Goal: Task Accomplishment & Management: Manage account settings

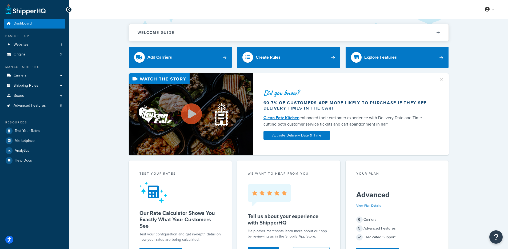
click at [38, 49] on li "Websites 1" at bounding box center [34, 45] width 61 height 10
click at [42, 46] on link "Websites 1" at bounding box center [34, 45] width 61 height 10
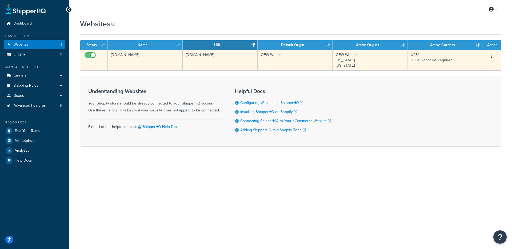
click at [122, 66] on td "366f27-a8.myshopify.com" at bounding box center [145, 60] width 75 height 21
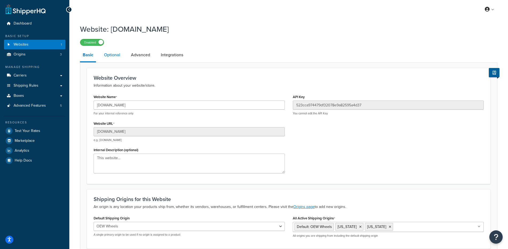
click at [119, 55] on link "Optional" at bounding box center [112, 55] width 22 height 13
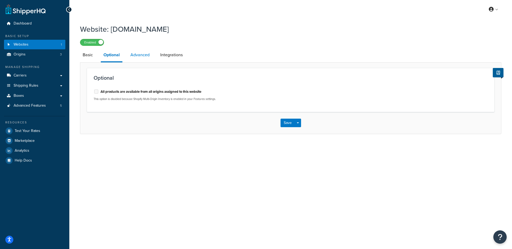
click at [140, 54] on link "Advanced" at bounding box center [140, 55] width 25 height 13
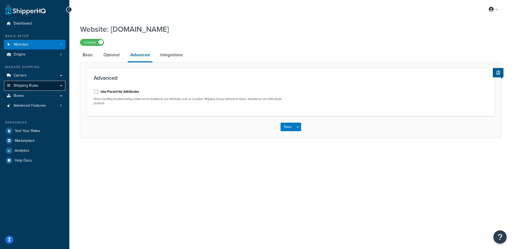
click at [40, 88] on link "Shipping Rules" at bounding box center [34, 86] width 61 height 10
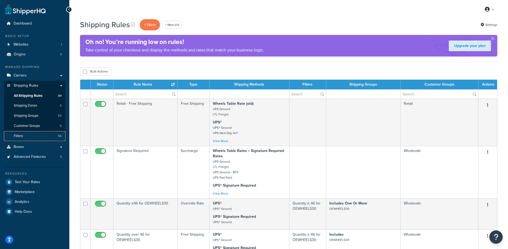
click at [42, 135] on link "Filters 56" at bounding box center [34, 136] width 61 height 10
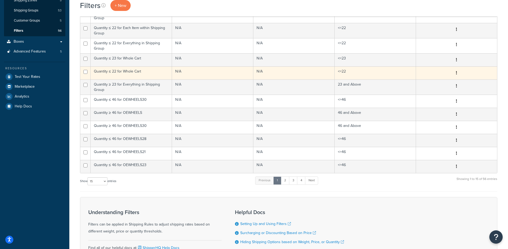
scroll to position [156, 0]
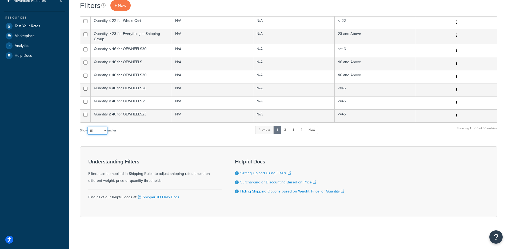
click at [91, 131] on select "10 15 25 50 100" at bounding box center [98, 131] width 20 height 8
select select "100"
click at [88, 135] on select "10 15 25 50 100" at bounding box center [98, 131] width 20 height 8
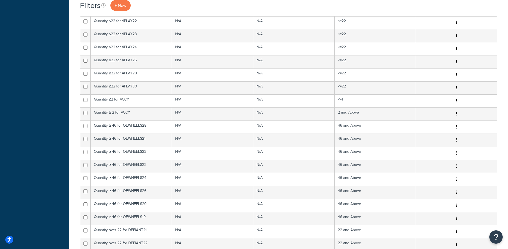
scroll to position [414, 0]
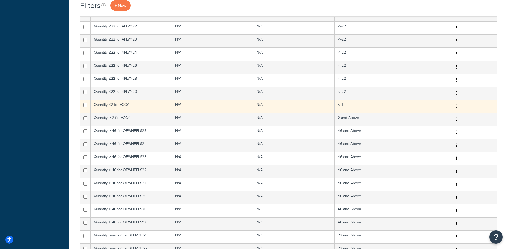
click at [119, 108] on td "Quantity ≤2 for ACCY" at bounding box center [131, 106] width 81 height 13
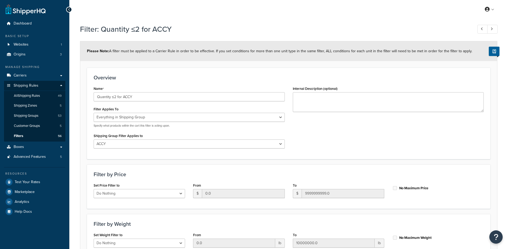
select select "SHIPPING_GROUP"
select select "274691"
select select "range"
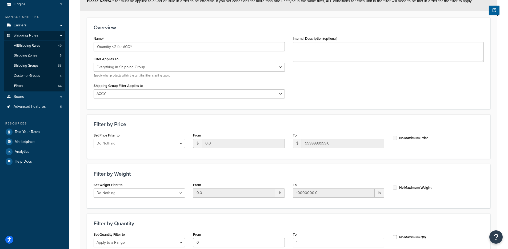
scroll to position [51, 0]
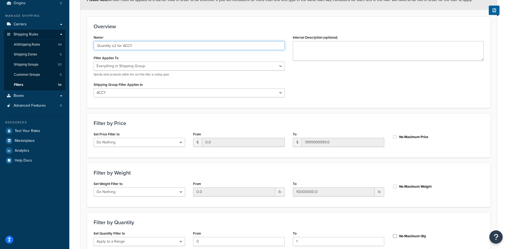
click at [113, 48] on input "Quantity ≤2 for ACCY" at bounding box center [189, 45] width 191 height 9
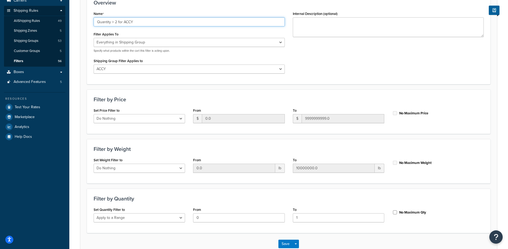
scroll to position [108, 0]
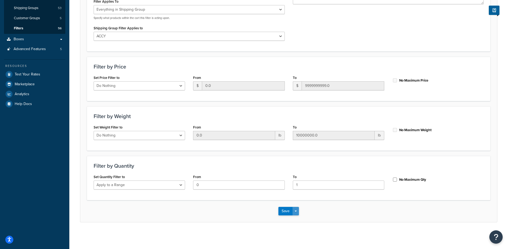
type input "Quantity > 2 for ACCY"
click at [299, 215] on button "Save Dropdown" at bounding box center [296, 211] width 6 height 9
click at [301, 220] on button "Save and Edit" at bounding box center [305, 221] width 52 height 11
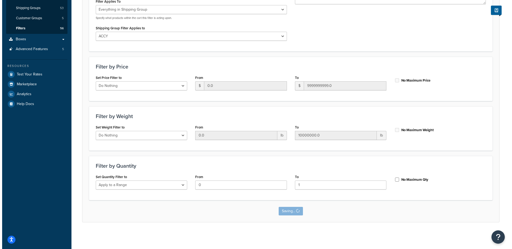
scroll to position [0, 0]
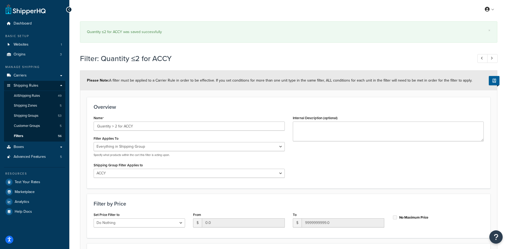
select select "SHIPPING_GROUP"
select select "274691"
select select "range"
click at [124, 126] on input "Quantity > 2 for ACCY" at bounding box center [189, 126] width 191 height 9
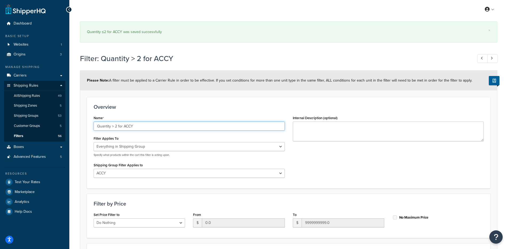
click at [124, 126] on input "Quantity > 2 for ACCY" at bounding box center [189, 126] width 191 height 9
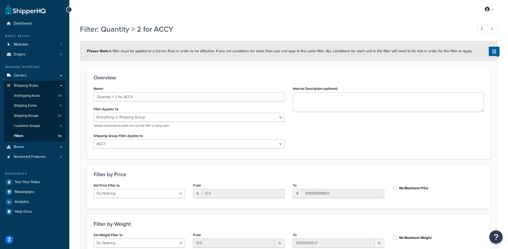
click at [45, 31] on ul "Dashboard Basic Setup Websites 1 Origins 3 Manage Shipping Carriers Carriers Al…" at bounding box center [34, 118] width 61 height 198
click at [45, 28] on link "Dashboard" at bounding box center [34, 24] width 61 height 10
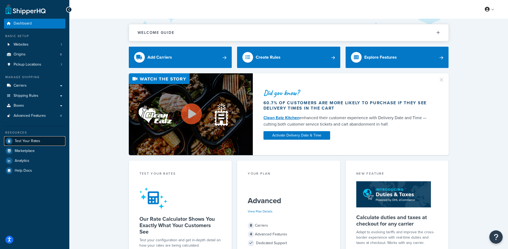
click at [38, 142] on span "Test Your Rates" at bounding box center [28, 141] width 26 height 5
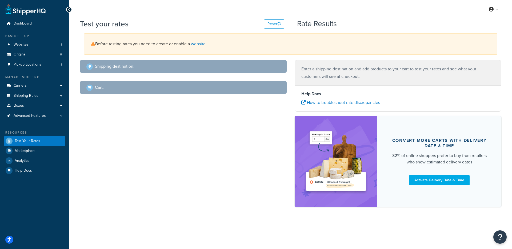
select select "TX"
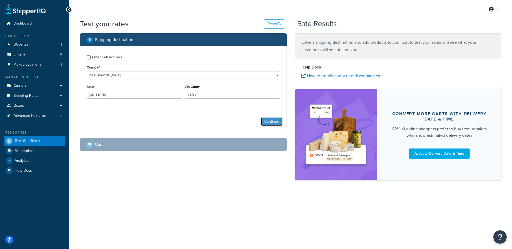
click at [280, 118] on button "Continue" at bounding box center [271, 121] width 21 height 9
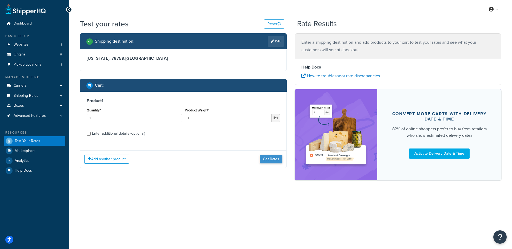
click at [261, 157] on div "Add another product Get Rates" at bounding box center [183, 159] width 206 height 17
click at [263, 158] on button "Get Rates" at bounding box center [271, 159] width 23 height 9
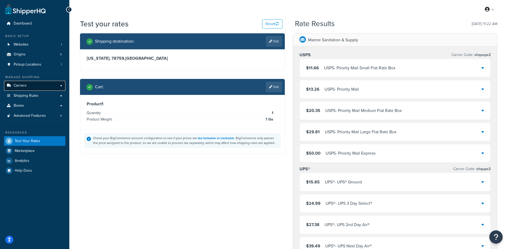
click at [48, 85] on link "Carriers" at bounding box center [34, 86] width 61 height 10
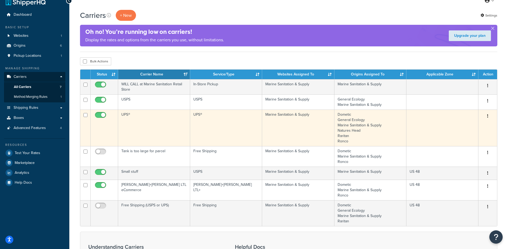
scroll to position [13, 0]
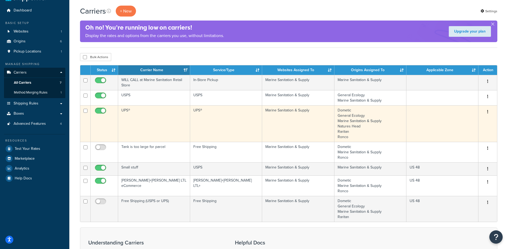
click at [173, 123] on td "UPS®" at bounding box center [154, 123] width 72 height 37
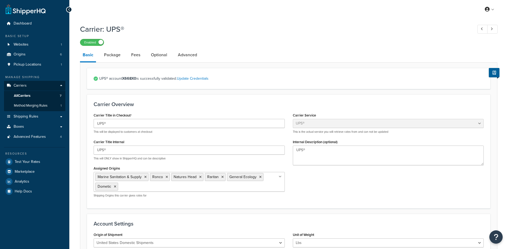
select select "ups"
click at [52, 19] on link "Dashboard" at bounding box center [34, 24] width 61 height 10
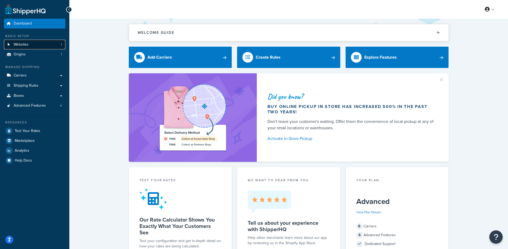
click at [50, 47] on link "Websites 1" at bounding box center [34, 45] width 61 height 10
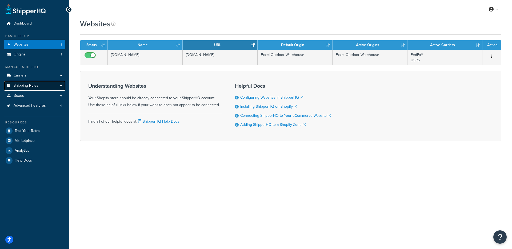
click at [51, 90] on link "Shipping Rules" at bounding box center [34, 86] width 61 height 10
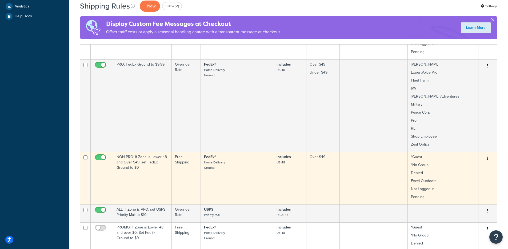
scroll to position [179, 0]
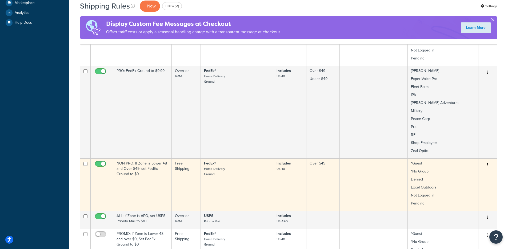
click at [141, 170] on td "NON PRO: If Zone is Lower 48 and Over $49, set FedEx Ground to $0" at bounding box center [142, 185] width 58 height 53
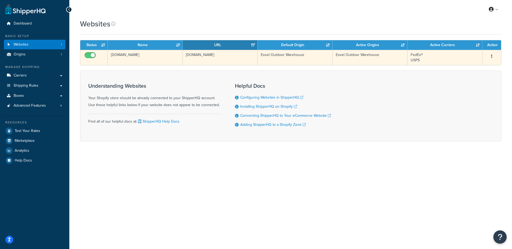
click at [151, 54] on td "[DOMAIN_NAME]" at bounding box center [145, 57] width 75 height 15
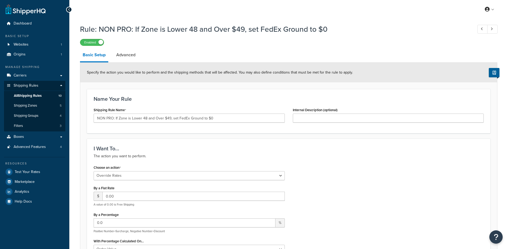
select select "OVERRIDE"
select select "LOCATION"
click at [132, 58] on link "Advanced" at bounding box center [126, 55] width 25 height 13
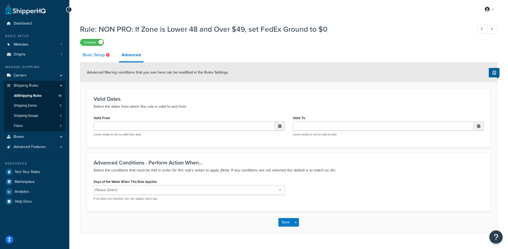
click at [97, 58] on link "Basic Setup" at bounding box center [97, 55] width 34 height 13
select select "OVERRIDE"
select select "LOCATION"
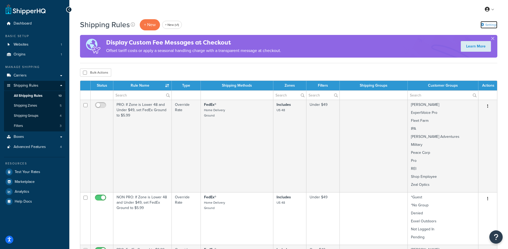
click at [481, 24] on icon at bounding box center [482, 24] width 3 height 3
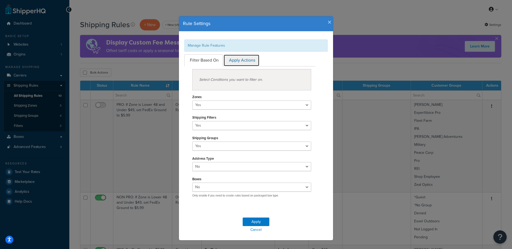
click at [239, 59] on link "Apply Actions" at bounding box center [242, 60] width 36 height 12
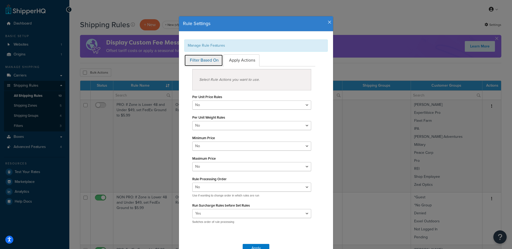
click at [213, 62] on link "Filter Based On" at bounding box center [203, 60] width 39 height 12
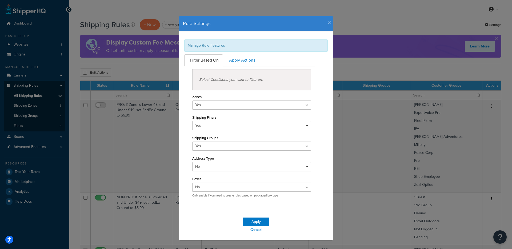
click at [325, 23] on h4 "Rule Settings" at bounding box center [256, 23] width 146 height 7
click at [328, 24] on icon "button" at bounding box center [330, 22] width 4 height 5
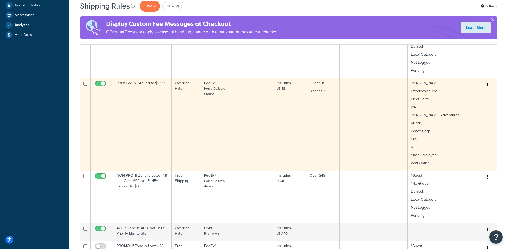
scroll to position [190, 0]
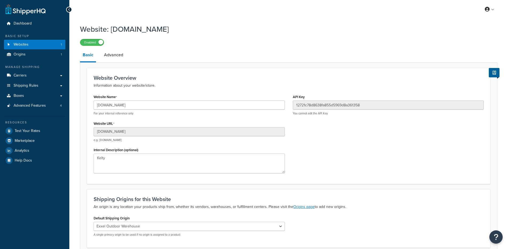
click at [148, 97] on div "Website Name [DOMAIN_NAME] For your internal reference only" at bounding box center [189, 104] width 191 height 22
click at [147, 105] on input "[DOMAIN_NAME]" at bounding box center [189, 105] width 191 height 9
click at [147, 105] on input "h1dpcq-ih.myshopify.com" at bounding box center [189, 105] width 191 height 9
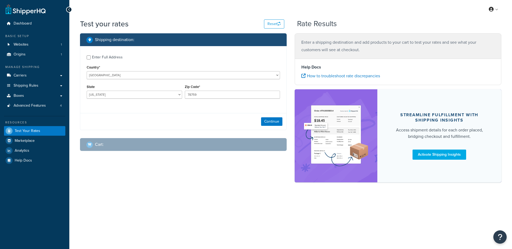
select select "[GEOGRAPHIC_DATA]"
checkbox input "true"
type input "90021"
select select "CA"
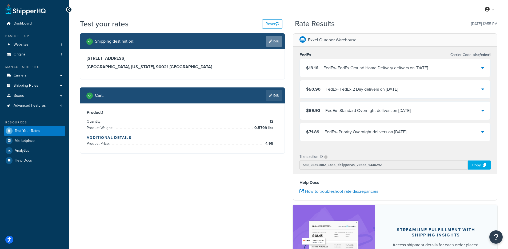
click at [270, 43] on icon at bounding box center [270, 41] width 3 height 3
select select "CA"
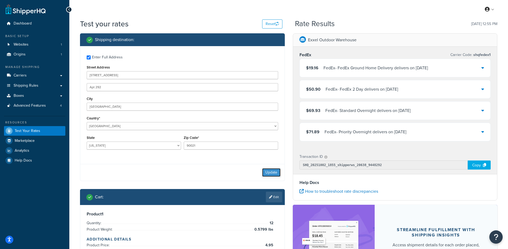
click at [274, 174] on button "Update" at bounding box center [271, 172] width 18 height 9
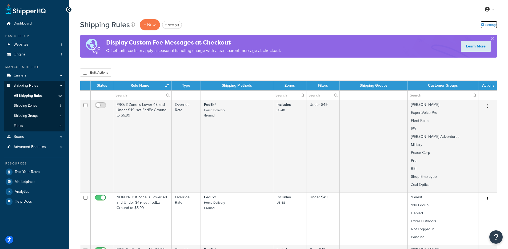
click at [484, 22] on link "Settings" at bounding box center [489, 24] width 17 height 7
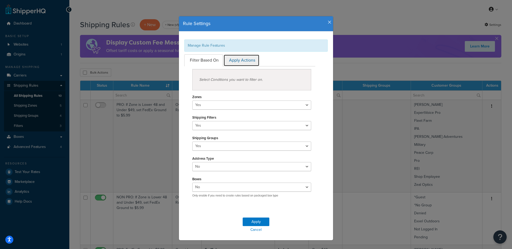
click at [240, 64] on link "Apply Actions" at bounding box center [242, 60] width 36 height 12
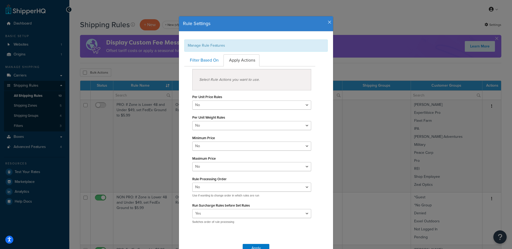
click at [329, 22] on icon "button" at bounding box center [330, 22] width 4 height 5
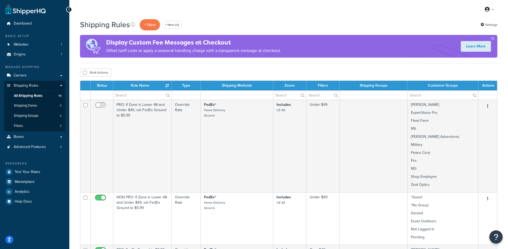
click at [491, 29] on div "Shipping Rules + New + New (v1) Settings" at bounding box center [289, 25] width 418 height 12
click at [488, 25] on link "Settings" at bounding box center [489, 24] width 17 height 7
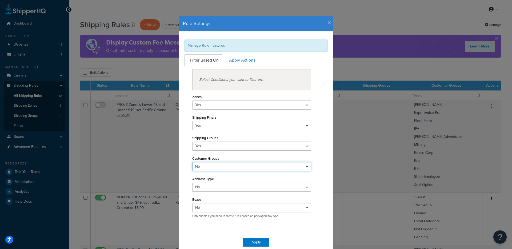
click at [258, 165] on select "Yes No" at bounding box center [251, 166] width 119 height 9
select select "true"
click at [192, 162] on select "Yes No" at bounding box center [251, 166] width 119 height 9
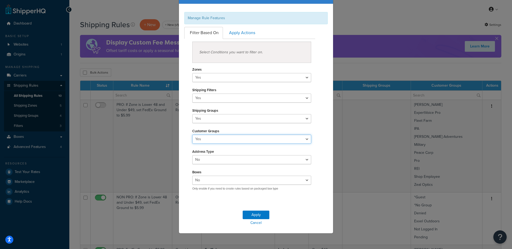
scroll to position [28, 0]
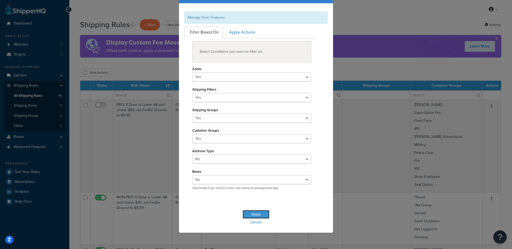
click at [251, 213] on button "Apply" at bounding box center [256, 214] width 27 height 9
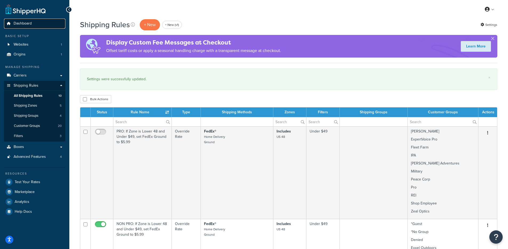
click at [31, 26] on link "Dashboard" at bounding box center [34, 24] width 61 height 10
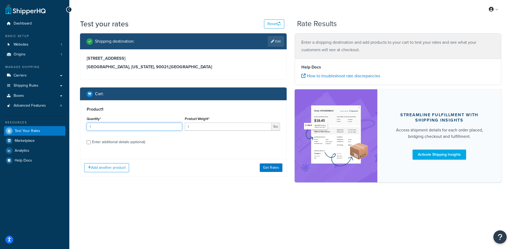
click at [116, 128] on input "1" at bounding box center [135, 127] width 96 height 8
type input "12"
click at [193, 122] on div "Product Weight* 1 lbs" at bounding box center [233, 122] width 96 height 15
click at [196, 127] on input "1" at bounding box center [228, 127] width 87 height 8
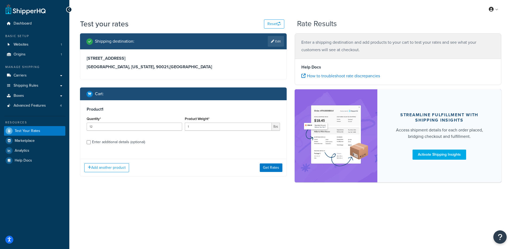
select select "[GEOGRAPHIC_DATA]"
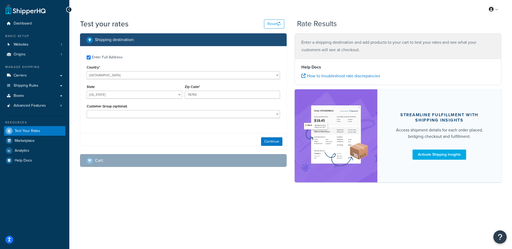
checkbox input "true"
type input "90021"
select select "CA"
select select
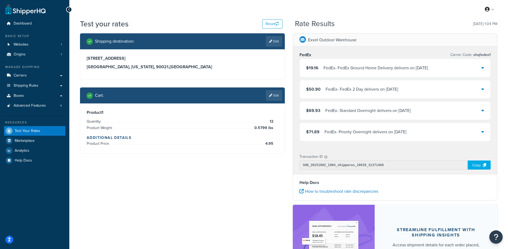
click at [274, 42] on link "Edit" at bounding box center [274, 41] width 16 height 11
select select "CA"
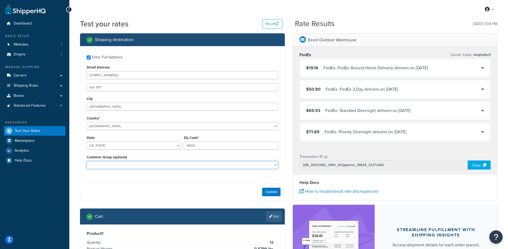
click at [184, 168] on select "*Guest *No Group *Pending Avery Denied ExpertVoice Pro Exxel Outdoors Fleet Far…" at bounding box center [183, 165] width 192 height 8
select select "Not Logged In"
click at [87, 162] on select "*Guest *No Group *Pending Avery Denied ExpertVoice Pro Exxel Outdoors Fleet Far…" at bounding box center [183, 165] width 192 height 8
click at [269, 190] on button "Update" at bounding box center [271, 192] width 18 height 9
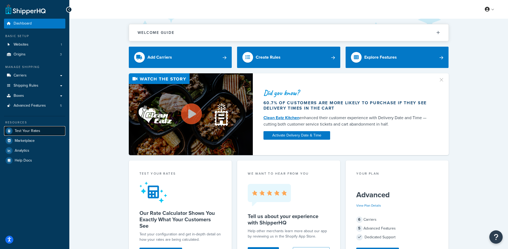
click at [36, 131] on span "Test Your Rates" at bounding box center [28, 131] width 26 height 5
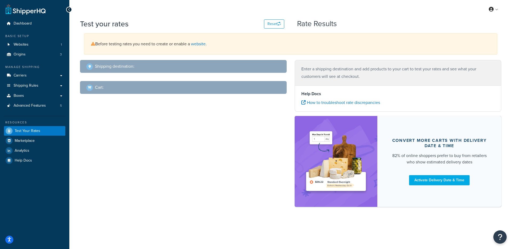
select select "TX"
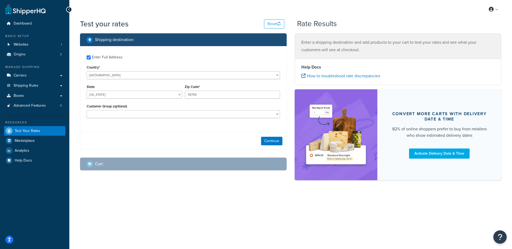
checkbox input "true"
select select
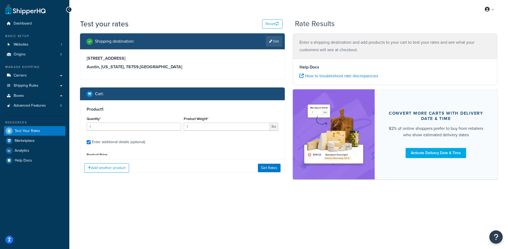
type input "2"
type input "29.8991"
type input "190.75"
type input "21"
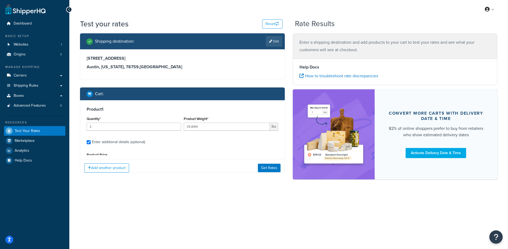
type input "11"
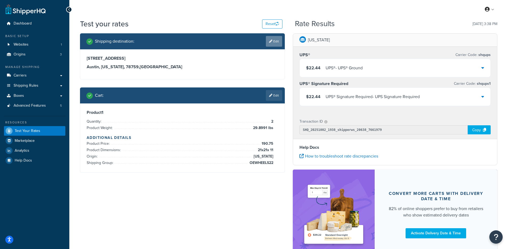
click at [266, 45] on link "Edit" at bounding box center [274, 41] width 16 height 11
select select "TX"
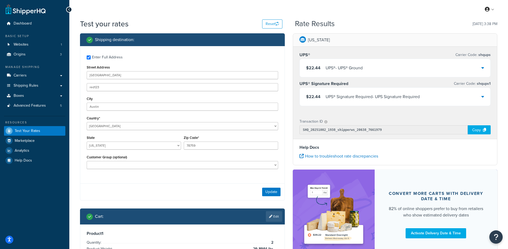
click at [200, 170] on div "Customer Group (optional) Logged In Not Logged in Retail Wholesale" at bounding box center [182, 163] width 194 height 19
click at [196, 167] on select "Logged In Not Logged in Retail Wholesale" at bounding box center [183, 165] width 192 height 8
select select "Wholesale"
click at [87, 162] on select "Logged In Not Logged in Retail Wholesale" at bounding box center [183, 165] width 192 height 8
click at [263, 189] on button "Update" at bounding box center [271, 192] width 18 height 9
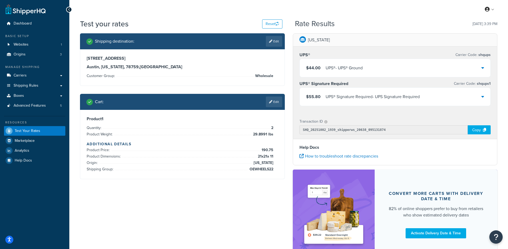
click at [333, 72] on div "$44.00 UPS® - UPS® Ground" at bounding box center [395, 68] width 191 height 18
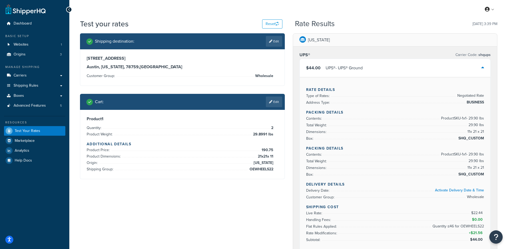
click at [325, 69] on div "$44.00 UPS® - UPS® Ground" at bounding box center [334, 67] width 57 height 7
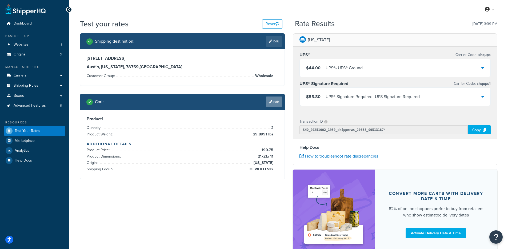
click at [270, 102] on icon at bounding box center [270, 101] width 3 height 3
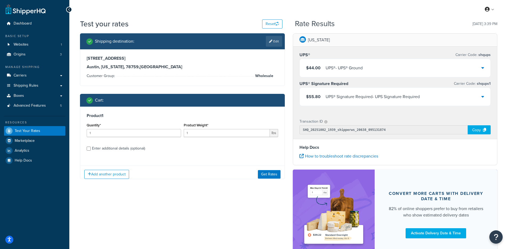
scroll to position [0, 0]
click at [147, 132] on input "1" at bounding box center [134, 133] width 94 height 8
click at [204, 132] on input "1" at bounding box center [227, 133] width 86 height 8
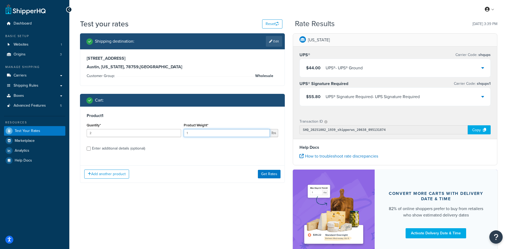
click at [204, 132] on input "1" at bounding box center [227, 133] width 86 height 8
drag, startPoint x: 136, startPoint y: 140, endPoint x: 135, endPoint y: 138, distance: 2.9
click at [136, 140] on div "Quantity* 2" at bounding box center [133, 131] width 97 height 19
click at [135, 138] on div "Quantity* 2" at bounding box center [133, 131] width 97 height 19
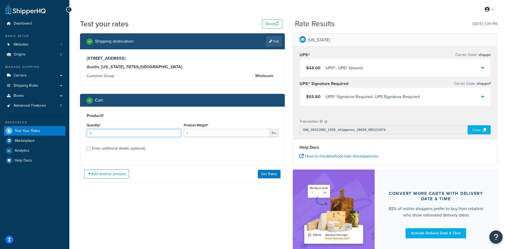
click at [135, 137] on input "2" at bounding box center [134, 133] width 94 height 8
click at [135, 136] on input "2" at bounding box center [134, 133] width 94 height 8
type input "1"
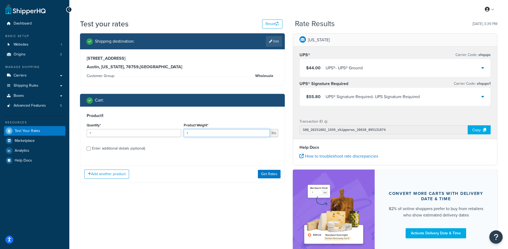
click at [203, 135] on input "1" at bounding box center [227, 133] width 86 height 8
type input "29.8"
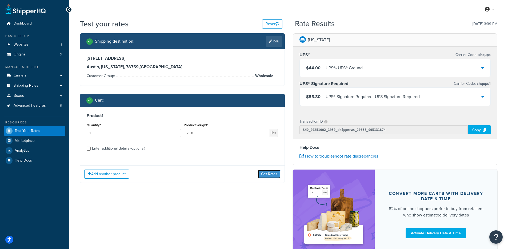
click at [267, 172] on button "Get Rates" at bounding box center [269, 174] width 23 height 9
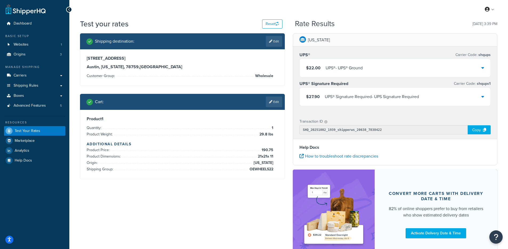
click at [356, 75] on div "$22.00 UPS® - UPS® Ground" at bounding box center [395, 68] width 191 height 18
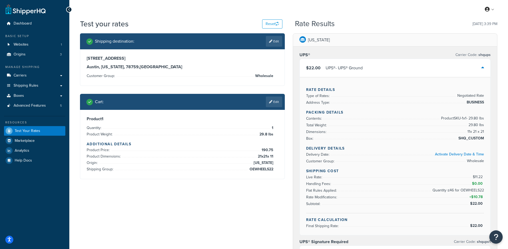
click at [276, 103] on link "Edit" at bounding box center [274, 102] width 16 height 11
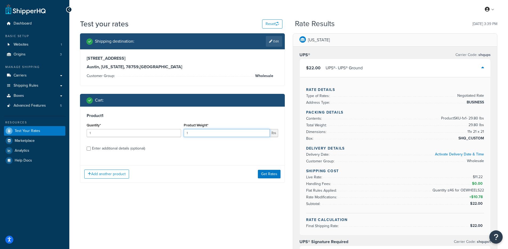
drag, startPoint x: 207, startPoint y: 134, endPoint x: 197, endPoint y: 136, distance: 10.0
click at [207, 134] on input "1" at bounding box center [227, 133] width 86 height 8
click at [183, 132] on div "Product Weight* 1 lbs" at bounding box center [231, 131] width 97 height 19
click at [187, 132] on input "1" at bounding box center [227, 133] width 86 height 8
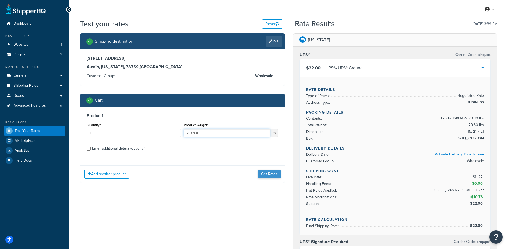
type input "29.8991"
click at [267, 176] on button "Get Rates" at bounding box center [269, 174] width 23 height 9
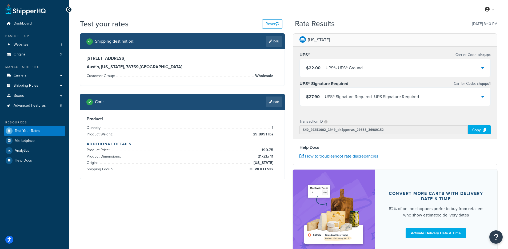
click at [364, 70] on div "$22.00 UPS® - UPS® Ground" at bounding box center [395, 68] width 191 height 18
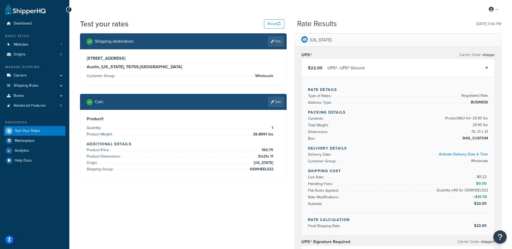
select select "TX"
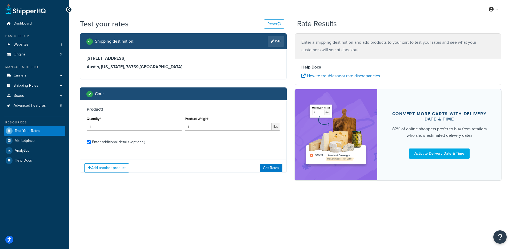
checkbox input "true"
type input "29.8991"
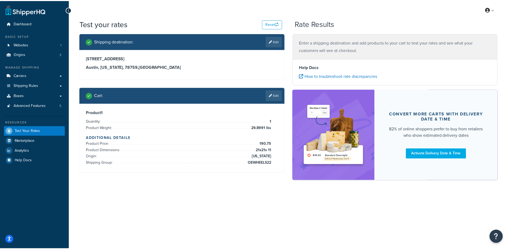
scroll to position [532, 0]
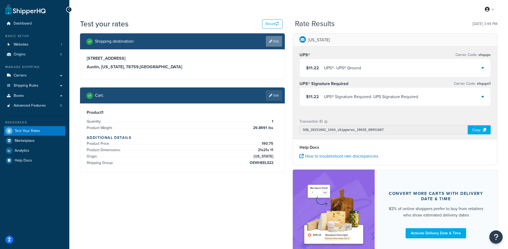
click at [274, 42] on link "Edit" at bounding box center [274, 41] width 16 height 11
select select "TX"
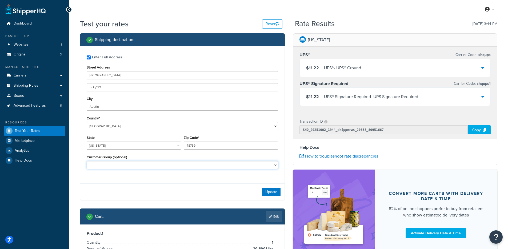
click at [143, 164] on select "Logged In Not Logged in Retail Wholesale" at bounding box center [183, 165] width 192 height 8
select select "Wholesale"
click at [87, 162] on select "Logged In Not Logged in Retail Wholesale" at bounding box center [183, 165] width 192 height 8
click at [274, 192] on button "Update" at bounding box center [271, 192] width 18 height 9
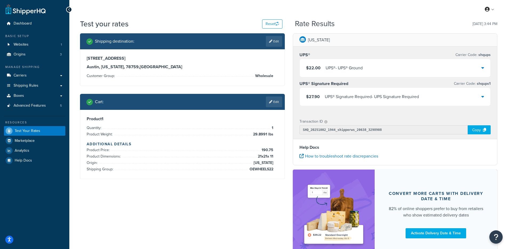
click at [363, 71] on div "UPS® - UPS® Ground" at bounding box center [344, 67] width 37 height 7
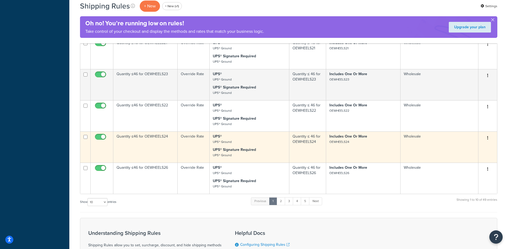
scroll to position [255, 0]
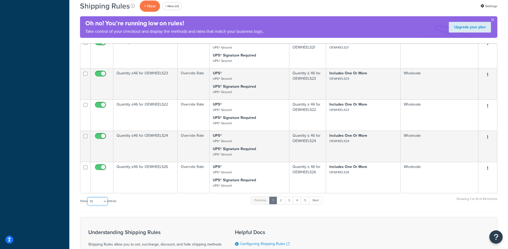
click at [101, 203] on select "10 15 25 50 100 1000" at bounding box center [98, 202] width 20 height 8
select select "1000"
click at [88, 198] on select "10 15 25 50 100 1000" at bounding box center [98, 202] width 20 height 8
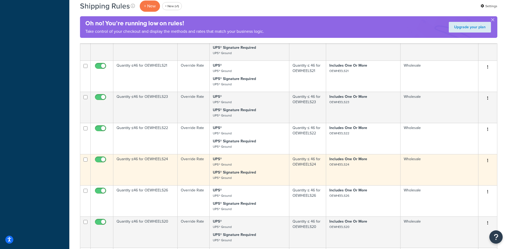
scroll to position [211, 0]
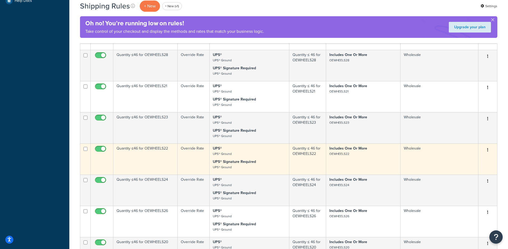
click at [147, 154] on td "Quantity ≤46 for OEWHEELS22" at bounding box center [145, 159] width 64 height 31
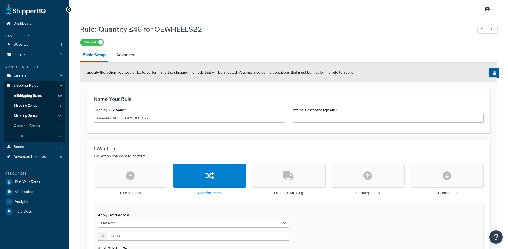
select select "ITEM"
click at [127, 60] on link "Advanced" at bounding box center [126, 55] width 25 height 13
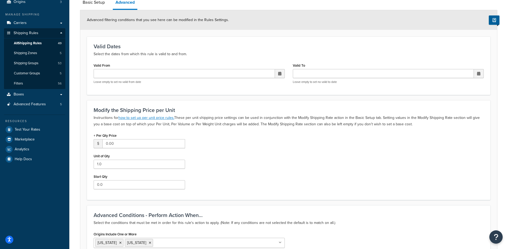
scroll to position [117, 0]
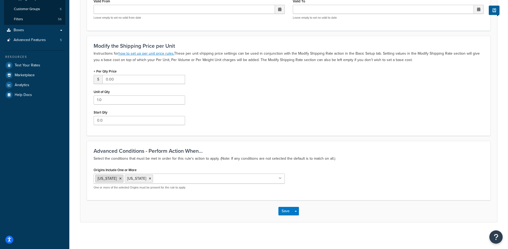
click at [119, 179] on icon at bounding box center [120, 178] width 2 height 3
click at [119, 178] on icon at bounding box center [120, 178] width 2 height 3
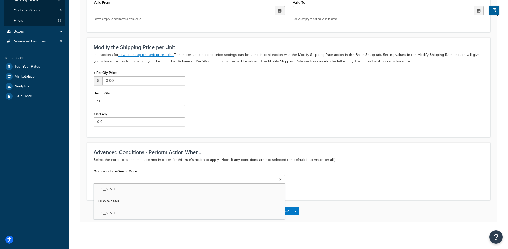
scroll to position [116, 0]
click at [236, 141] on form "Advanced filtering conditions that you see here can be modified in the Rules Se…" at bounding box center [288, 84] width 417 height 275
click at [297, 211] on span "button" at bounding box center [296, 211] width 2 height 1
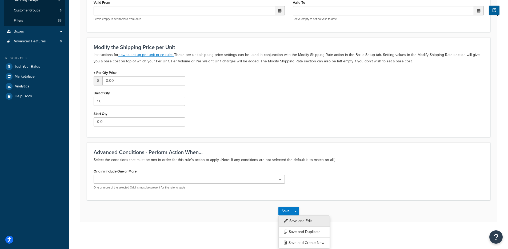
click at [308, 221] on button "Save and Edit" at bounding box center [305, 221] width 52 height 11
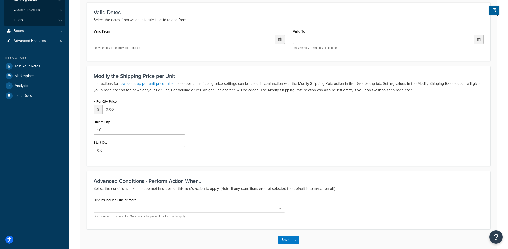
scroll to position [0, 0]
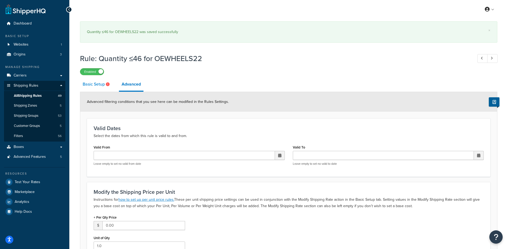
click at [94, 89] on link "Basic Setup" at bounding box center [97, 84] width 34 height 13
select select "ITEM"
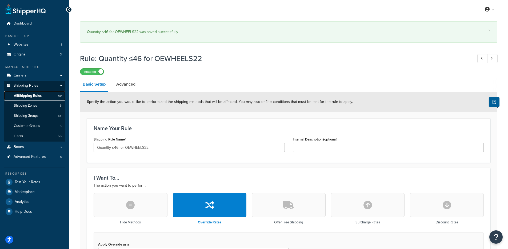
click at [42, 97] on span "All Shipping Rules" at bounding box center [28, 96] width 28 height 5
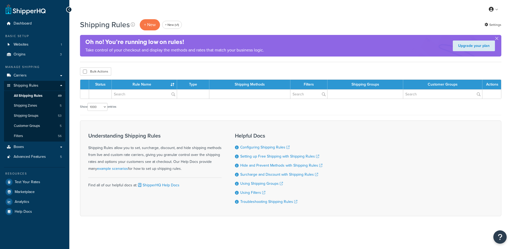
select select "1000"
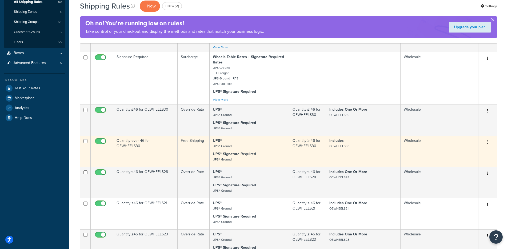
scroll to position [91, 0]
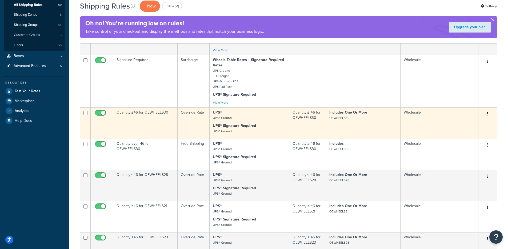
click at [488, 114] on button "button" at bounding box center [487, 114] width 7 height 9
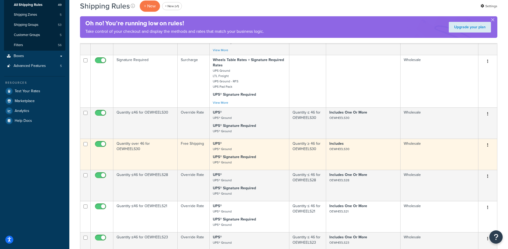
click at [489, 145] on button "button" at bounding box center [487, 145] width 7 height 9
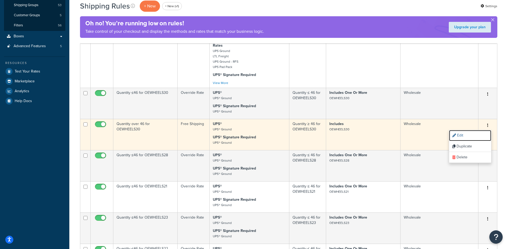
scroll to position [135, 0]
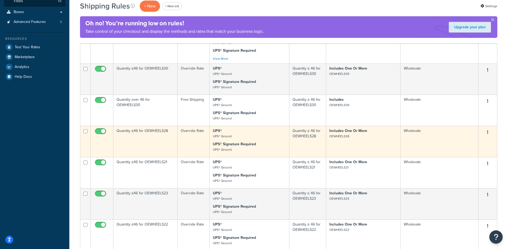
click at [488, 133] on icon "button" at bounding box center [488, 133] width 1 height 4
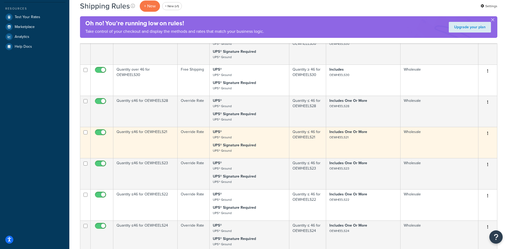
scroll to position [171, 0]
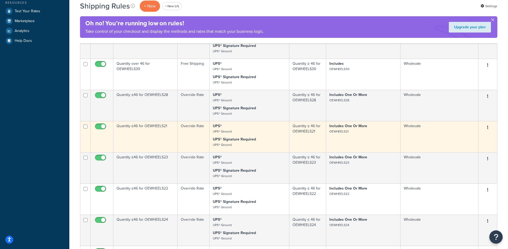
click at [488, 129] on icon "button" at bounding box center [488, 128] width 1 height 4
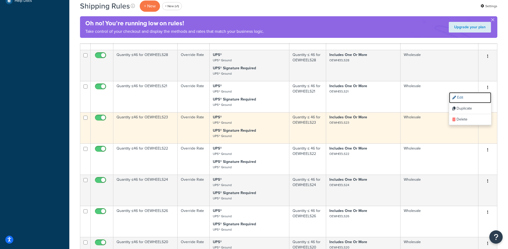
scroll to position [214, 0]
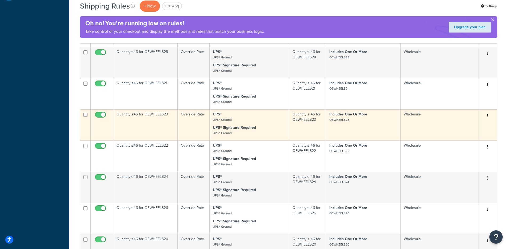
click at [489, 116] on button "button" at bounding box center [487, 116] width 7 height 9
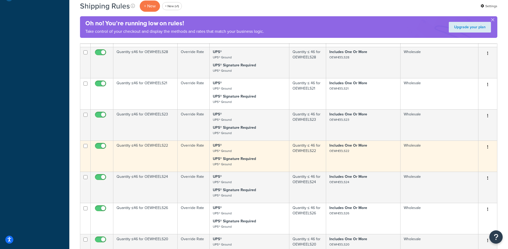
click at [488, 148] on icon "button" at bounding box center [488, 147] width 1 height 4
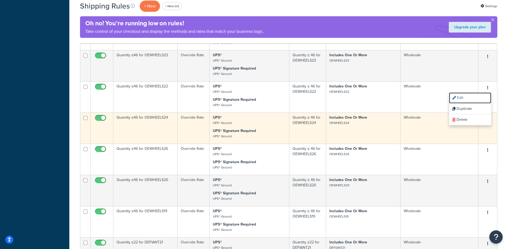
scroll to position [281, 0]
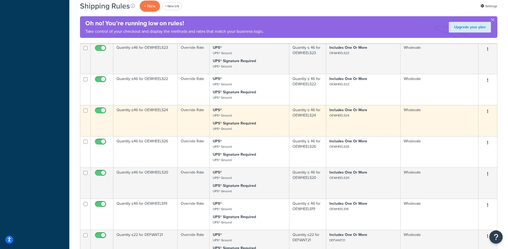
click at [488, 113] on icon "button" at bounding box center [488, 112] width 1 height 4
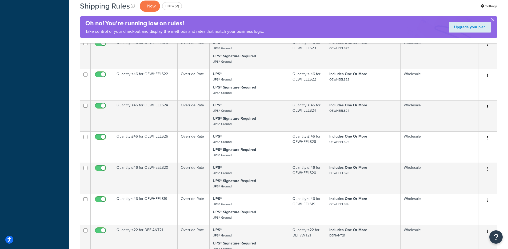
scroll to position [314, 0]
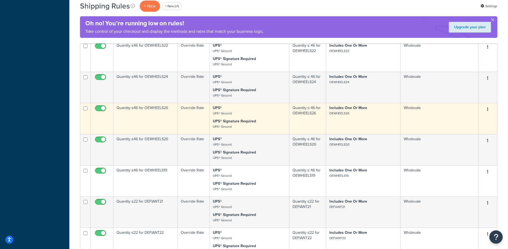
click at [488, 109] on icon "button" at bounding box center [488, 110] width 1 height 4
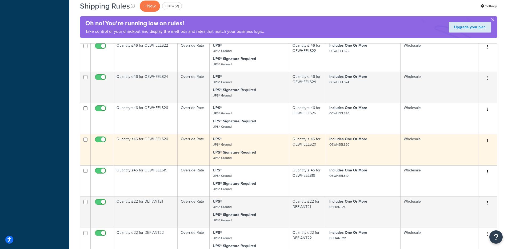
click at [489, 142] on button "button" at bounding box center [487, 141] width 7 height 9
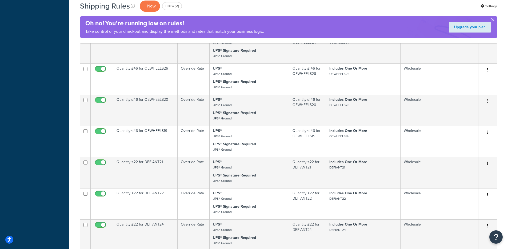
scroll to position [358, 0]
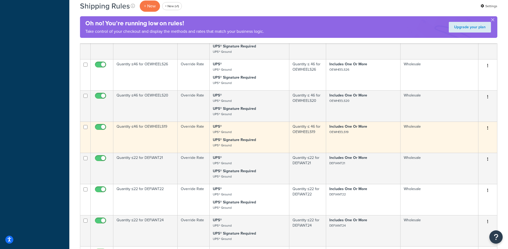
click at [489, 129] on button "button" at bounding box center [487, 128] width 7 height 9
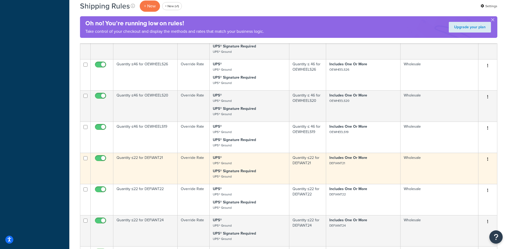
click at [488, 160] on icon "button" at bounding box center [488, 159] width 1 height 4
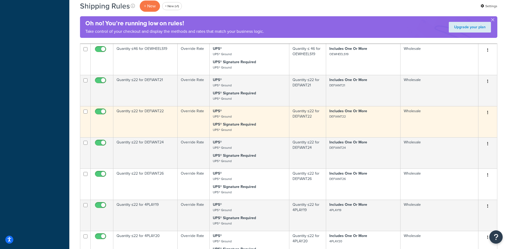
scroll to position [439, 0]
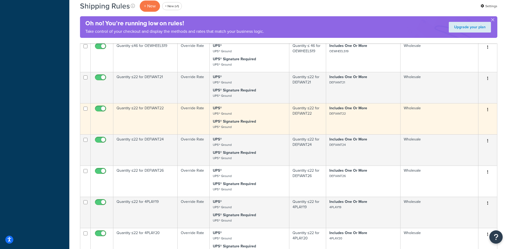
click at [489, 109] on button "button" at bounding box center [487, 110] width 7 height 9
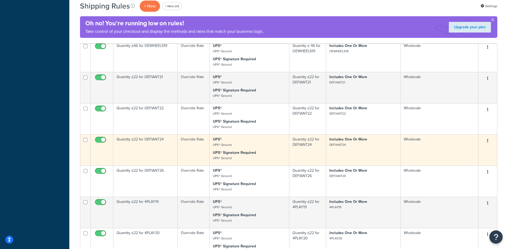
click at [489, 141] on button "button" at bounding box center [487, 141] width 7 height 9
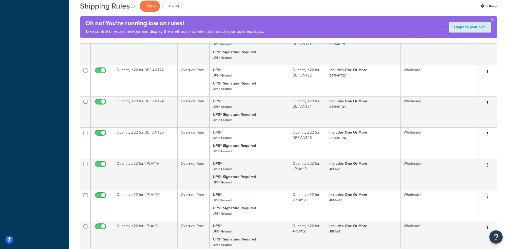
scroll to position [478, 0]
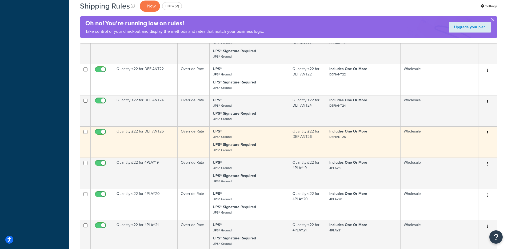
click at [488, 135] on icon "button" at bounding box center [488, 133] width 1 height 4
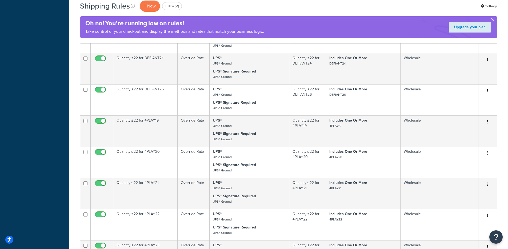
scroll to position [521, 0]
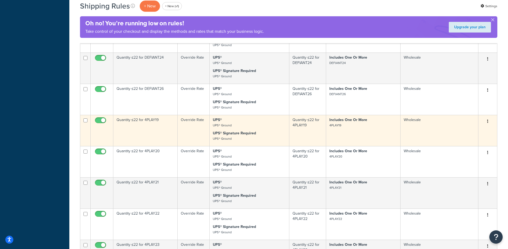
click at [489, 121] on button "button" at bounding box center [487, 121] width 7 height 9
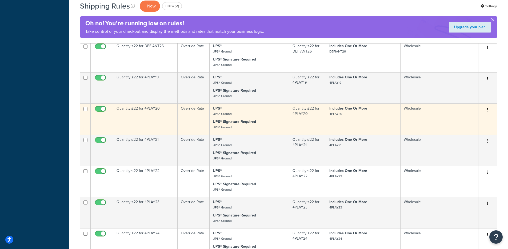
scroll to position [564, 0]
click at [488, 111] on icon "button" at bounding box center [488, 110] width 1 height 4
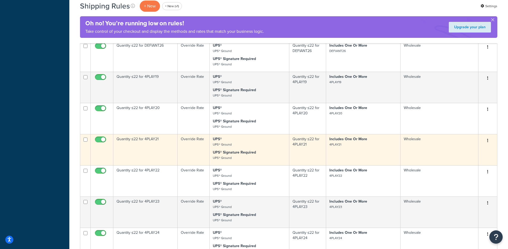
click at [488, 140] on button "button" at bounding box center [487, 141] width 7 height 9
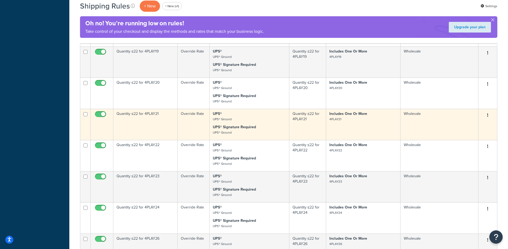
scroll to position [594, 0]
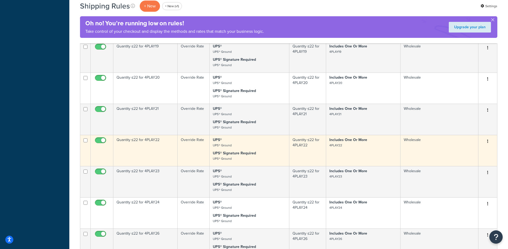
click at [488, 141] on icon "button" at bounding box center [488, 142] width 1 height 4
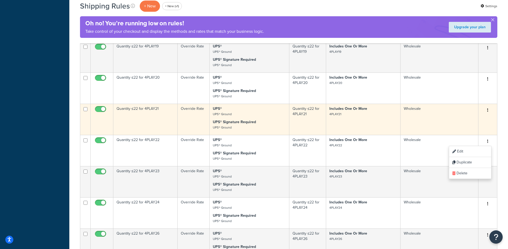
click at [488, 111] on icon "button" at bounding box center [488, 110] width 1 height 4
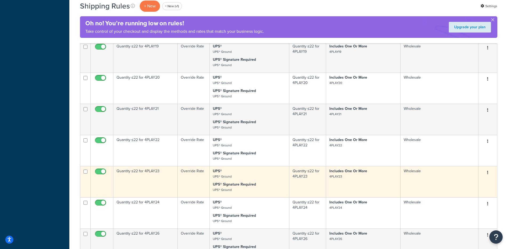
click at [489, 173] on button "button" at bounding box center [487, 173] width 7 height 9
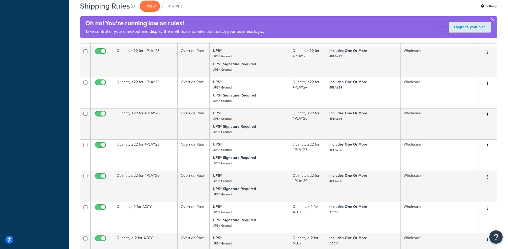
scroll to position [720, 0]
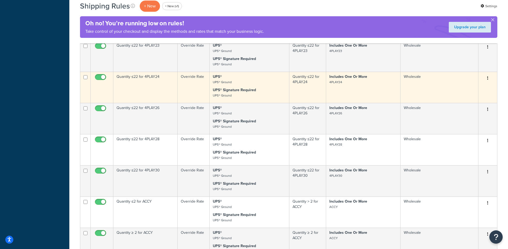
click at [488, 79] on icon "button" at bounding box center [488, 78] width 1 height 4
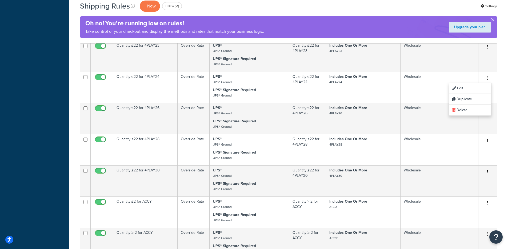
click at [504, 114] on div "Shipping Rules + New + New (v1) Settings Oh no! You’re running low on rules! Ta…" at bounding box center [288, 192] width 439 height 1786
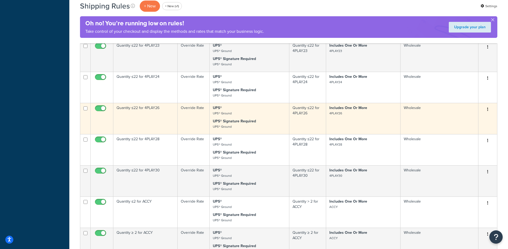
click at [488, 109] on icon "button" at bounding box center [488, 110] width 1 height 4
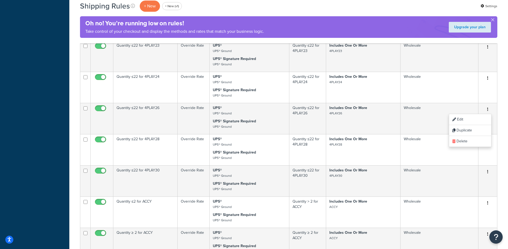
click at [502, 140] on div "Shipping Rules + New + New (v1) Settings Oh no! You’re running low on rules! Ta…" at bounding box center [288, 192] width 439 height 1786
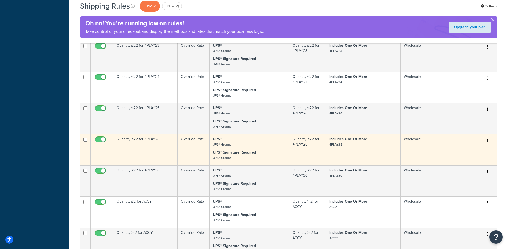
click at [489, 140] on button "button" at bounding box center [487, 141] width 7 height 9
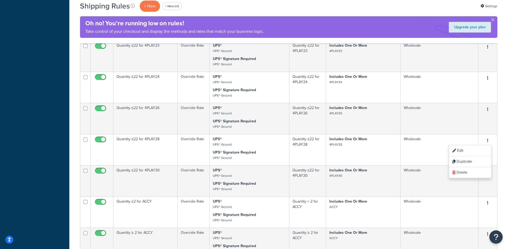
click at [502, 163] on div "Shipping Rules + New + New (v1) Settings Oh no! You’re running low on rules! Ta…" at bounding box center [288, 192] width 439 height 1786
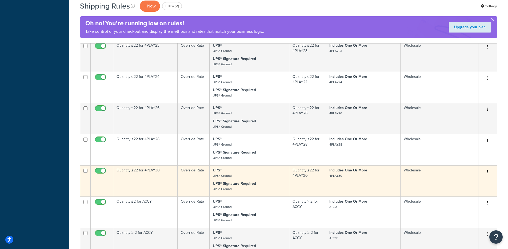
click at [488, 173] on icon "button" at bounding box center [488, 172] width 1 height 4
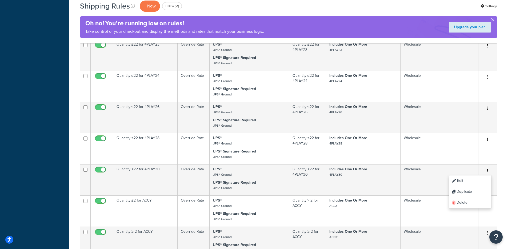
click at [503, 169] on div "Shipping Rules + New + New (v1) Settings Oh no! You’re running low on rules! Ta…" at bounding box center [288, 191] width 439 height 1786
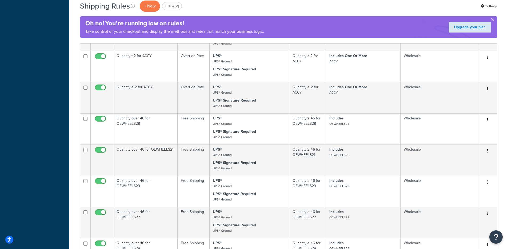
scroll to position [865, 0]
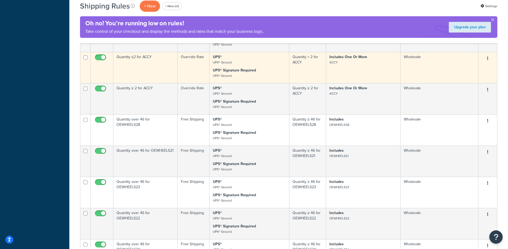
click at [487, 59] on button "button" at bounding box center [487, 58] width 7 height 9
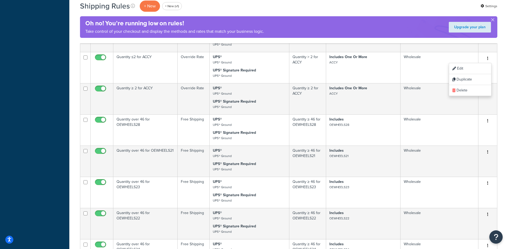
click at [500, 98] on div "Shipping Rules + New + New (v1) Settings Oh no! You’re running low on rules! Ta…" at bounding box center [288, 47] width 439 height 1786
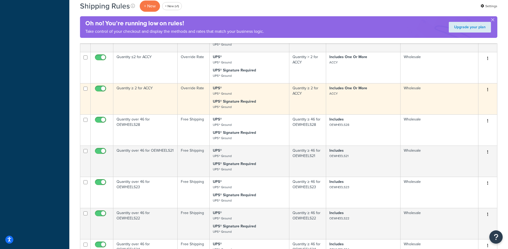
click at [488, 90] on icon "button" at bounding box center [488, 90] width 1 height 4
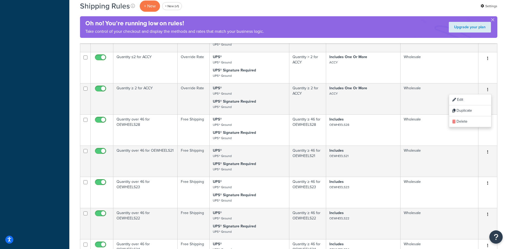
click at [502, 125] on div "Shipping Rules + New + New (v1) Settings Oh no! You’re running low on rules! Ta…" at bounding box center [288, 47] width 439 height 1786
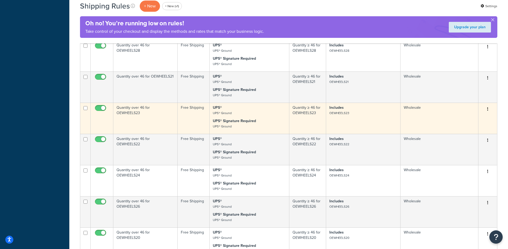
scroll to position [931, 0]
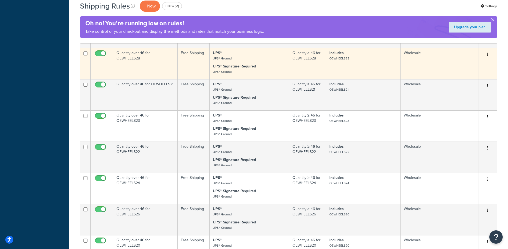
click at [488, 54] on icon "button" at bounding box center [488, 55] width 1 height 4
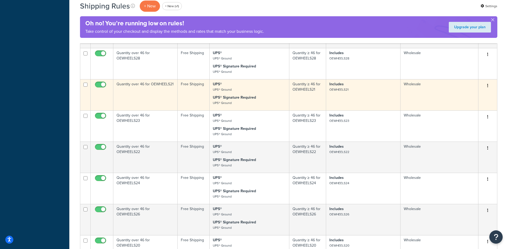
click at [488, 87] on icon "button" at bounding box center [488, 86] width 1 height 4
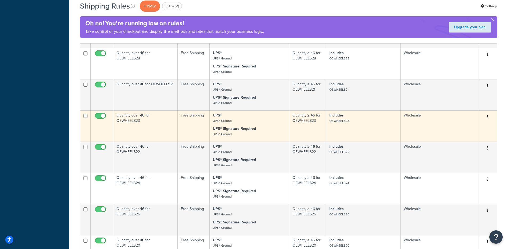
click at [488, 116] on icon "button" at bounding box center [488, 117] width 1 height 4
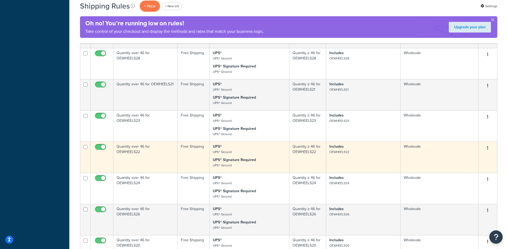
click at [488, 149] on icon "button" at bounding box center [488, 148] width 1 height 4
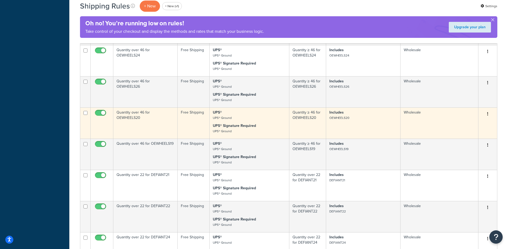
scroll to position [1060, 0]
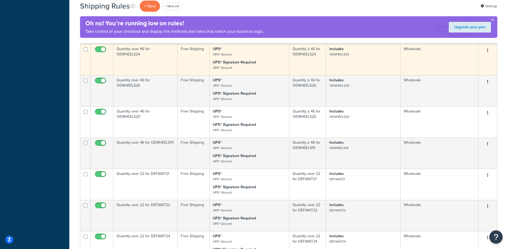
click at [488, 51] on icon "button" at bounding box center [488, 51] width 1 height 4
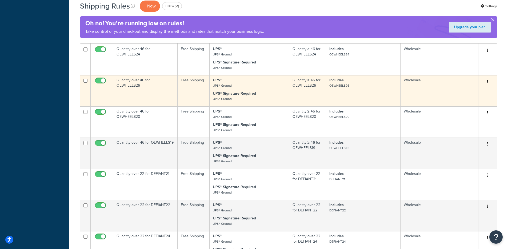
click at [488, 82] on icon "button" at bounding box center [488, 82] width 1 height 4
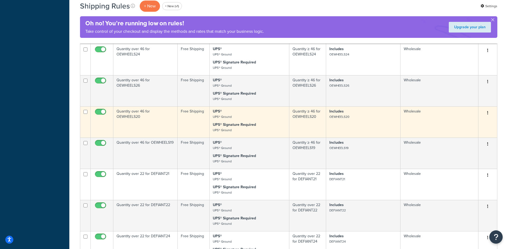
click at [488, 114] on icon "button" at bounding box center [488, 113] width 1 height 4
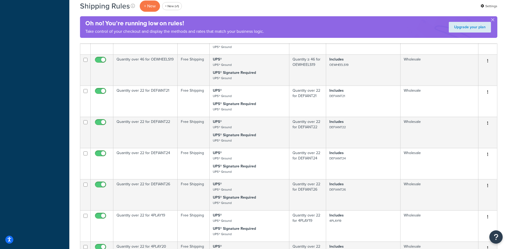
scroll to position [1148, 0]
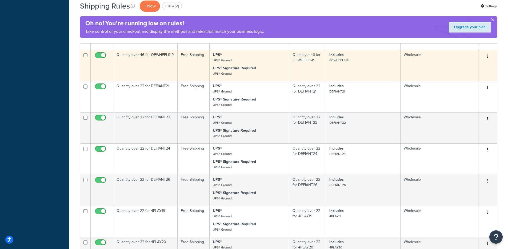
click at [488, 56] on icon "button" at bounding box center [488, 56] width 1 height 4
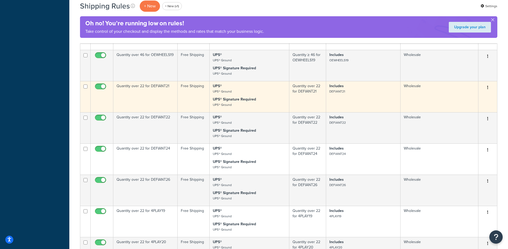
click at [489, 88] on button "button" at bounding box center [487, 88] width 7 height 9
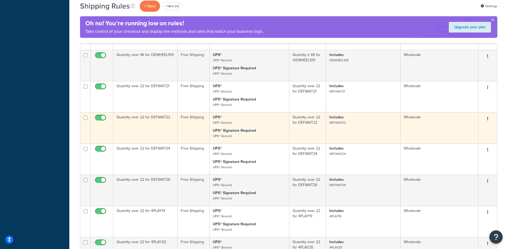
click at [489, 118] on button "button" at bounding box center [487, 119] width 7 height 9
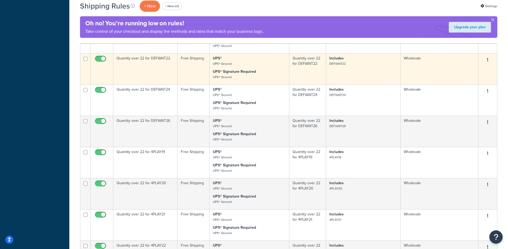
scroll to position [1236, 0]
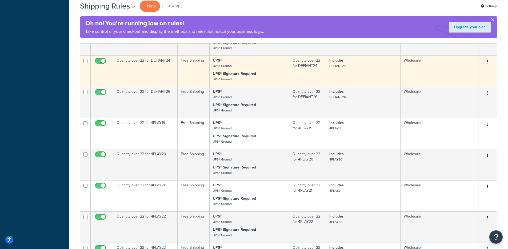
click at [488, 63] on icon "button" at bounding box center [488, 62] width 1 height 4
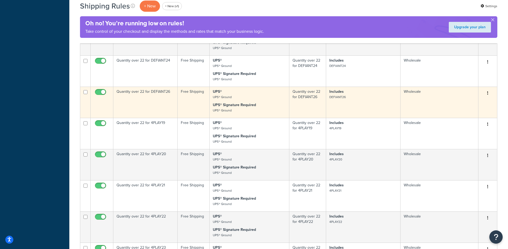
click at [489, 95] on button "button" at bounding box center [487, 93] width 7 height 9
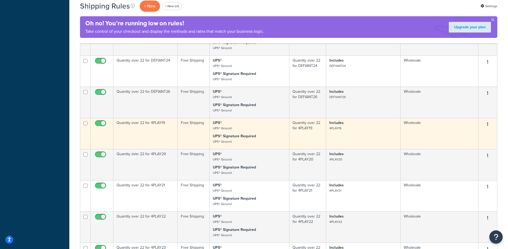
click at [488, 124] on icon "button" at bounding box center [488, 125] width 1 height 4
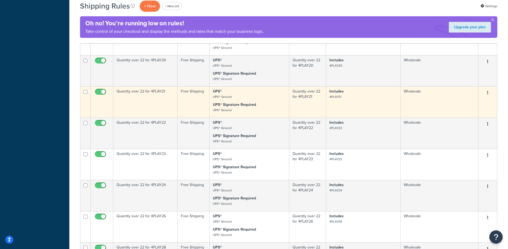
scroll to position [1331, 0]
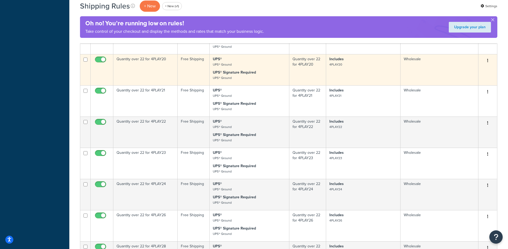
click at [488, 60] on icon "button" at bounding box center [488, 61] width 1 height 4
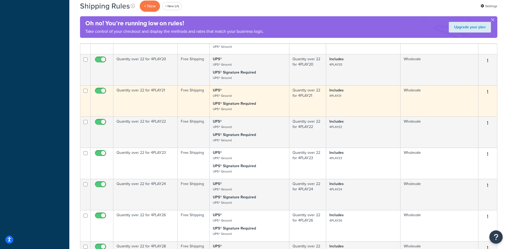
click at [488, 94] on icon "button" at bounding box center [488, 92] width 1 height 4
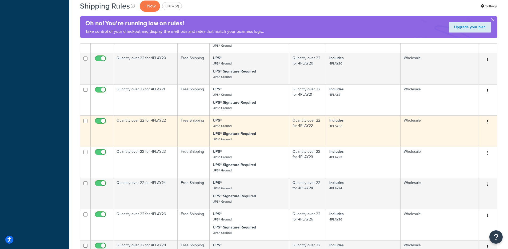
click at [488, 121] on icon "button" at bounding box center [488, 122] width 1 height 4
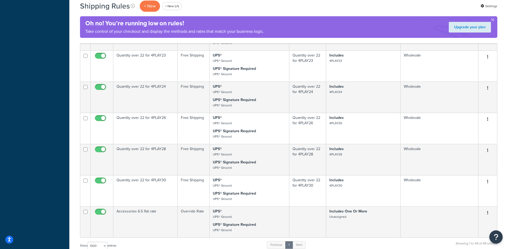
scroll to position [1429, 0]
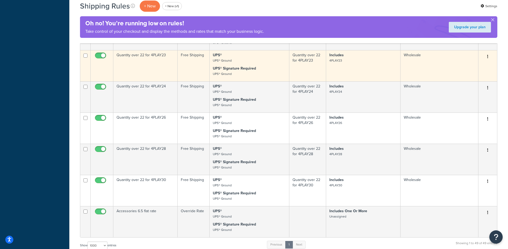
click at [488, 57] on icon "button" at bounding box center [488, 57] width 1 height 4
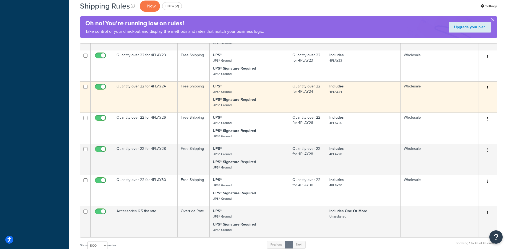
click at [488, 89] on icon "button" at bounding box center [488, 88] width 1 height 4
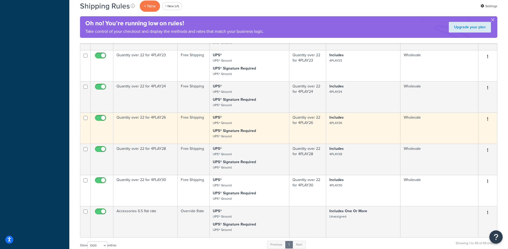
click at [489, 121] on button "button" at bounding box center [487, 119] width 7 height 9
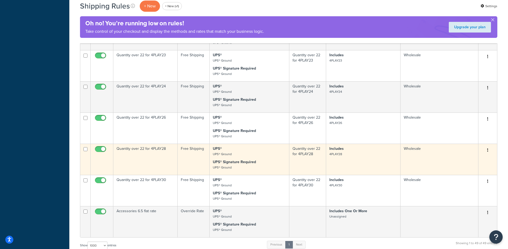
click at [488, 150] on icon "button" at bounding box center [488, 150] width 1 height 4
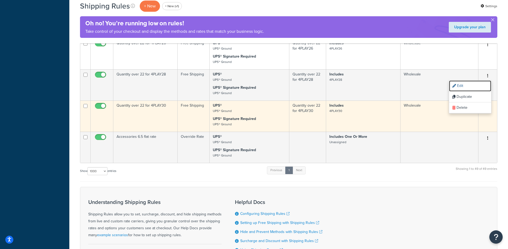
scroll to position [1502, 0]
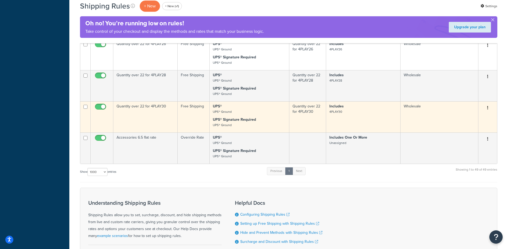
click at [488, 110] on icon "button" at bounding box center [488, 108] width 1 height 4
click at [483, 116] on link "Edit" at bounding box center [470, 118] width 42 height 11
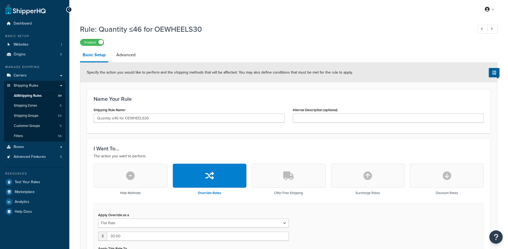
select select "ITEM"
click at [129, 61] on link "Advanced" at bounding box center [126, 55] width 25 height 13
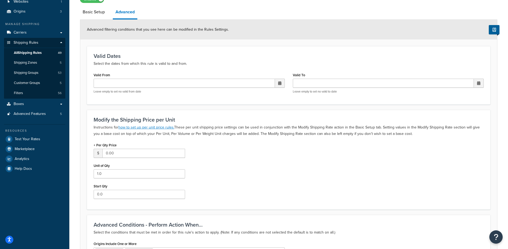
scroll to position [117, 0]
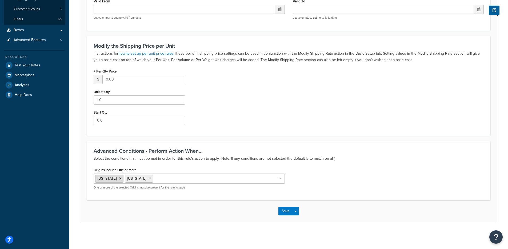
click at [119, 177] on icon at bounding box center [120, 178] width 2 height 3
click at [119, 179] on icon at bounding box center [120, 178] width 2 height 3
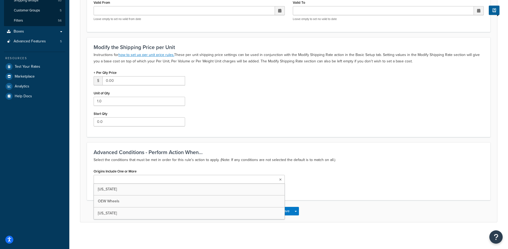
click at [344, 151] on h3 "Advanced Conditions - Perform Action When..." at bounding box center [289, 152] width 390 height 6
click at [296, 212] on span "button" at bounding box center [296, 211] width 2 height 1
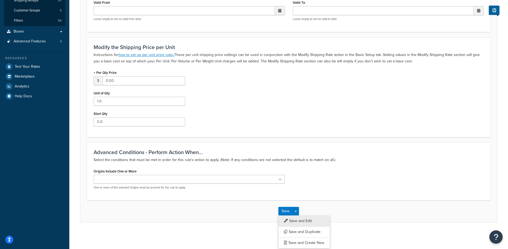
click at [301, 223] on button "Save and Edit" at bounding box center [305, 221] width 52 height 11
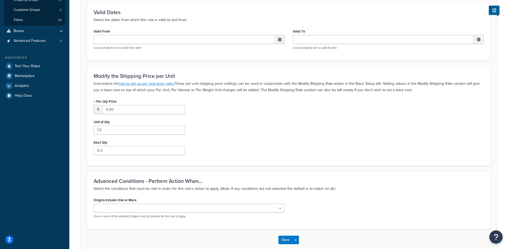
scroll to position [0, 0]
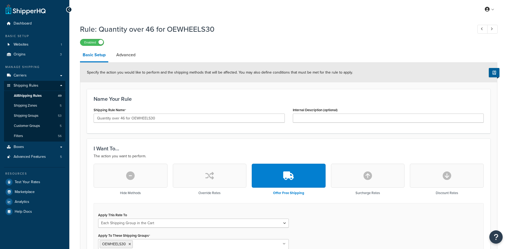
select select "SHIPPING_GROUP"
click at [136, 55] on link "Advanced" at bounding box center [126, 55] width 25 height 13
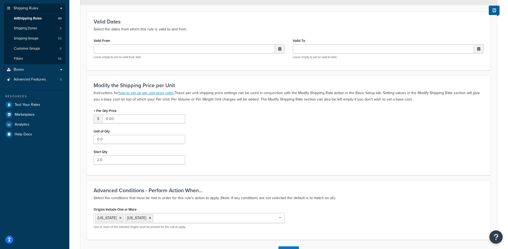
scroll to position [117, 0]
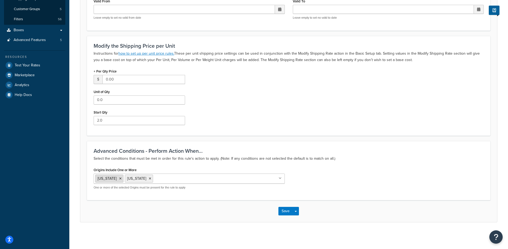
click at [114, 179] on li "[US_STATE]" at bounding box center [109, 179] width 28 height 8
click at [119, 179] on icon at bounding box center [120, 178] width 2 height 3
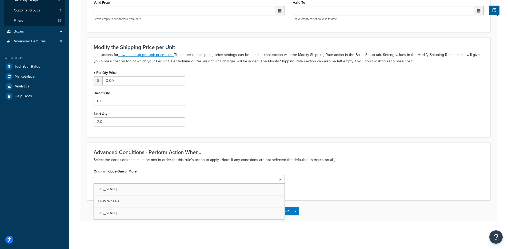
scroll to position [116, 0]
click at [372, 168] on div "Origins Include One or More [US_STATE] OEW Wheels [US_STATE] One or more of the…" at bounding box center [289, 181] width 398 height 26
click at [299, 211] on button "Save Dropdown" at bounding box center [296, 211] width 6 height 9
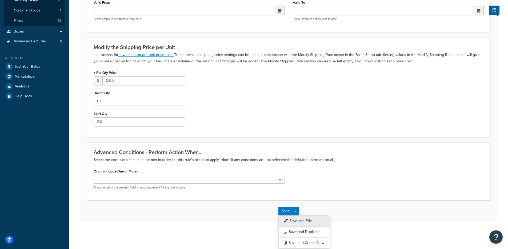
click at [298, 216] on button "Save and Edit" at bounding box center [305, 221] width 52 height 11
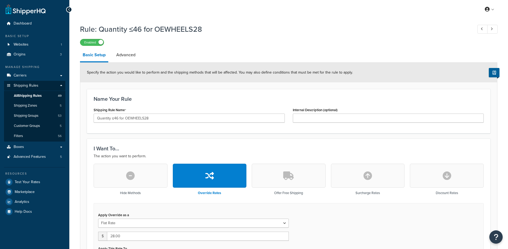
select select "ITEM"
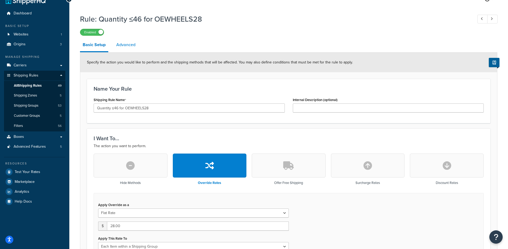
click at [122, 47] on link "Advanced" at bounding box center [126, 44] width 25 height 13
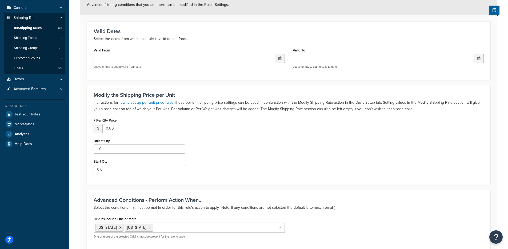
scroll to position [117, 0]
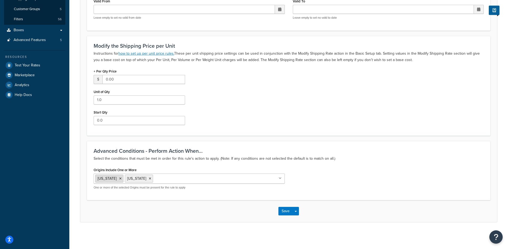
click at [119, 179] on icon at bounding box center [120, 178] width 2 height 3
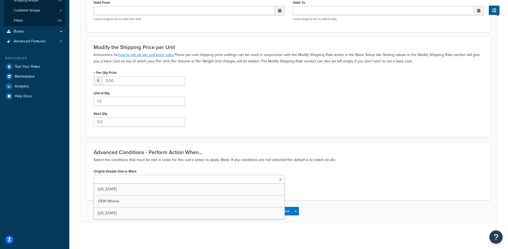
click at [292, 153] on h3 "Advanced Conditions - Perform Action When..." at bounding box center [289, 152] width 390 height 6
click at [295, 213] on button "Save Dropdown" at bounding box center [296, 211] width 6 height 9
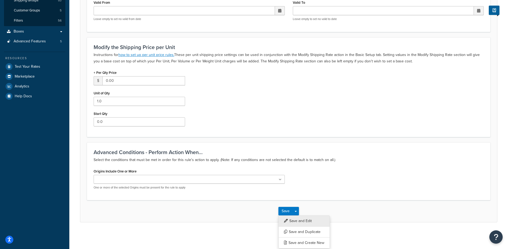
click at [299, 222] on button "Save and Edit" at bounding box center [305, 221] width 52 height 11
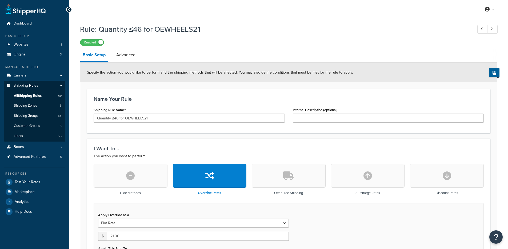
select select "ITEM"
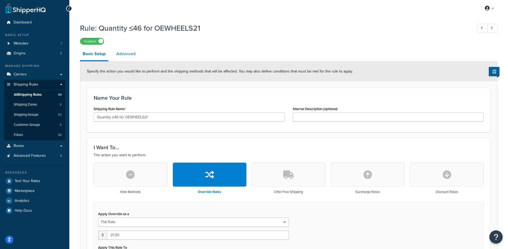
click at [116, 56] on link "Advanced" at bounding box center [126, 54] width 25 height 13
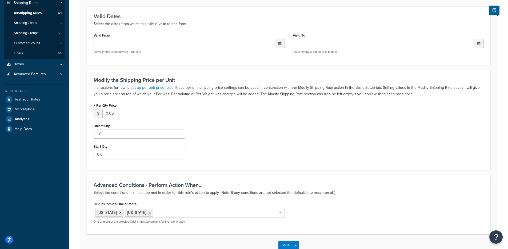
scroll to position [117, 0]
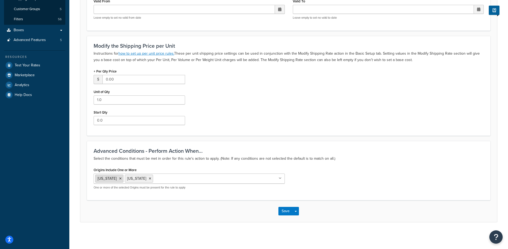
click at [119, 180] on icon at bounding box center [120, 178] width 2 height 3
click at [119, 179] on icon at bounding box center [120, 178] width 2 height 3
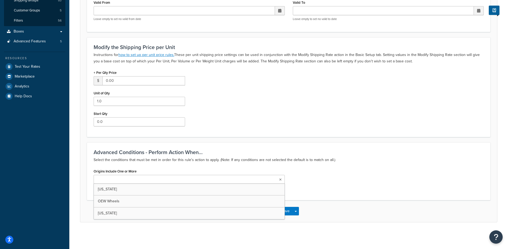
click at [295, 167] on div "Advanced Conditions - Perform Action When... Select the conditions that must be…" at bounding box center [289, 172] width 404 height 58
click at [297, 213] on button "Save Dropdown" at bounding box center [296, 211] width 6 height 9
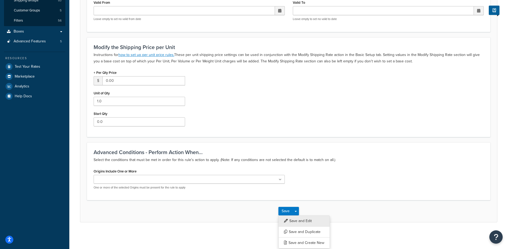
click at [299, 219] on button "Save and Edit" at bounding box center [305, 221] width 52 height 11
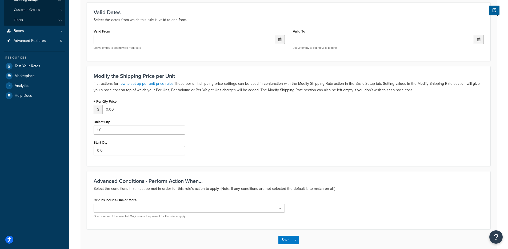
scroll to position [0, 0]
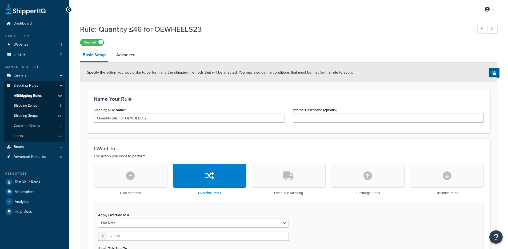
select select "ITEM"
click at [129, 57] on link "Advanced" at bounding box center [126, 55] width 25 height 13
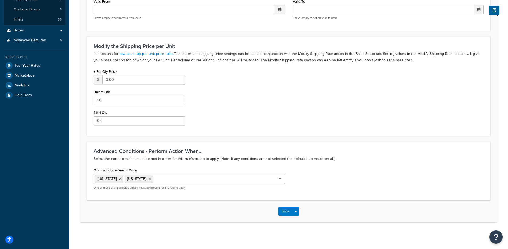
scroll to position [117, 0]
click at [119, 179] on icon at bounding box center [120, 178] width 2 height 3
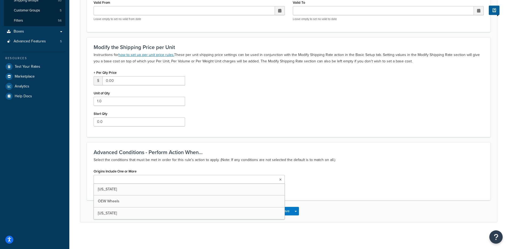
scroll to position [116, 0]
click at [344, 166] on div "Advanced Conditions - Perform Action When... Select the conditions that must be…" at bounding box center [289, 172] width 404 height 58
click at [294, 213] on button "Save Dropdown" at bounding box center [296, 211] width 6 height 9
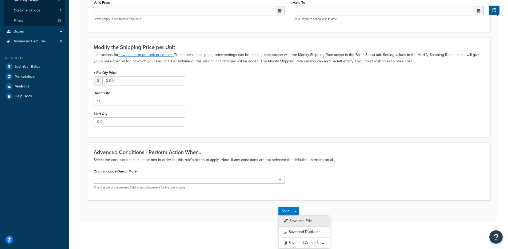
click at [301, 224] on button "Save and Edit" at bounding box center [305, 221] width 52 height 11
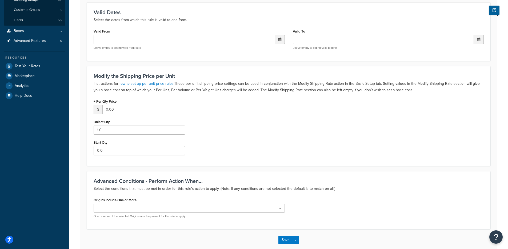
scroll to position [0, 0]
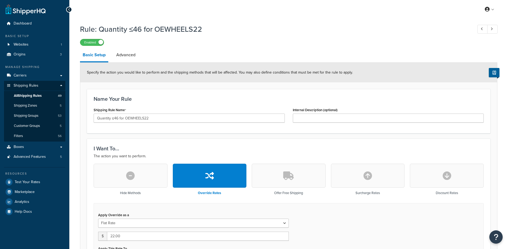
select select "ITEM"
click at [122, 58] on link "Advanced" at bounding box center [126, 55] width 25 height 13
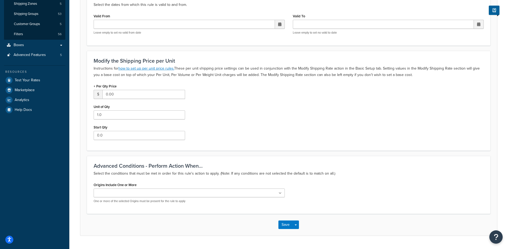
scroll to position [116, 0]
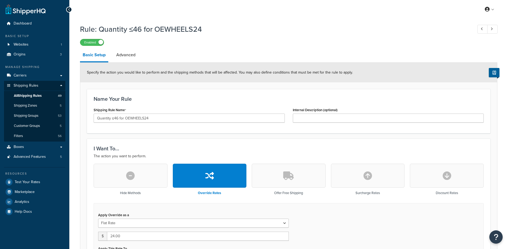
select select "ITEM"
click at [125, 58] on link "Advanced" at bounding box center [126, 55] width 25 height 13
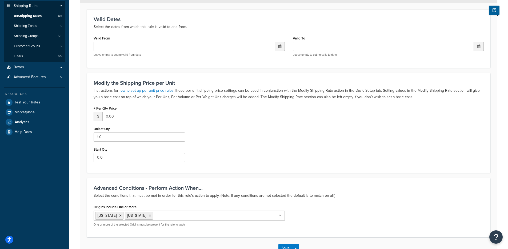
scroll to position [117, 0]
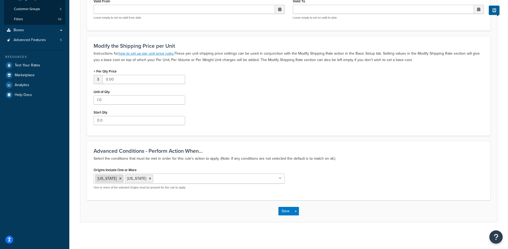
click at [119, 179] on icon at bounding box center [120, 178] width 2 height 3
click at [119, 178] on icon at bounding box center [120, 178] width 2 height 3
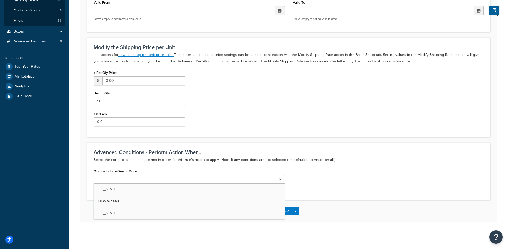
click at [314, 181] on div "Origins Include One or More [US_STATE] OEW Wheels [US_STATE] One or more of the…" at bounding box center [289, 181] width 398 height 26
click at [299, 210] on button "Save Dropdown" at bounding box center [296, 211] width 6 height 9
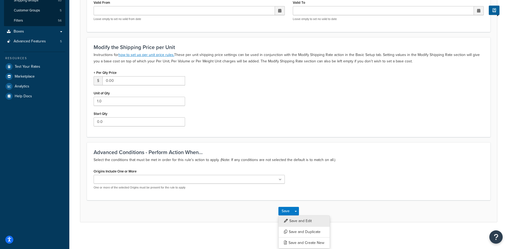
click at [300, 217] on button "Save and Edit" at bounding box center [305, 221] width 52 height 11
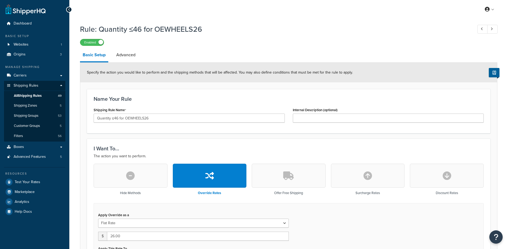
select select "ITEM"
click at [121, 57] on link "Advanced" at bounding box center [126, 55] width 25 height 13
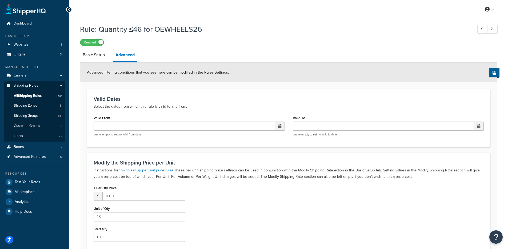
scroll to position [117, 0]
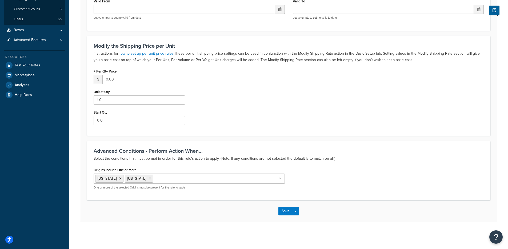
click at [119, 179] on icon at bounding box center [120, 178] width 2 height 3
click at [112, 179] on li "[US_STATE]" at bounding box center [109, 179] width 28 height 8
click at [119, 179] on icon at bounding box center [120, 178] width 2 height 3
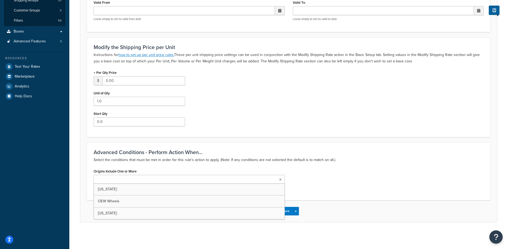
scroll to position [116, 0]
click at [372, 166] on div "Advanced Conditions - Perform Action When... Select the conditions that must be…" at bounding box center [289, 172] width 404 height 58
click at [295, 211] on button "Save Dropdown" at bounding box center [296, 211] width 6 height 9
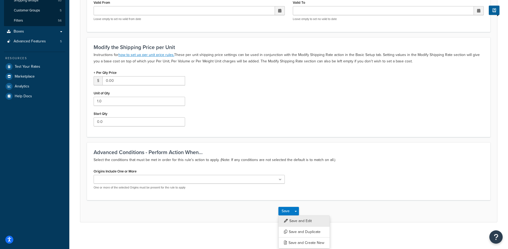
click at [296, 220] on button "Save and Edit" at bounding box center [305, 221] width 52 height 11
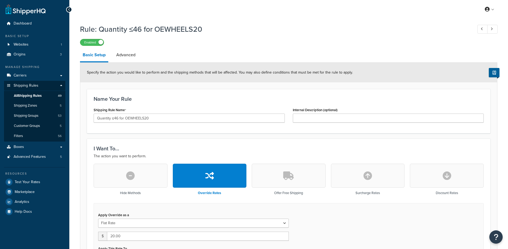
select select "ITEM"
click at [133, 57] on link "Advanced" at bounding box center [126, 55] width 25 height 13
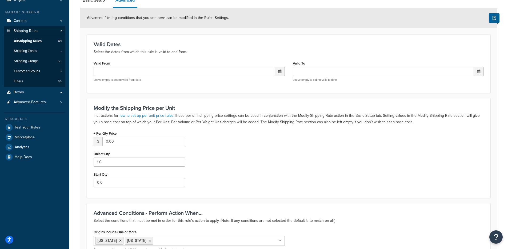
scroll to position [117, 0]
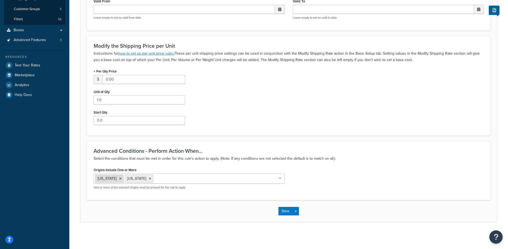
click at [119, 179] on icon at bounding box center [120, 178] width 2 height 3
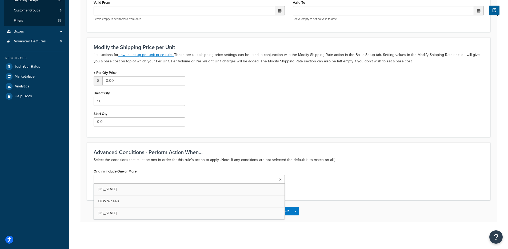
scroll to position [116, 0]
click at [295, 211] on button "Save Dropdown" at bounding box center [296, 211] width 6 height 9
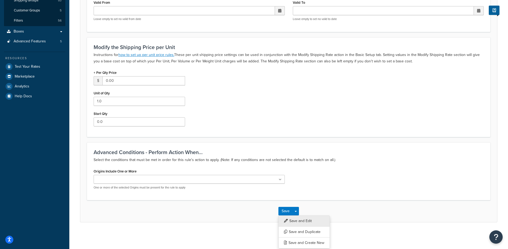
click at [295, 219] on button "Save and Edit" at bounding box center [305, 221] width 52 height 11
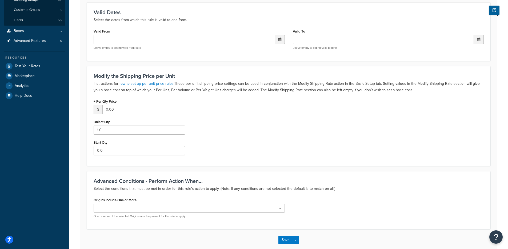
scroll to position [0, 0]
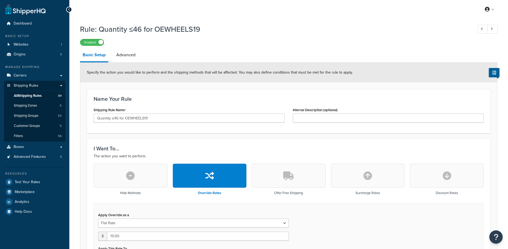
select select "ITEM"
click at [120, 60] on link "Advanced" at bounding box center [126, 55] width 25 height 13
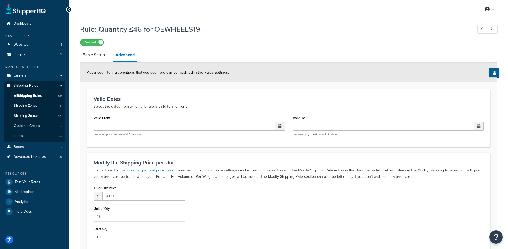
scroll to position [117, 0]
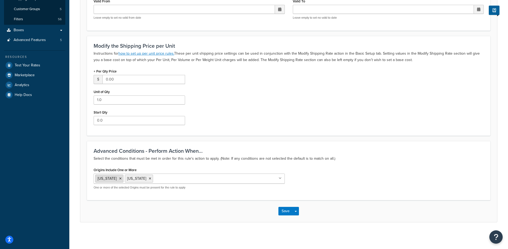
click at [119, 179] on icon at bounding box center [120, 178] width 2 height 3
click at [119, 178] on icon at bounding box center [120, 178] width 2 height 3
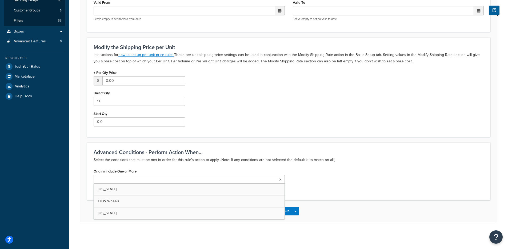
click at [296, 195] on div "Advanced Conditions - Perform Action When... Select the conditions that must be…" at bounding box center [289, 172] width 404 height 58
click at [297, 211] on span "button" at bounding box center [296, 211] width 2 height 1
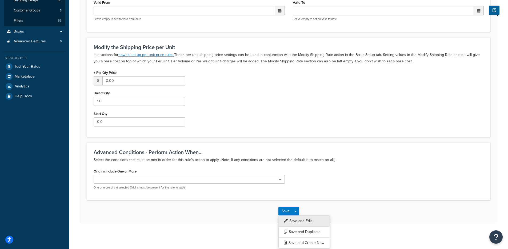
click at [298, 217] on button "Save and Edit" at bounding box center [305, 221] width 52 height 11
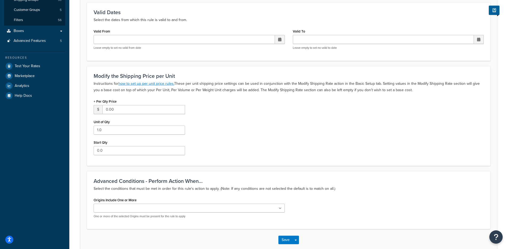
scroll to position [0, 0]
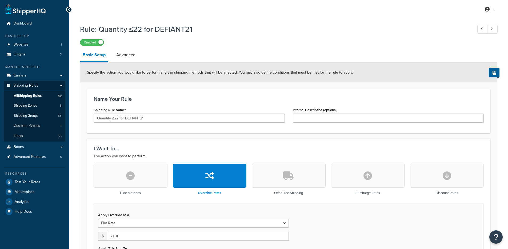
select select "ITEM"
click at [121, 57] on link "Advanced" at bounding box center [126, 55] width 25 height 13
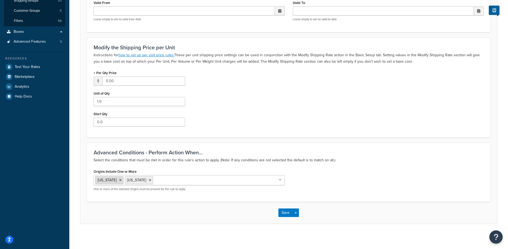
scroll to position [117, 0]
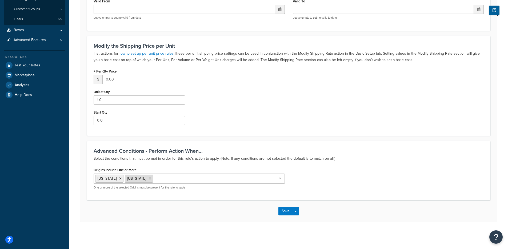
click at [119, 179] on icon at bounding box center [120, 178] width 2 height 3
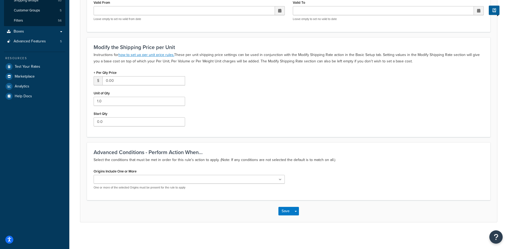
click at [288, 184] on div "Origins Include One or More [US_STATE] OEW Wheels [US_STATE] One or more of the…" at bounding box center [189, 181] width 199 height 26
click at [297, 211] on button "Save Dropdown" at bounding box center [296, 211] width 6 height 9
click at [297, 218] on button "Save and Edit" at bounding box center [305, 221] width 52 height 11
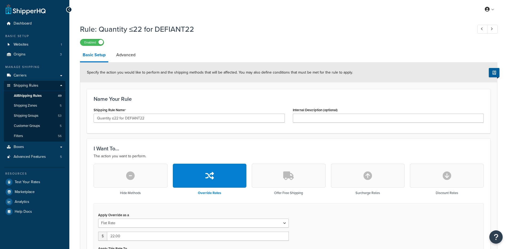
select select "ITEM"
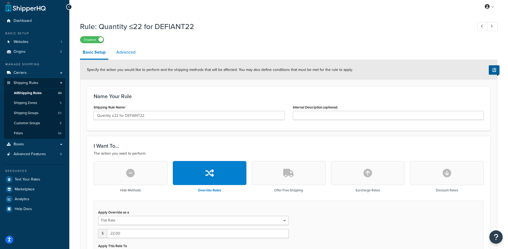
click at [125, 50] on link "Advanced" at bounding box center [126, 52] width 25 height 13
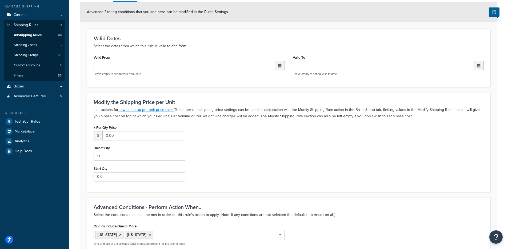
scroll to position [117, 0]
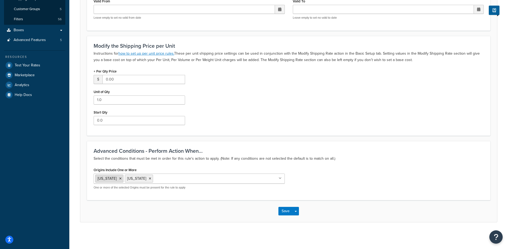
click at [119, 178] on icon at bounding box center [120, 178] width 2 height 3
click at [119, 179] on icon at bounding box center [120, 178] width 2 height 3
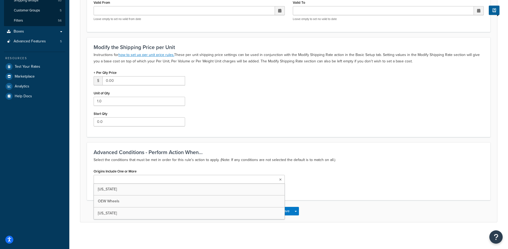
scroll to position [116, 0]
drag, startPoint x: 327, startPoint y: 167, endPoint x: 327, endPoint y: 171, distance: 3.5
click at [328, 168] on div "Origins Include One or More [US_STATE] OEW Wheels [US_STATE] One or more of the…" at bounding box center [289, 181] width 398 height 26
click at [297, 214] on button "Save Dropdown" at bounding box center [296, 211] width 6 height 9
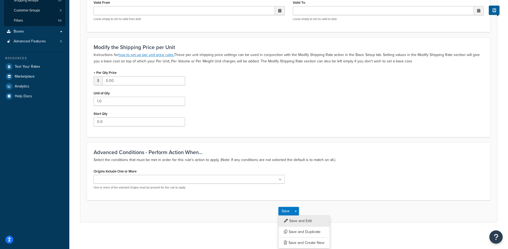
click at [298, 221] on button "Save and Edit" at bounding box center [305, 221] width 52 height 11
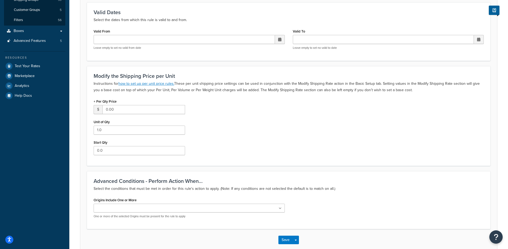
scroll to position [0, 0]
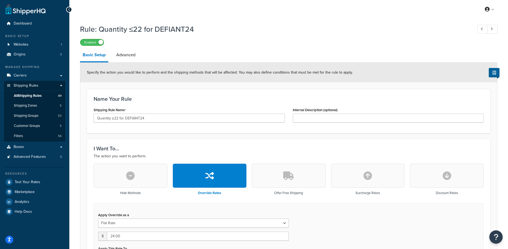
select select "ITEM"
click at [132, 54] on link "Advanced" at bounding box center [126, 55] width 25 height 13
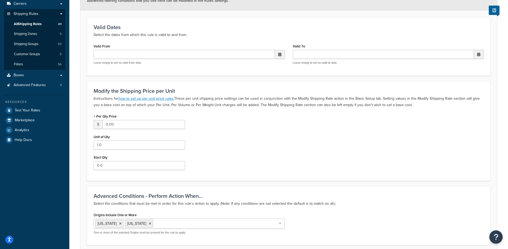
scroll to position [117, 0]
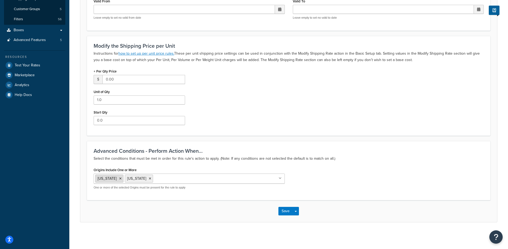
click at [119, 179] on icon at bounding box center [120, 178] width 2 height 3
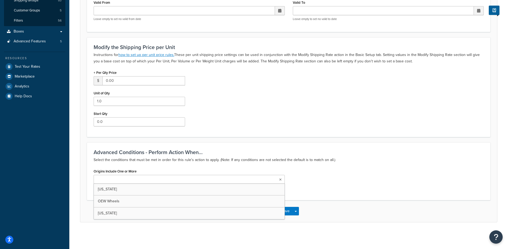
click at [312, 179] on div "Origins Include One or More [US_STATE] OEW Wheels [US_STATE] One or more of the…" at bounding box center [289, 181] width 398 height 26
click at [297, 208] on button "Save Dropdown" at bounding box center [296, 211] width 6 height 9
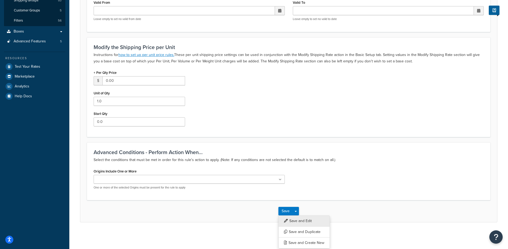
click at [299, 221] on button "Save and Edit" at bounding box center [305, 221] width 52 height 11
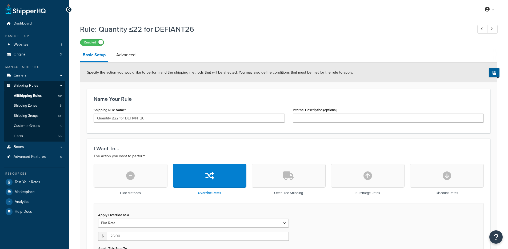
select select "ITEM"
click at [124, 53] on link "Advanced" at bounding box center [126, 55] width 25 height 13
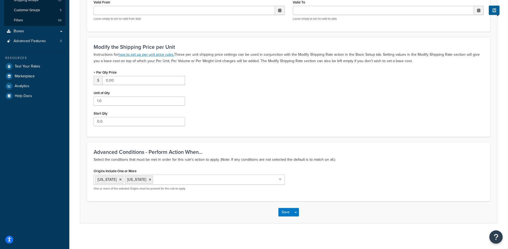
scroll to position [117, 0]
click at [119, 179] on icon at bounding box center [120, 178] width 2 height 3
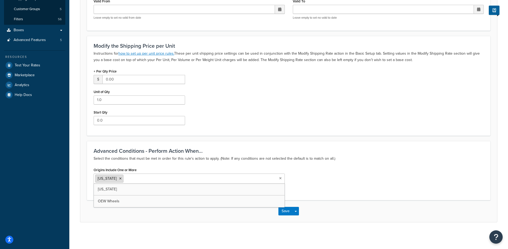
click at [119, 178] on icon at bounding box center [120, 178] width 2 height 3
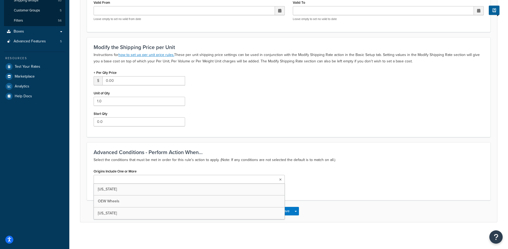
click at [343, 134] on div "Modify the Shipping Price per Unit Instructions for how to set up per unit pric…" at bounding box center [289, 87] width 404 height 100
click at [296, 213] on button "Save Dropdown" at bounding box center [296, 211] width 6 height 9
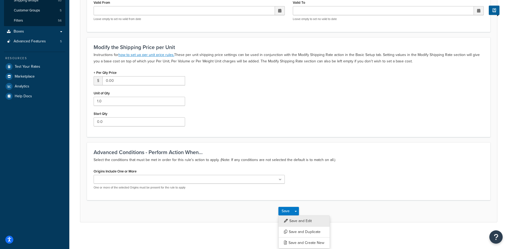
click at [296, 220] on button "Save and Edit" at bounding box center [305, 221] width 52 height 11
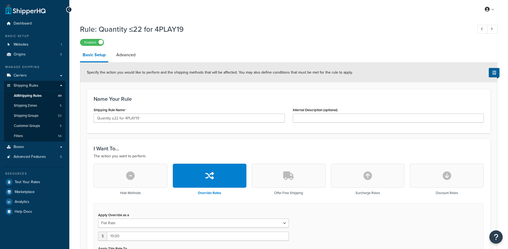
select select "ITEM"
click at [117, 53] on link "Advanced" at bounding box center [126, 55] width 25 height 13
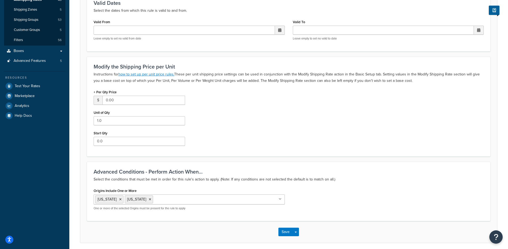
scroll to position [117, 0]
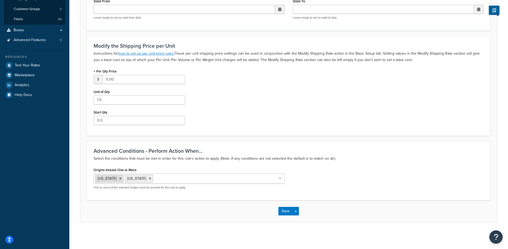
click at [119, 180] on icon at bounding box center [120, 178] width 2 height 3
click at [119, 178] on icon at bounding box center [120, 178] width 2 height 3
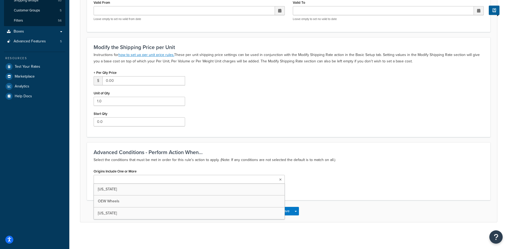
scroll to position [116, 0]
click at [298, 130] on div "+ Per Qty Price $ 0.00 Unit of Qty 1.0 Start Qty 0.0" at bounding box center [289, 100] width 398 height 62
click at [296, 213] on button "Save Dropdown" at bounding box center [296, 211] width 6 height 9
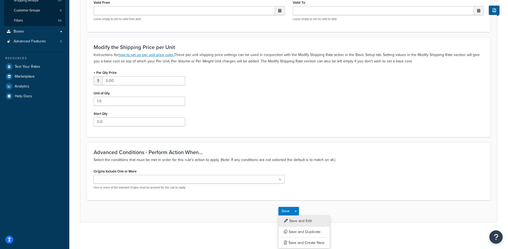
click at [295, 221] on button "Save and Edit" at bounding box center [305, 221] width 52 height 11
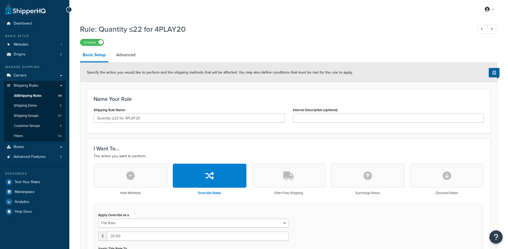
select select "ITEM"
click at [128, 56] on link "Advanced" at bounding box center [126, 55] width 25 height 13
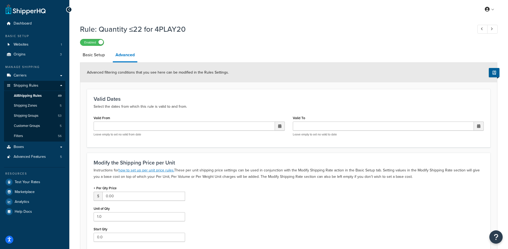
scroll to position [117, 0]
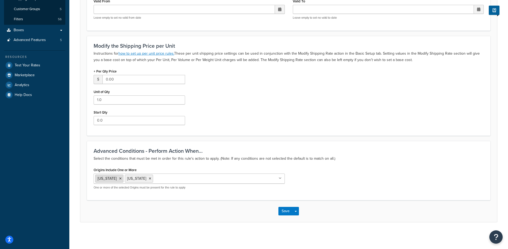
click at [113, 180] on li "[US_STATE]" at bounding box center [109, 179] width 28 height 8
click at [119, 179] on icon at bounding box center [120, 178] width 2 height 3
click at [119, 178] on icon at bounding box center [120, 178] width 2 height 3
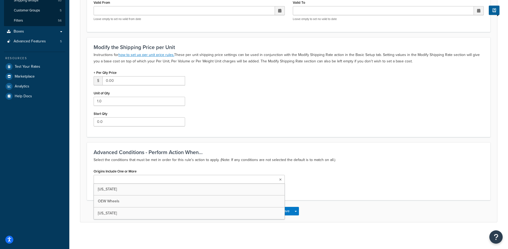
click at [292, 168] on div "Origins Include One or More Florida OEW Wheels Texas One or more of the selecte…" at bounding box center [289, 181] width 398 height 26
click at [298, 210] on button "Save Dropdown" at bounding box center [296, 211] width 6 height 9
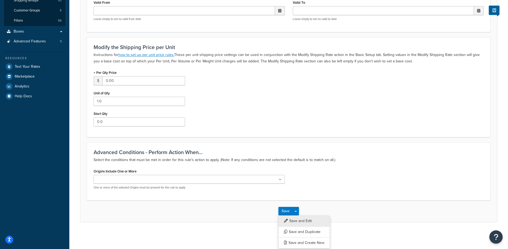
click at [298, 220] on button "Save and Edit" at bounding box center [305, 221] width 52 height 11
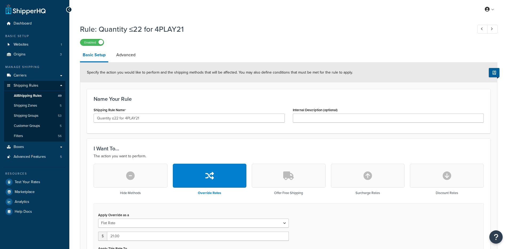
select select "ITEM"
click at [127, 57] on link "Advanced" at bounding box center [126, 55] width 25 height 13
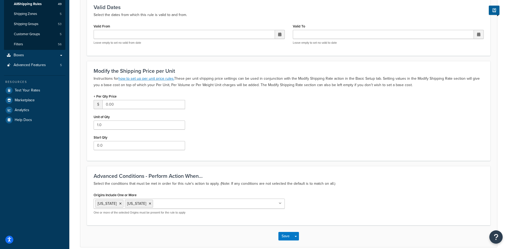
scroll to position [117, 0]
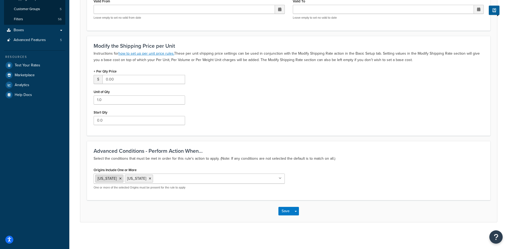
click at [119, 179] on icon at bounding box center [120, 178] width 2 height 3
click at [119, 178] on icon at bounding box center [120, 178] width 2 height 3
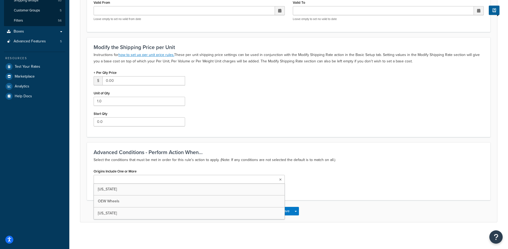
scroll to position [116, 0]
click at [308, 152] on h3 "Advanced Conditions - Perform Action When..." at bounding box center [289, 152] width 390 height 6
click at [296, 212] on span "button" at bounding box center [296, 211] width 2 height 1
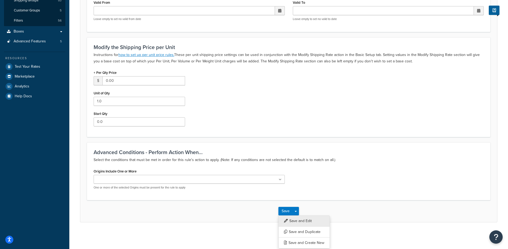
click at [297, 220] on button "Save and Edit" at bounding box center [305, 221] width 52 height 11
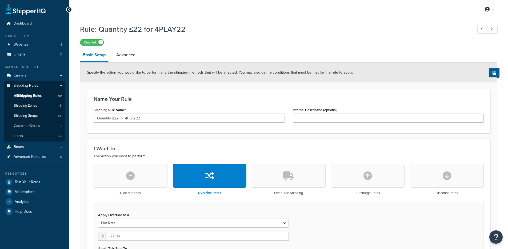
select select "ITEM"
click at [129, 54] on link "Advanced" at bounding box center [126, 55] width 25 height 13
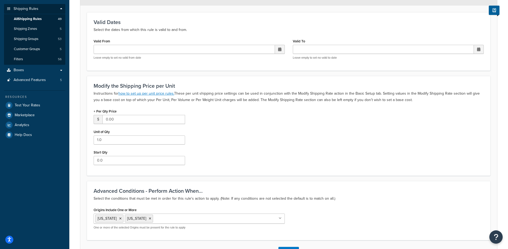
scroll to position [117, 0]
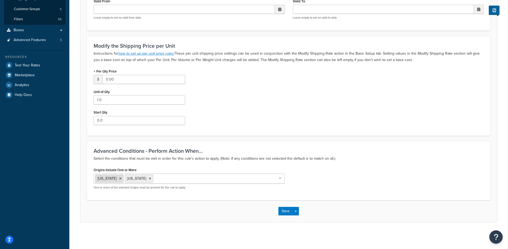
click at [119, 179] on icon at bounding box center [120, 178] width 2 height 3
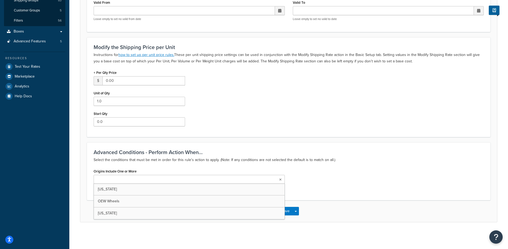
click at [411, 189] on div "Origins Include One or More [US_STATE] OEW Wheels [US_STATE] One or more of the…" at bounding box center [289, 181] width 398 height 26
click at [296, 213] on button "Save Dropdown" at bounding box center [296, 211] width 6 height 9
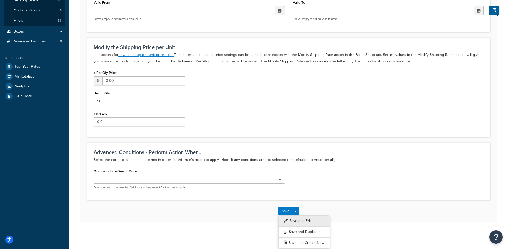
click at [300, 222] on button "Save and Edit" at bounding box center [305, 221] width 52 height 11
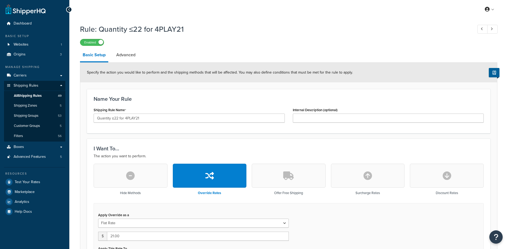
select select "ITEM"
click at [132, 56] on link "Advanced" at bounding box center [126, 55] width 25 height 13
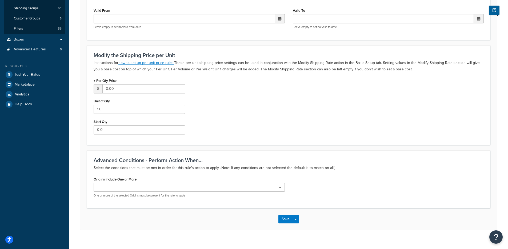
scroll to position [116, 0]
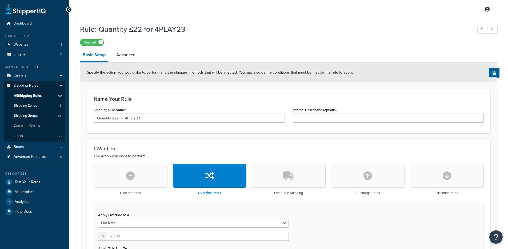
select select "ITEM"
click at [125, 59] on link "Advanced" at bounding box center [126, 55] width 25 height 13
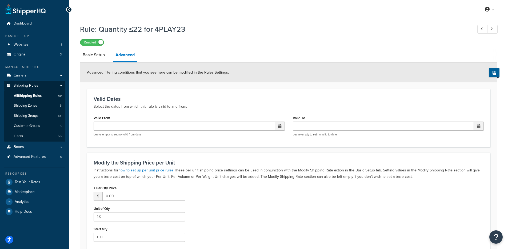
scroll to position [117, 0]
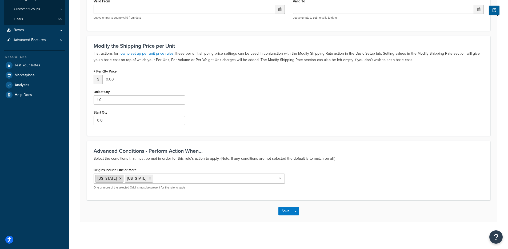
click at [119, 179] on icon at bounding box center [120, 178] width 2 height 3
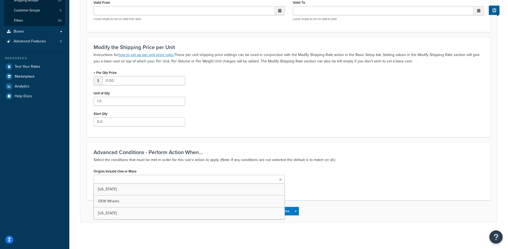
click at [356, 170] on div "Origins Include One or More [US_STATE] OEW Wheels [US_STATE] One or more of the…" at bounding box center [289, 181] width 398 height 26
click at [300, 213] on div "Save Save Dropdown Save and Edit Save and Duplicate Save and Create New" at bounding box center [288, 211] width 417 height 22
click at [299, 213] on div "Save Save Dropdown Save and Edit Save and Duplicate Save and Create New" at bounding box center [289, 211] width 21 height 9
click at [297, 213] on button "Save Dropdown" at bounding box center [296, 211] width 6 height 9
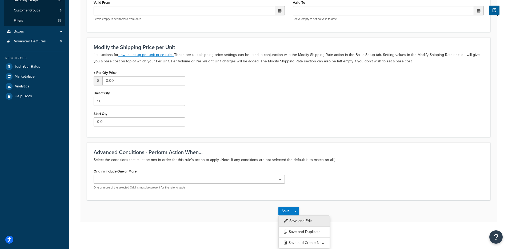
click at [298, 222] on button "Save and Edit" at bounding box center [305, 221] width 52 height 11
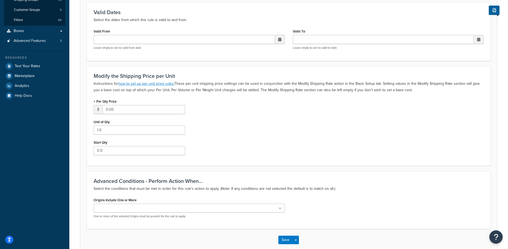
scroll to position [0, 0]
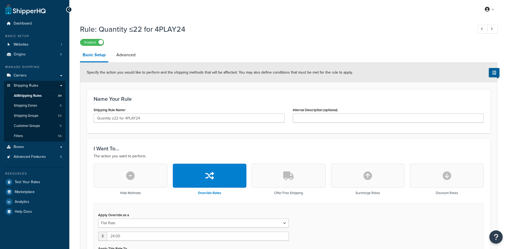
select select "ITEM"
click at [118, 57] on link "Advanced" at bounding box center [126, 55] width 25 height 13
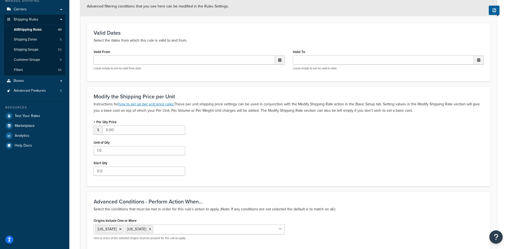
scroll to position [117, 0]
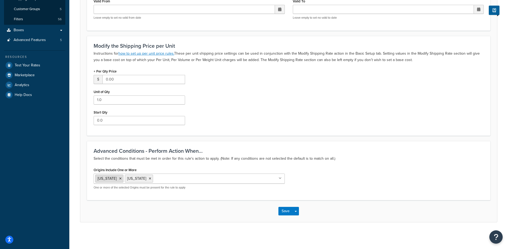
click at [119, 179] on icon at bounding box center [120, 178] width 2 height 3
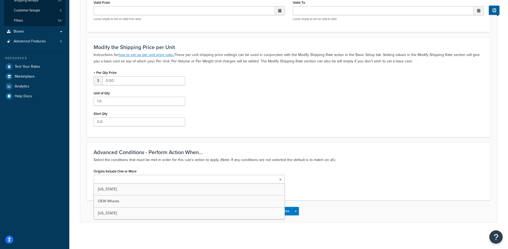
scroll to position [116, 0]
click at [263, 141] on form "Advanced filtering conditions that you see here can be modified in the Rules Se…" at bounding box center [288, 84] width 417 height 275
click at [298, 213] on button "Save Dropdown" at bounding box center [296, 211] width 6 height 9
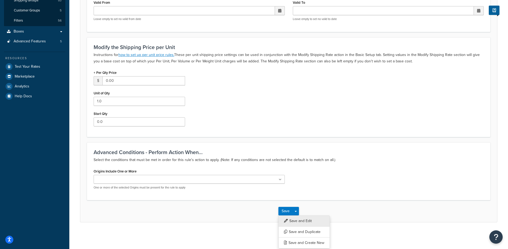
click at [296, 221] on button "Save and Edit" at bounding box center [305, 221] width 52 height 11
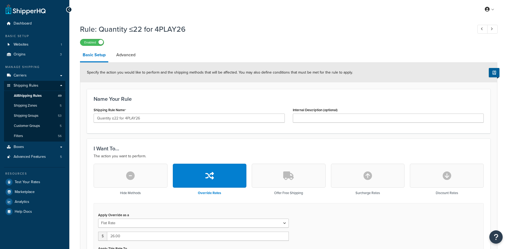
select select "ITEM"
click at [130, 52] on link "Advanced" at bounding box center [126, 55] width 25 height 13
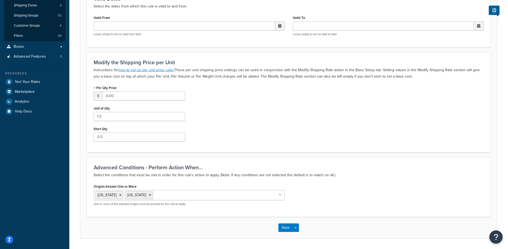
scroll to position [117, 0]
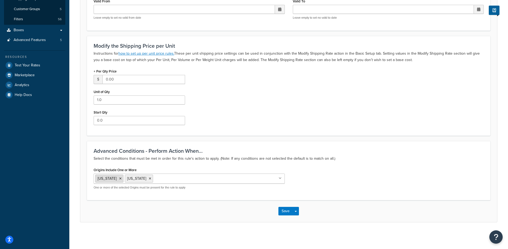
click at [114, 180] on li "[US_STATE]" at bounding box center [109, 179] width 28 height 8
click at [119, 179] on icon at bounding box center [120, 178] width 2 height 3
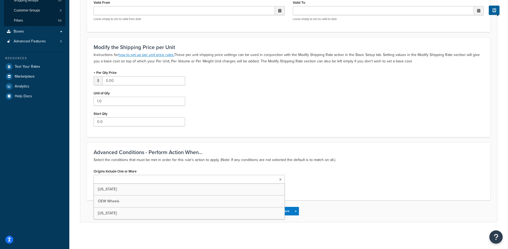
scroll to position [116, 0]
click at [374, 166] on div "Advanced Conditions - Perform Action When... Select the conditions that must be…" at bounding box center [289, 172] width 404 height 58
click at [295, 211] on button "Save Dropdown" at bounding box center [296, 211] width 6 height 9
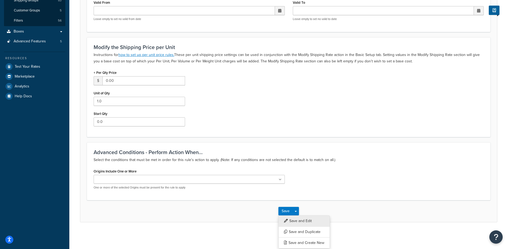
click at [299, 222] on button "Save and Edit" at bounding box center [305, 221] width 52 height 11
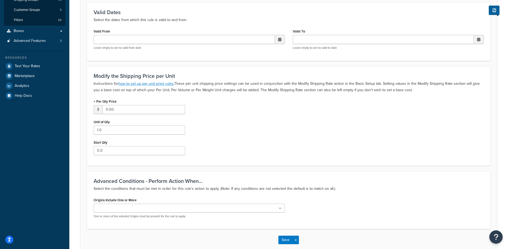
scroll to position [0, 0]
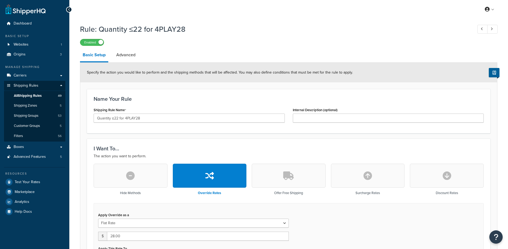
select select "ITEM"
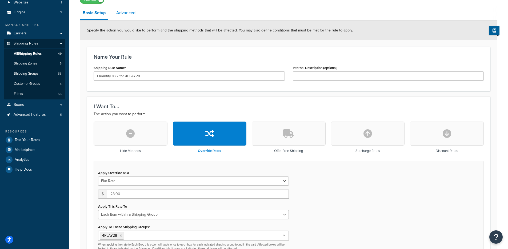
click at [131, 16] on link "Advanced" at bounding box center [126, 12] width 25 height 13
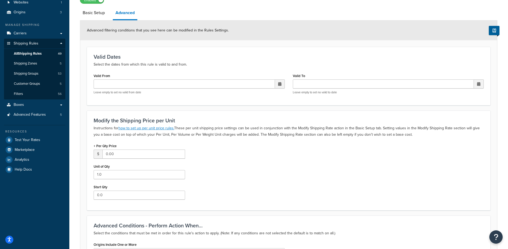
scroll to position [117, 0]
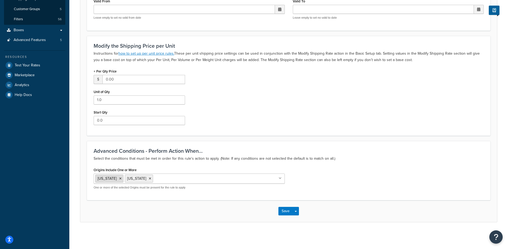
click at [119, 179] on icon at bounding box center [120, 178] width 2 height 3
click at [119, 178] on icon at bounding box center [120, 178] width 2 height 3
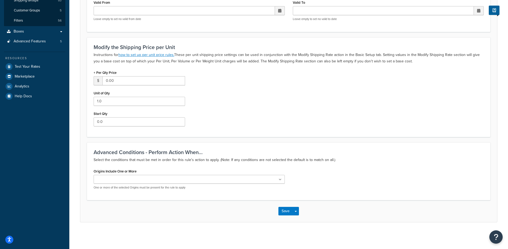
drag, startPoint x: 325, startPoint y: 175, endPoint x: 305, endPoint y: 205, distance: 35.8
click at [325, 175] on div "Origins Include One or More Florida OEW Wheels Texas One or more of the selecte…" at bounding box center [289, 181] width 398 height 26
click at [297, 212] on span "button" at bounding box center [296, 211] width 2 height 1
click at [297, 218] on button "Save and Edit" at bounding box center [305, 221] width 52 height 11
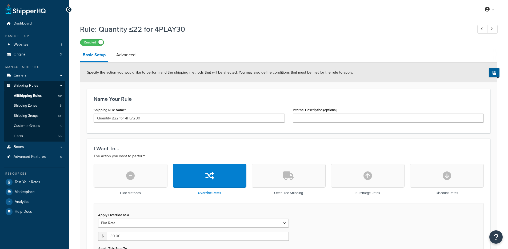
select select "ITEM"
click at [125, 59] on link "Advanced" at bounding box center [126, 55] width 25 height 13
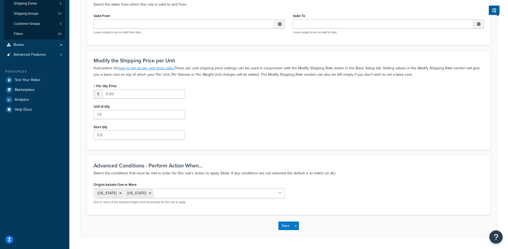
scroll to position [117, 0]
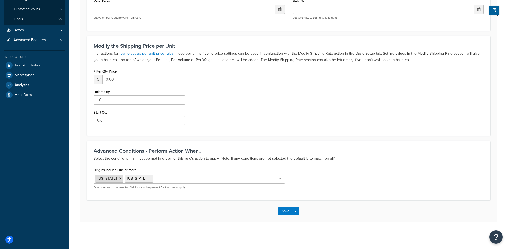
click at [119, 178] on icon at bounding box center [120, 178] width 2 height 3
click at [119, 179] on icon at bounding box center [120, 178] width 2 height 3
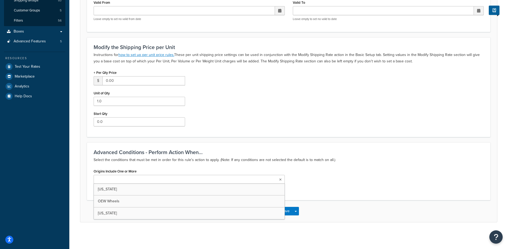
scroll to position [116, 0]
click at [291, 154] on h3 "Advanced Conditions - Perform Action When..." at bounding box center [289, 152] width 390 height 6
click at [296, 209] on button "Save Dropdown" at bounding box center [296, 211] width 6 height 9
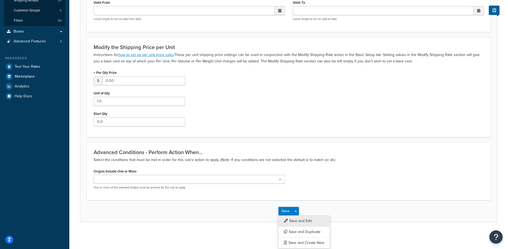
click at [298, 219] on button "Save and Edit" at bounding box center [305, 221] width 52 height 11
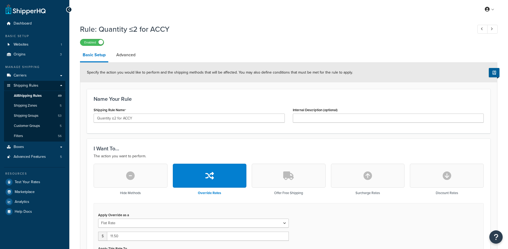
select select "ITEM"
click at [127, 59] on link "Advanced" at bounding box center [126, 55] width 25 height 13
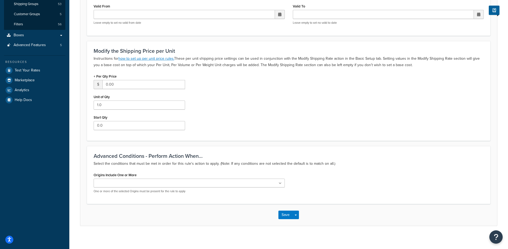
scroll to position [116, 0]
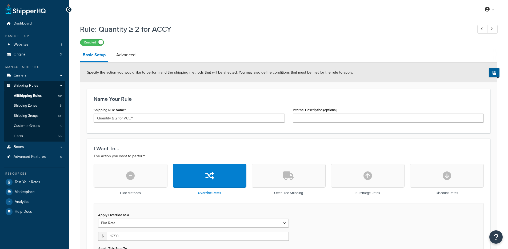
select select "ITEM"
click at [128, 60] on link "Advanced" at bounding box center [126, 55] width 25 height 13
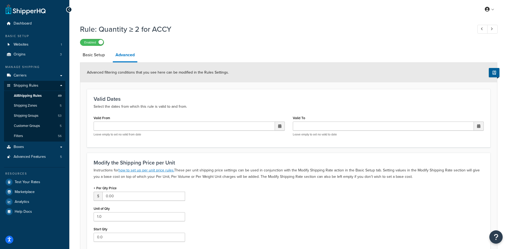
scroll to position [116, 0]
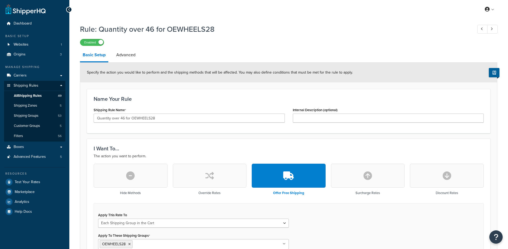
select select "SHIPPING_GROUP"
click at [119, 56] on link "Advanced" at bounding box center [126, 55] width 25 height 13
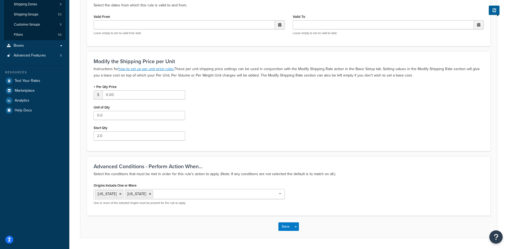
scroll to position [117, 0]
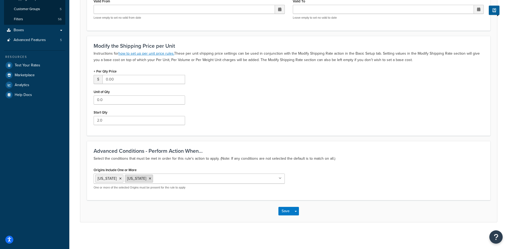
click at [119, 179] on icon at bounding box center [120, 178] width 2 height 3
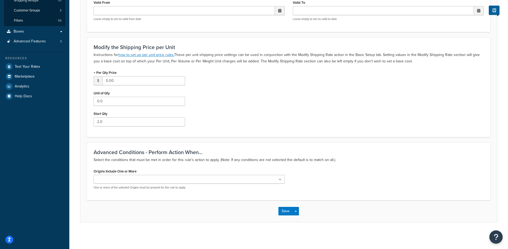
drag, startPoint x: 369, startPoint y: 191, endPoint x: 315, endPoint y: 206, distance: 55.9
click at [367, 192] on div "Origins Include One or More Florida OEW Wheels Texas One or more of the selecte…" at bounding box center [289, 181] width 398 height 26
click at [296, 213] on button "Save Dropdown" at bounding box center [296, 211] width 6 height 9
click at [297, 220] on button "Save and Edit" at bounding box center [305, 221] width 52 height 11
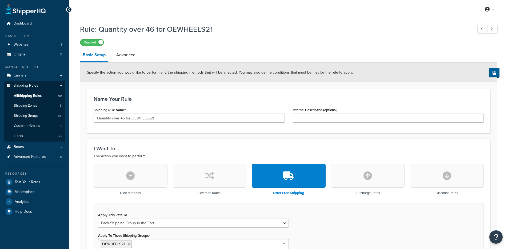
select select "SHIPPING_GROUP"
click at [128, 56] on link "Advanced" at bounding box center [126, 55] width 25 height 13
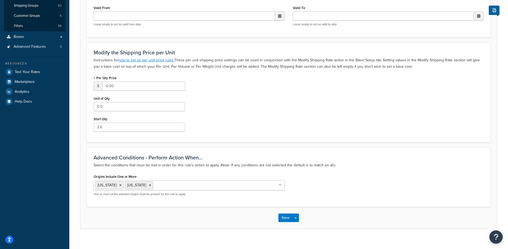
scroll to position [117, 0]
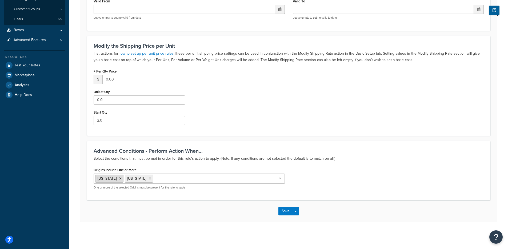
click at [119, 179] on icon at bounding box center [120, 178] width 2 height 3
click at [108, 179] on li "[US_STATE]" at bounding box center [109, 179] width 28 height 8
click at [119, 179] on icon at bounding box center [120, 178] width 2 height 3
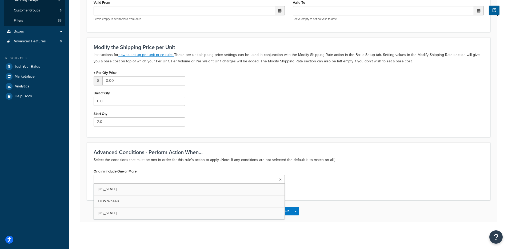
click at [438, 164] on div "Advanced Conditions - Perform Action When... Select the conditions that must be…" at bounding box center [289, 172] width 404 height 58
click at [298, 213] on button "Save Dropdown" at bounding box center [296, 211] width 6 height 9
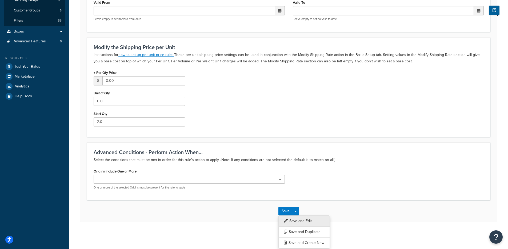
click at [301, 223] on button "Save and Edit" at bounding box center [305, 221] width 52 height 11
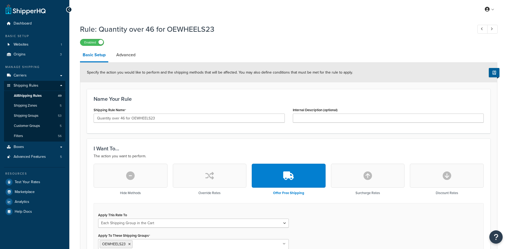
select select "SHIPPING_GROUP"
click at [129, 58] on link "Advanced" at bounding box center [126, 55] width 25 height 13
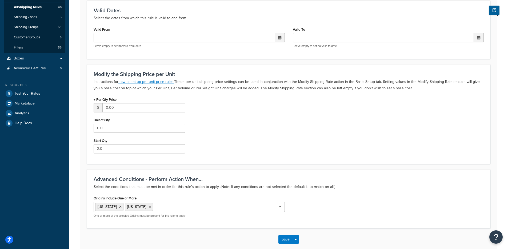
scroll to position [117, 0]
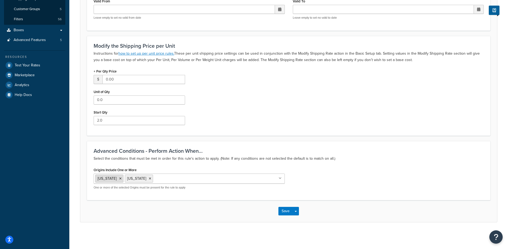
click at [119, 180] on icon at bounding box center [120, 178] width 2 height 3
click at [119, 178] on icon at bounding box center [120, 178] width 2 height 3
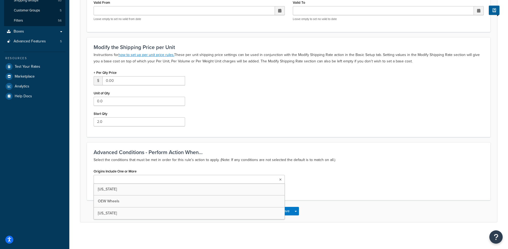
scroll to position [116, 0]
click at [285, 137] on div "Modify the Shipping Price per Unit Instructions for how to set up per unit pric…" at bounding box center [289, 87] width 404 height 100
click at [296, 211] on span "button" at bounding box center [296, 211] width 2 height 1
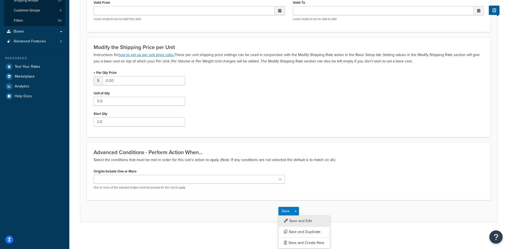
click at [298, 220] on button "Save and Edit" at bounding box center [305, 221] width 52 height 11
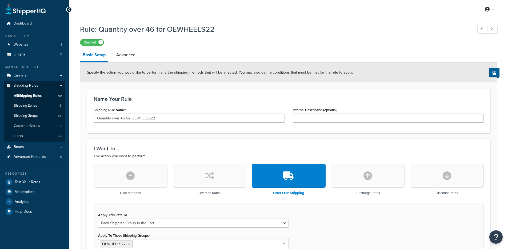
select select "SHIPPING_GROUP"
click at [127, 60] on link "Advanced" at bounding box center [126, 55] width 25 height 13
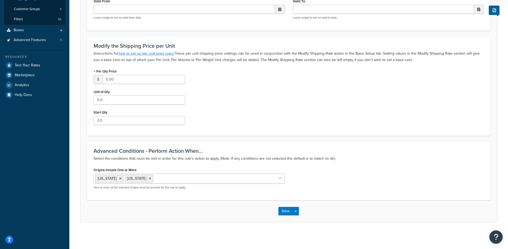
scroll to position [117, 0]
click at [119, 179] on icon at bounding box center [120, 178] width 2 height 3
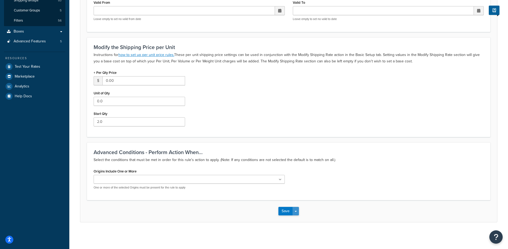
click at [294, 212] on button "Save Dropdown" at bounding box center [296, 211] width 6 height 9
drag, startPoint x: 293, startPoint y: 222, endPoint x: 293, endPoint y: 218, distance: 3.7
click at [293, 222] on button "Save and Edit" at bounding box center [305, 221] width 52 height 11
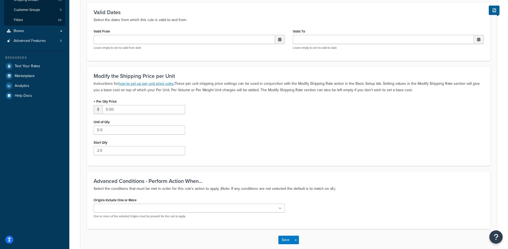
scroll to position [0, 0]
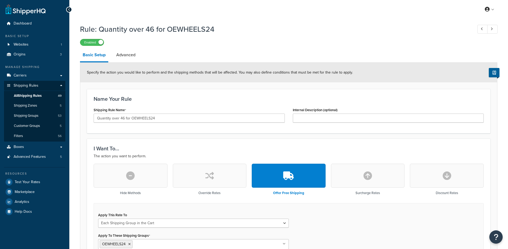
select select "SHIPPING_GROUP"
click at [132, 60] on link "Advanced" at bounding box center [126, 55] width 25 height 13
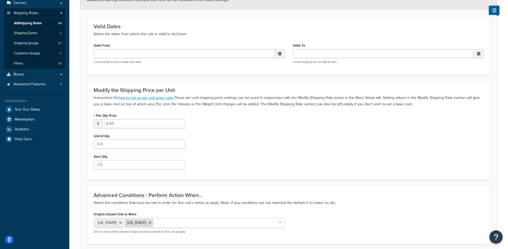
scroll to position [117, 0]
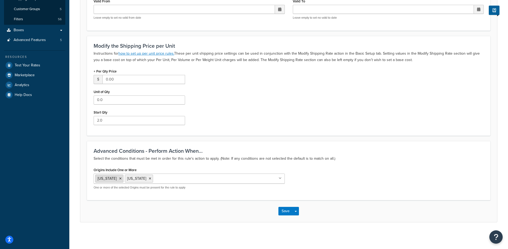
click at [113, 180] on li "[US_STATE]" at bounding box center [109, 179] width 28 height 8
click at [119, 179] on icon at bounding box center [120, 178] width 2 height 3
click at [119, 178] on icon at bounding box center [120, 178] width 2 height 3
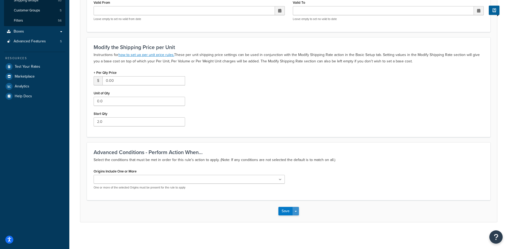
click at [298, 212] on button "Save Dropdown" at bounding box center [296, 211] width 6 height 9
click at [298, 220] on button "Save and Edit" at bounding box center [305, 221] width 52 height 11
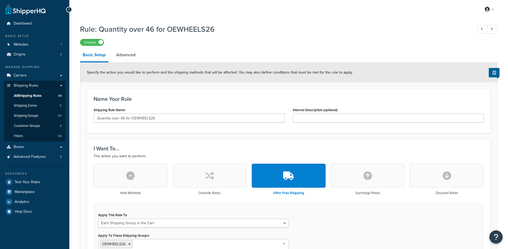
select select "SHIPPING_GROUP"
click at [129, 59] on link "Advanced" at bounding box center [126, 55] width 25 height 13
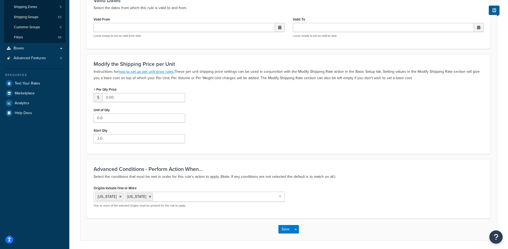
scroll to position [117, 0]
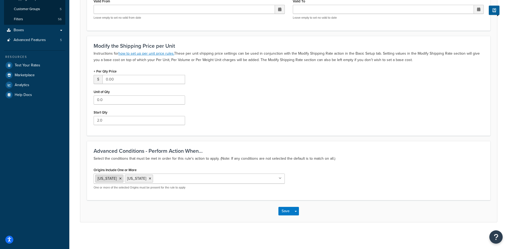
click at [119, 178] on icon at bounding box center [120, 178] width 2 height 3
click at [119, 179] on icon at bounding box center [120, 178] width 2 height 3
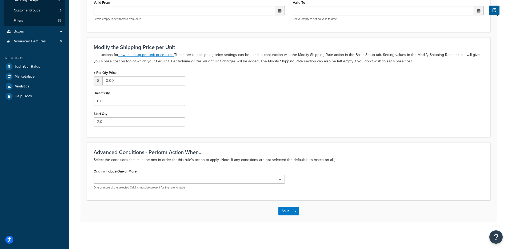
click at [347, 169] on div "Origins Include One or More [US_STATE] OEW Wheels [US_STATE] One or more of the…" at bounding box center [289, 181] width 398 height 26
click at [297, 211] on button "Save Dropdown" at bounding box center [296, 211] width 6 height 9
click at [299, 221] on button "Save and Edit" at bounding box center [305, 221] width 52 height 11
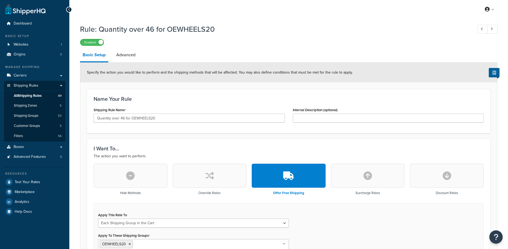
select select "SHIPPING_GROUP"
click at [119, 58] on link "Advanced" at bounding box center [126, 55] width 25 height 13
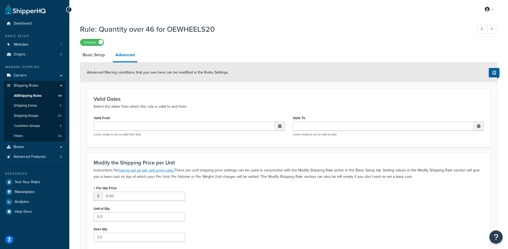
scroll to position [117, 0]
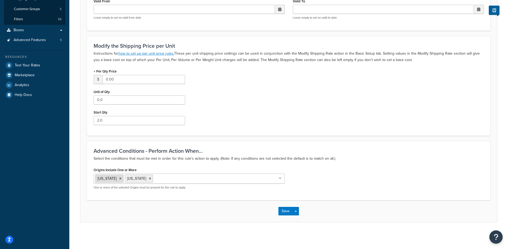
click at [119, 177] on icon at bounding box center [120, 178] width 2 height 3
click at [119, 178] on icon at bounding box center [120, 178] width 2 height 3
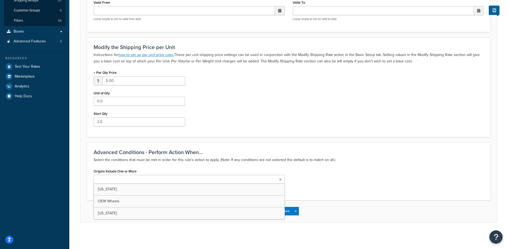
click at [356, 128] on div "+ Per Qty Price $ 0.00 Unit of Qty 0.0 Start Qty 2.0" at bounding box center [289, 100] width 398 height 62
click at [297, 214] on button "Save Dropdown" at bounding box center [296, 211] width 6 height 9
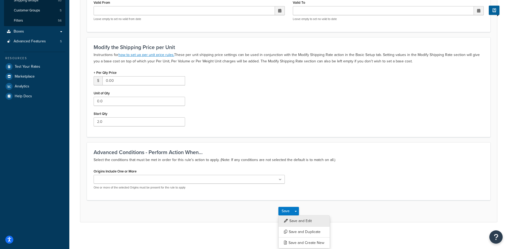
click at [299, 221] on button "Save and Edit" at bounding box center [305, 221] width 52 height 11
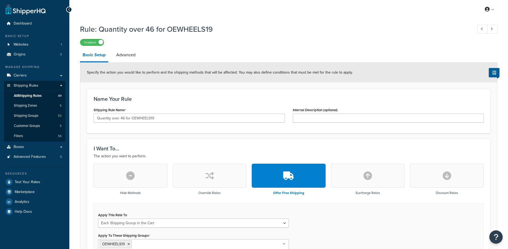
select select "SHIPPING_GROUP"
click at [123, 54] on link "Advanced" at bounding box center [126, 55] width 25 height 13
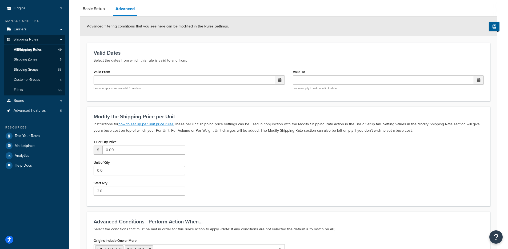
scroll to position [117, 0]
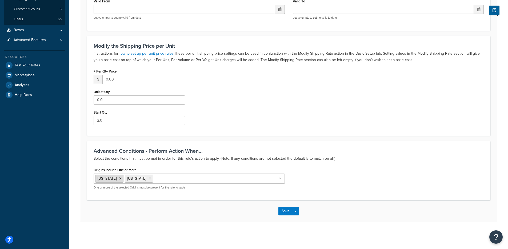
click at [114, 180] on li "[US_STATE]" at bounding box center [109, 179] width 28 height 8
click at [119, 180] on icon at bounding box center [120, 178] width 2 height 3
click at [113, 180] on li "[US_STATE]" at bounding box center [109, 179] width 28 height 8
click at [119, 178] on icon at bounding box center [120, 178] width 2 height 3
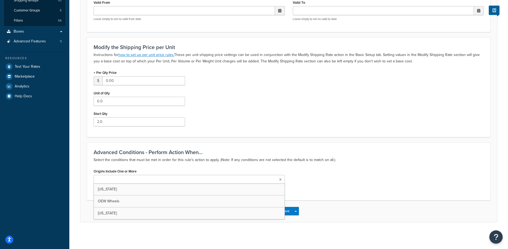
scroll to position [116, 0]
click at [240, 153] on h3 "Advanced Conditions - Perform Action When..." at bounding box center [289, 152] width 390 height 6
drag, startPoint x: 295, startPoint y: 211, endPoint x: 297, endPoint y: 215, distance: 3.9
click at [295, 211] on button "Save Dropdown" at bounding box center [296, 211] width 6 height 9
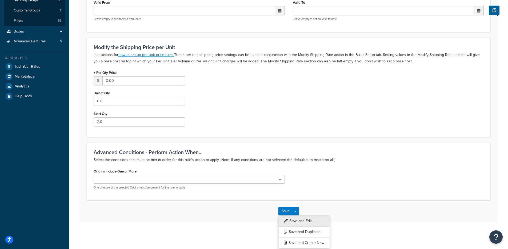
click at [295, 221] on button "Save and Edit" at bounding box center [305, 221] width 52 height 11
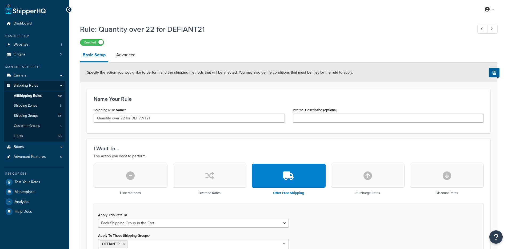
select select "SHIPPING_GROUP"
click at [125, 57] on link "Advanced" at bounding box center [126, 55] width 25 height 13
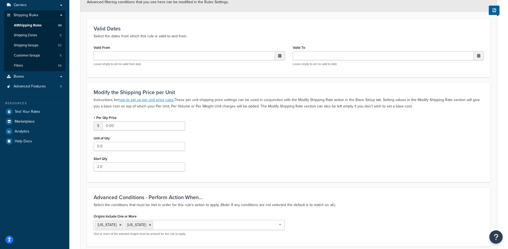
scroll to position [117, 0]
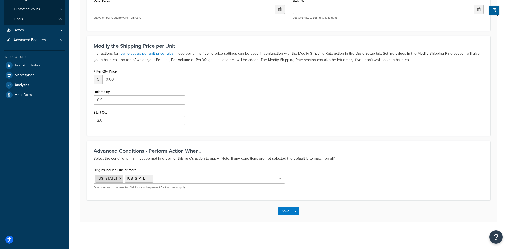
click at [119, 180] on icon at bounding box center [120, 178] width 2 height 3
click at [119, 179] on icon at bounding box center [120, 178] width 2 height 3
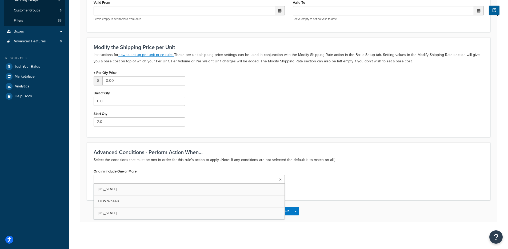
click at [290, 177] on div "Origins Include One or More [US_STATE] OEW Wheels [US_STATE] One or more of the…" at bounding box center [289, 181] width 398 height 26
click at [299, 214] on button "Save Dropdown" at bounding box center [296, 211] width 6 height 9
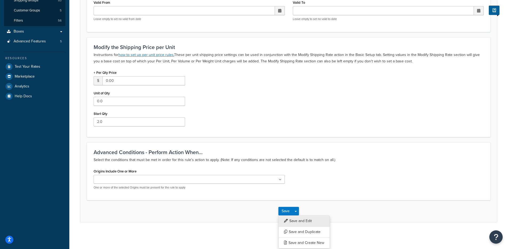
click at [301, 223] on button "Save and Edit" at bounding box center [305, 221] width 52 height 11
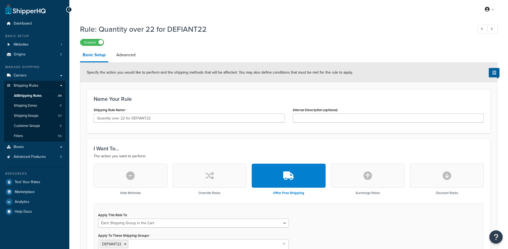
select select "SHIPPING_GROUP"
click at [121, 53] on link "Advanced" at bounding box center [126, 55] width 25 height 13
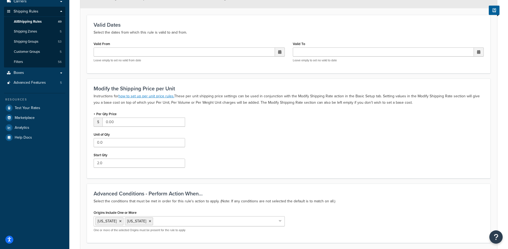
scroll to position [117, 0]
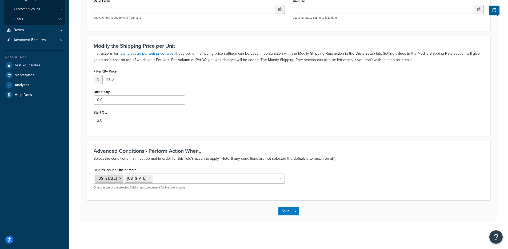
click at [114, 180] on li "[US_STATE]" at bounding box center [109, 179] width 28 height 8
click at [119, 179] on icon at bounding box center [120, 178] width 2 height 3
click at [119, 178] on icon at bounding box center [120, 178] width 2 height 3
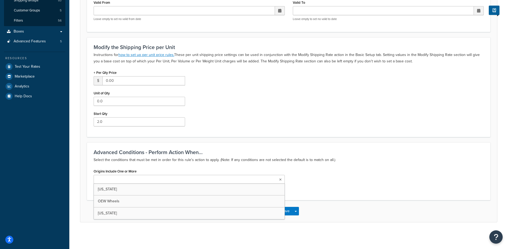
click at [354, 194] on div "Origins Include One or More [US_STATE] OEW Wheels [US_STATE] One or more of the…" at bounding box center [289, 181] width 398 height 26
click at [293, 211] on button "Save Dropdown" at bounding box center [296, 211] width 6 height 9
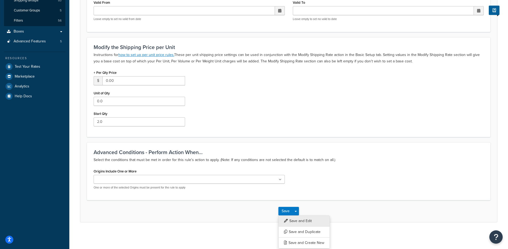
click at [297, 222] on button "Save and Edit" at bounding box center [305, 221] width 52 height 11
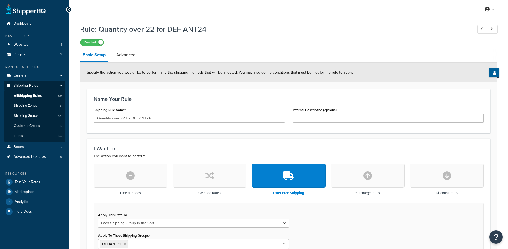
select select "SHIPPING_GROUP"
click at [121, 55] on link "Advanced" at bounding box center [126, 55] width 25 height 13
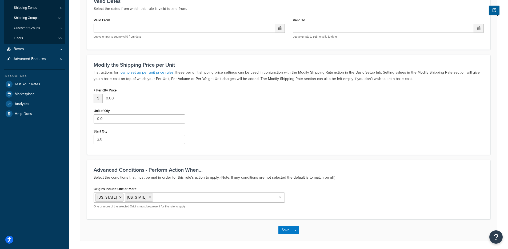
scroll to position [117, 0]
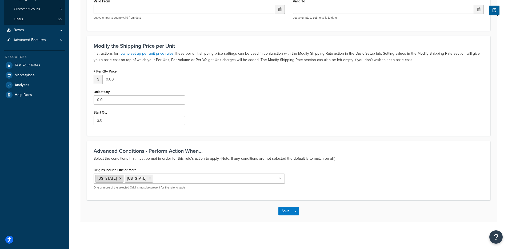
click at [119, 180] on icon at bounding box center [120, 178] width 2 height 3
click at [119, 179] on icon at bounding box center [120, 178] width 2 height 3
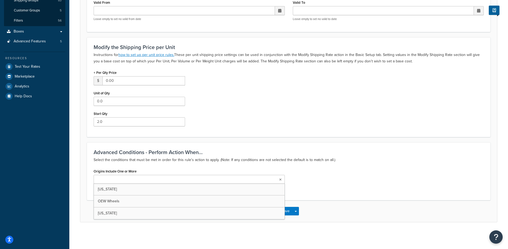
scroll to position [116, 0]
drag, startPoint x: 313, startPoint y: 175, endPoint x: 301, endPoint y: 194, distance: 22.4
click at [313, 175] on div "Origins Include One or More [US_STATE] OEW Wheels [US_STATE] One or more of the…" at bounding box center [289, 181] width 398 height 26
drag, startPoint x: 297, startPoint y: 207, endPoint x: 298, endPoint y: 210, distance: 3.1
click at [297, 207] on div "Save Save Dropdown Save and Edit Save and Duplicate Save and Create New" at bounding box center [288, 211] width 417 height 22
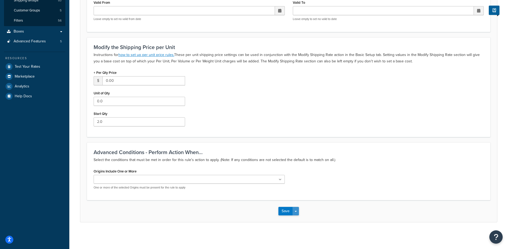
click at [298, 210] on button "Save Dropdown" at bounding box center [296, 211] width 6 height 9
click at [299, 221] on button "Save and Edit" at bounding box center [305, 221] width 52 height 11
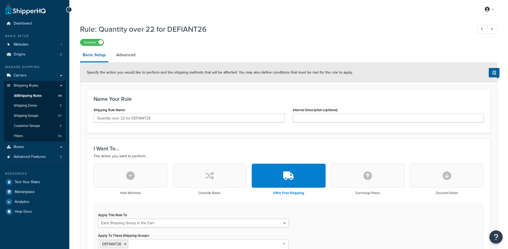
select select "SHIPPING_GROUP"
click at [124, 55] on link "Advanced" at bounding box center [126, 55] width 25 height 13
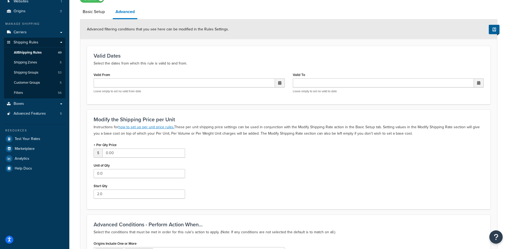
scroll to position [117, 0]
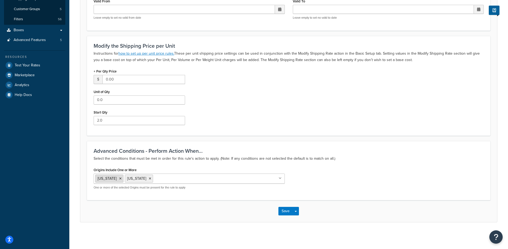
click at [119, 178] on icon at bounding box center [120, 178] width 2 height 3
click at [119, 179] on icon at bounding box center [120, 178] width 2 height 3
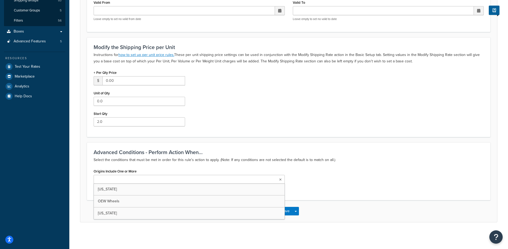
scroll to position [116, 0]
click at [345, 176] on div "Origins Include One or More Florida OEW Wheels Texas One or more of the selecte…" at bounding box center [289, 181] width 398 height 26
click at [295, 212] on span "button" at bounding box center [296, 211] width 2 height 1
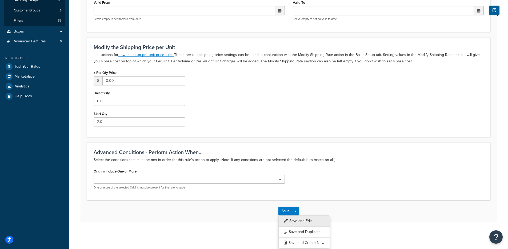
click at [298, 221] on button "Save and Edit" at bounding box center [305, 221] width 52 height 11
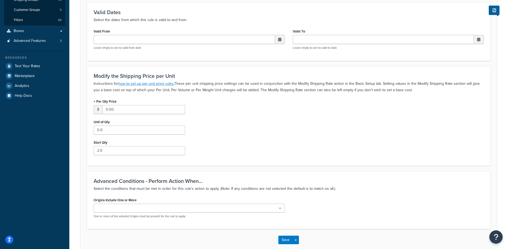
scroll to position [0, 0]
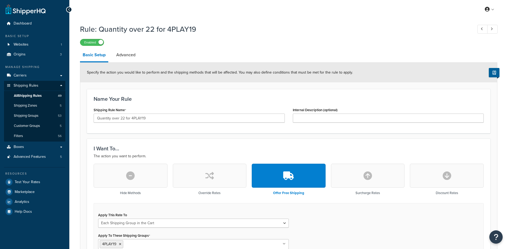
select select "SHIPPING_GROUP"
click at [126, 58] on link "Advanced" at bounding box center [126, 55] width 25 height 13
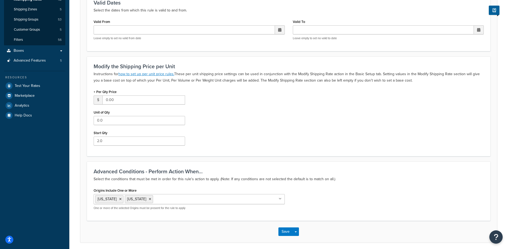
scroll to position [117, 0]
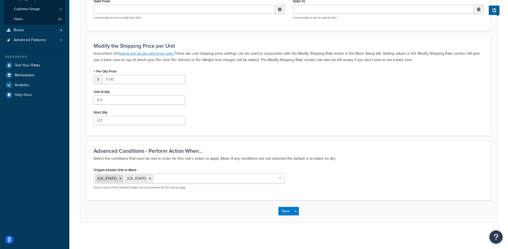
click at [119, 180] on icon at bounding box center [120, 178] width 2 height 3
click at [119, 178] on icon at bounding box center [120, 178] width 2 height 3
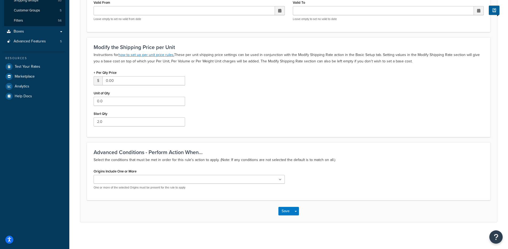
click at [369, 143] on div "Advanced Conditions - Perform Action When... Select the conditions that must be…" at bounding box center [289, 172] width 404 height 58
click at [295, 211] on button "Save Dropdown" at bounding box center [296, 211] width 6 height 9
click at [296, 219] on button "Save and Edit" at bounding box center [305, 221] width 52 height 11
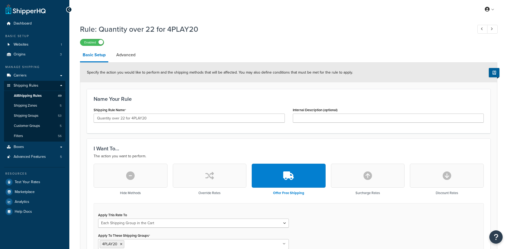
select select "SHIPPING_GROUP"
click at [132, 58] on link "Advanced" at bounding box center [126, 55] width 25 height 13
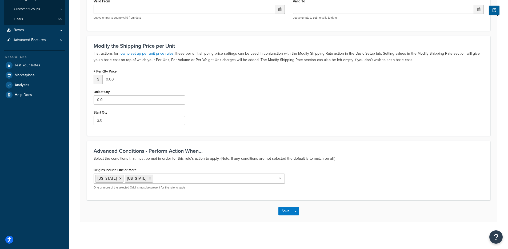
scroll to position [117, 0]
click at [119, 178] on icon at bounding box center [120, 178] width 2 height 3
click at [108, 179] on li "[US_STATE]" at bounding box center [109, 179] width 28 height 8
click at [119, 179] on icon at bounding box center [120, 178] width 2 height 3
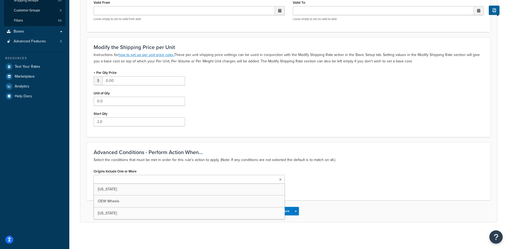
scroll to position [116, 0]
click at [332, 178] on div "Origins Include One or More [US_STATE] OEW Wheels [US_STATE] One or more of the…" at bounding box center [289, 181] width 398 height 26
drag, startPoint x: 302, startPoint y: 211, endPoint x: 298, endPoint y: 212, distance: 3.4
click at [301, 211] on div "Save Save Dropdown Save and Edit Save and Duplicate Save and Create New" at bounding box center [288, 211] width 417 height 22
click at [298, 212] on button "Save Dropdown" at bounding box center [296, 211] width 6 height 9
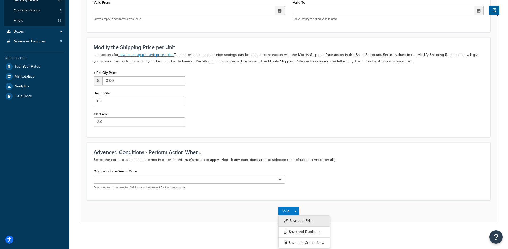
click at [300, 224] on button "Save and Edit" at bounding box center [305, 221] width 52 height 11
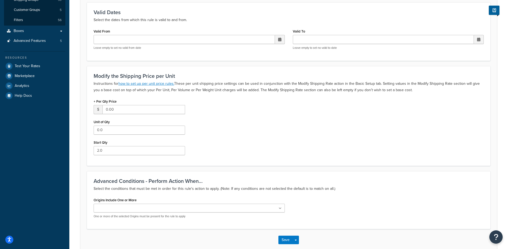
scroll to position [0, 0]
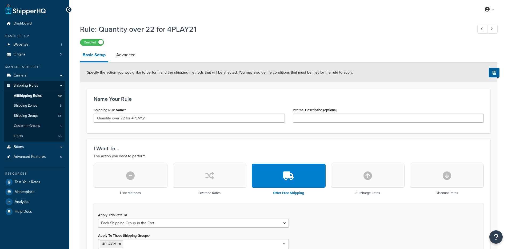
select select "SHIPPING_GROUP"
click at [114, 51] on link "Advanced" at bounding box center [126, 55] width 25 height 13
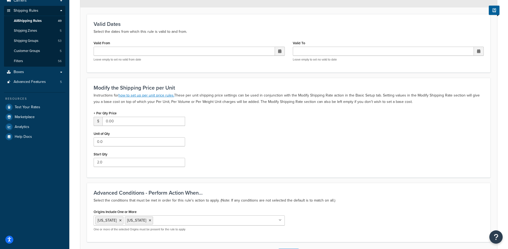
scroll to position [117, 0]
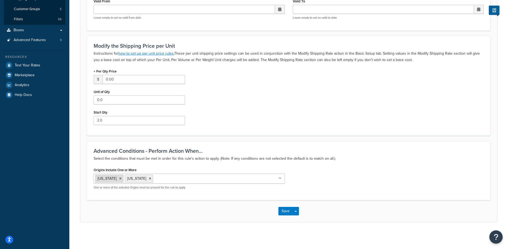
click at [119, 178] on icon at bounding box center [120, 178] width 2 height 3
click at [119, 179] on icon at bounding box center [120, 178] width 2 height 3
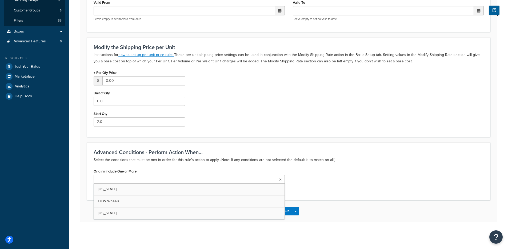
click at [336, 168] on div "Origins Include One or More [US_STATE] OEW Wheels [US_STATE] One or more of the…" at bounding box center [289, 181] width 398 height 26
click at [298, 209] on button "Save Dropdown" at bounding box center [296, 211] width 6 height 9
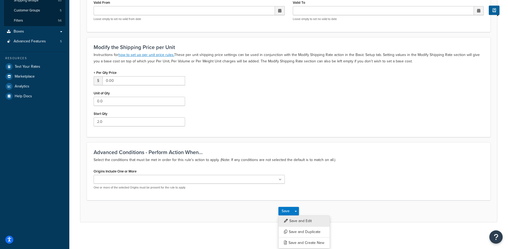
click at [297, 222] on button "Save and Edit" at bounding box center [305, 221] width 52 height 11
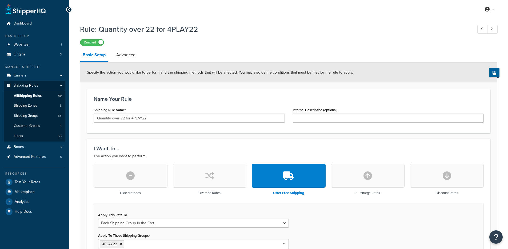
select select "SHIPPING_GROUP"
click at [124, 57] on link "Advanced" at bounding box center [126, 55] width 25 height 13
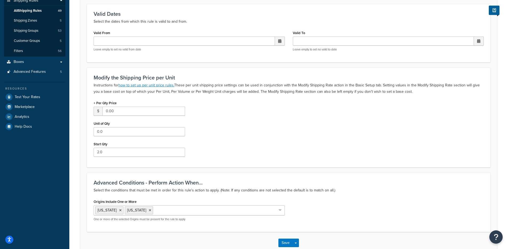
scroll to position [117, 0]
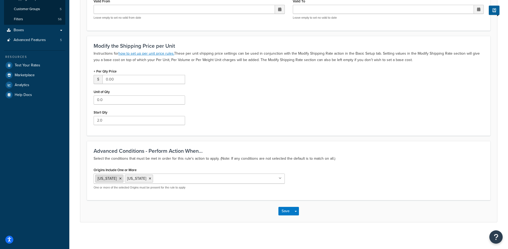
click at [119, 179] on icon at bounding box center [120, 178] width 2 height 3
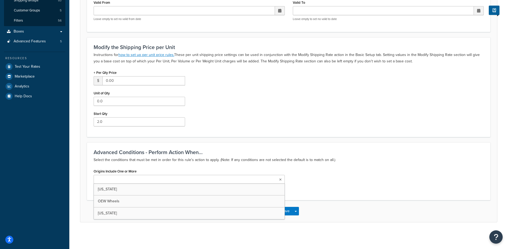
scroll to position [116, 0]
click at [340, 180] on div "Origins Include One or More [US_STATE] OEW Wheels [US_STATE] One or more of the…" at bounding box center [289, 181] width 398 height 26
click at [297, 213] on button "Save Dropdown" at bounding box center [296, 211] width 6 height 9
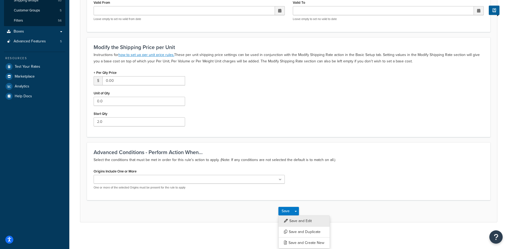
click at [298, 222] on button "Save and Edit" at bounding box center [305, 221] width 52 height 11
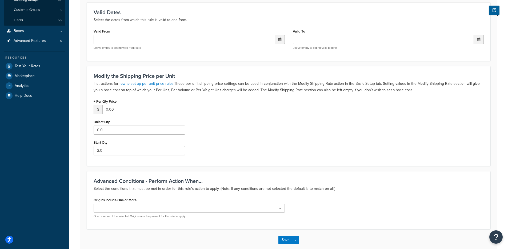
scroll to position [0, 0]
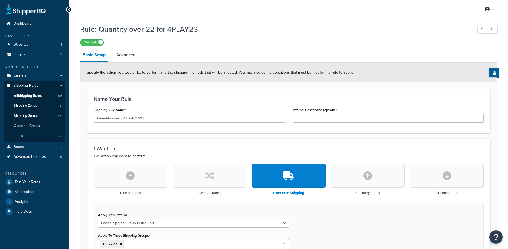
select select "SHIPPING_GROUP"
click at [119, 59] on link "Advanced" at bounding box center [126, 55] width 25 height 13
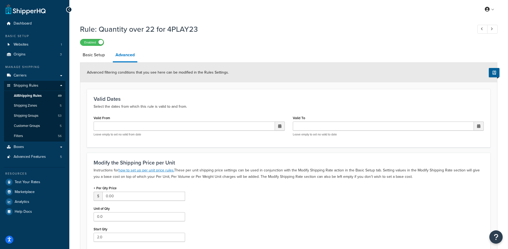
scroll to position [116, 0]
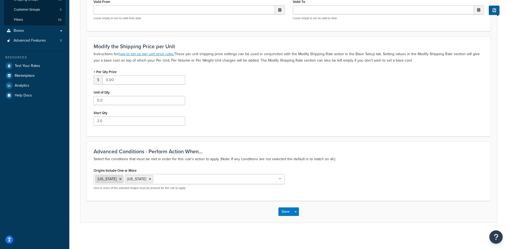
click at [119, 181] on icon at bounding box center [120, 179] width 2 height 3
click at [119, 180] on icon at bounding box center [120, 179] width 2 height 3
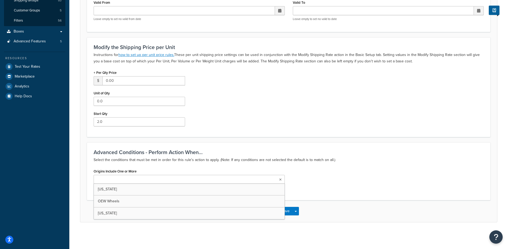
scroll to position [116, 0]
click at [356, 185] on div "Origins Include One or More [US_STATE] OEW Wheels [US_STATE] One or more of the…" at bounding box center [289, 181] width 398 height 26
click at [296, 212] on span "button" at bounding box center [296, 211] width 2 height 1
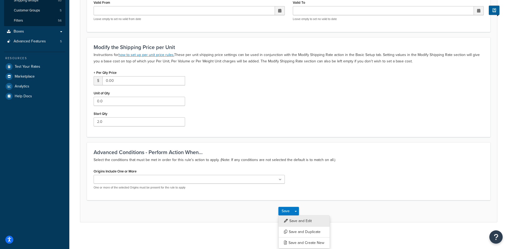
click at [298, 219] on button "Save and Edit" at bounding box center [305, 221] width 52 height 11
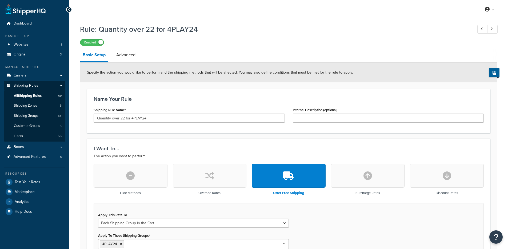
select select "SHIPPING_GROUP"
click at [120, 61] on link "Advanced" at bounding box center [126, 55] width 25 height 13
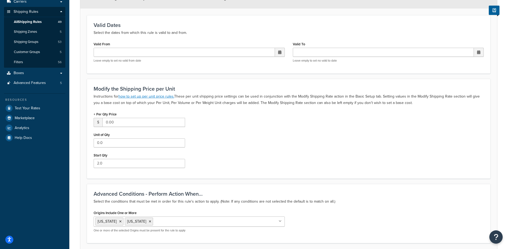
scroll to position [117, 0]
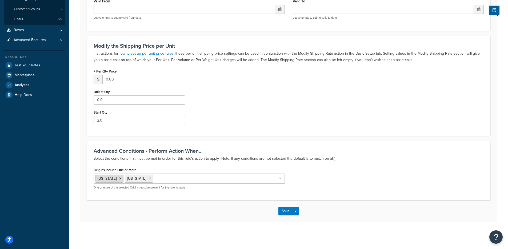
click at [119, 178] on icon at bounding box center [120, 178] width 2 height 3
click at [119, 179] on icon at bounding box center [120, 178] width 2 height 3
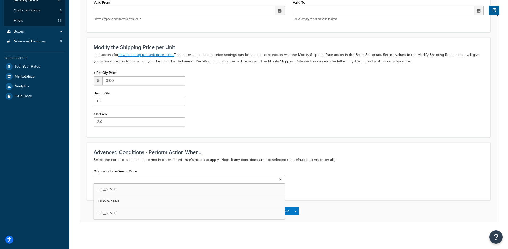
drag, startPoint x: 324, startPoint y: 164, endPoint x: 322, endPoint y: 165, distance: 3.3
click at [324, 164] on div "Advanced Conditions - Perform Action When... Select the conditions that must be…" at bounding box center [289, 172] width 404 height 58
click at [297, 211] on button "Save Dropdown" at bounding box center [296, 211] width 6 height 9
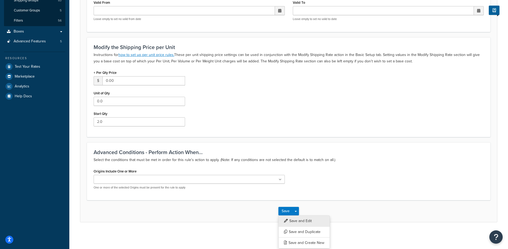
click at [298, 218] on button "Save and Edit" at bounding box center [305, 221] width 52 height 11
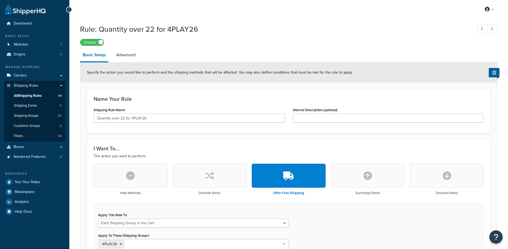
select select "SHIPPING_GROUP"
click at [123, 43] on div "Enabled" at bounding box center [289, 41] width 418 height 7
click at [127, 55] on link "Advanced" at bounding box center [126, 55] width 25 height 13
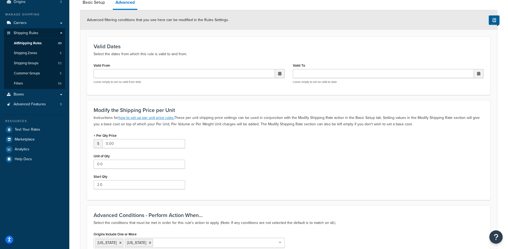
scroll to position [117, 0]
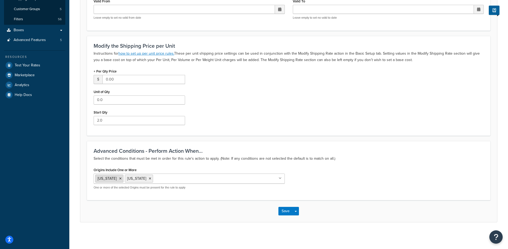
click at [119, 179] on icon at bounding box center [120, 178] width 2 height 3
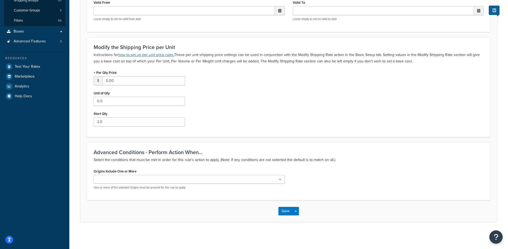
click at [359, 173] on div "Origins Include One or More [US_STATE] OEW Wheels [US_STATE] One or more of the…" at bounding box center [289, 181] width 398 height 26
click at [299, 210] on div "Save Save Dropdown Save and Edit Save and Duplicate Save and Create New" at bounding box center [288, 211] width 417 height 22
click at [299, 211] on button "Save Dropdown" at bounding box center [296, 211] width 6 height 9
click at [297, 220] on button "Save and Edit" at bounding box center [305, 221] width 52 height 11
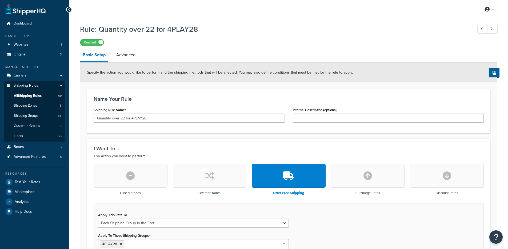
select select "SHIPPING_GROUP"
click at [131, 53] on link "Advanced" at bounding box center [126, 55] width 25 height 13
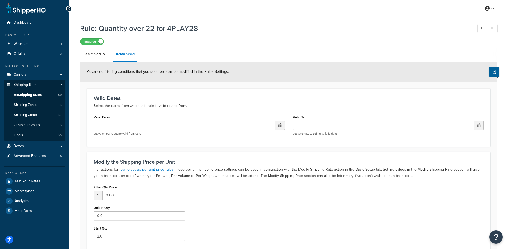
scroll to position [117, 0]
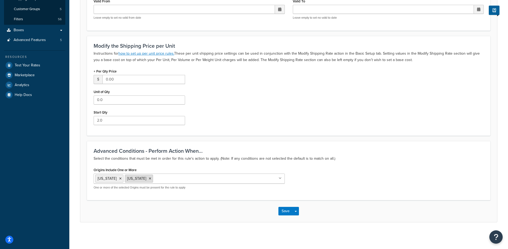
click at [119, 179] on icon at bounding box center [120, 178] width 2 height 3
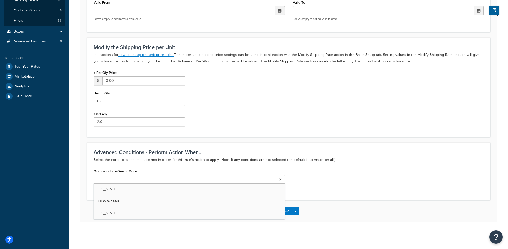
scroll to position [116, 0]
click at [352, 180] on div "Origins Include One or More [US_STATE] OEW Wheels [US_STATE] One or more of the…" at bounding box center [289, 181] width 398 height 26
click at [299, 211] on button "Save Dropdown" at bounding box center [296, 211] width 6 height 9
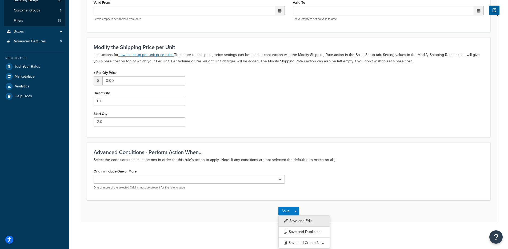
click at [297, 220] on button "Save and Edit" at bounding box center [305, 221] width 52 height 11
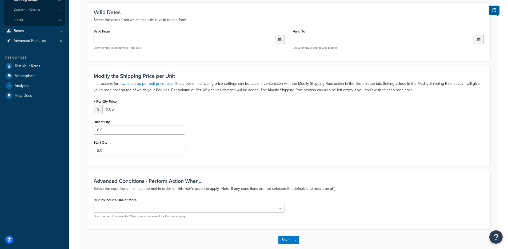
scroll to position [0, 0]
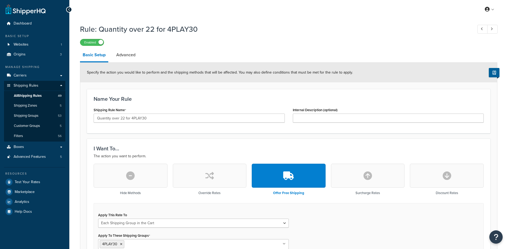
select select "SHIPPING_GROUP"
click at [123, 59] on link "Advanced" at bounding box center [126, 55] width 25 height 13
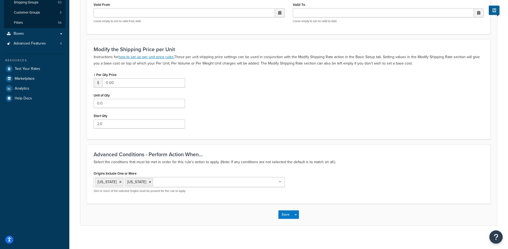
scroll to position [117, 0]
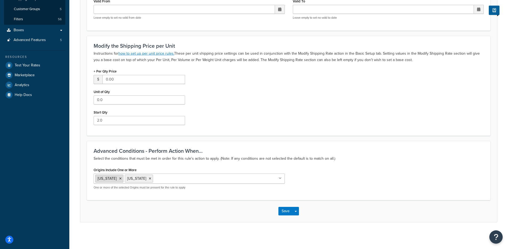
click at [119, 179] on icon at bounding box center [120, 178] width 2 height 3
click at [119, 178] on icon at bounding box center [120, 178] width 2 height 3
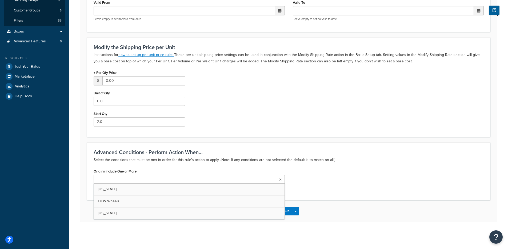
scroll to position [116, 0]
click at [323, 185] on div "Origins Include One or More Florida OEW Wheels Texas One or more of the selecte…" at bounding box center [289, 181] width 398 height 26
click at [283, 219] on div "Save Save Dropdown Save and Edit Save and Duplicate Save and Create New" at bounding box center [288, 211] width 417 height 22
click at [283, 214] on button "Save" at bounding box center [286, 211] width 14 height 9
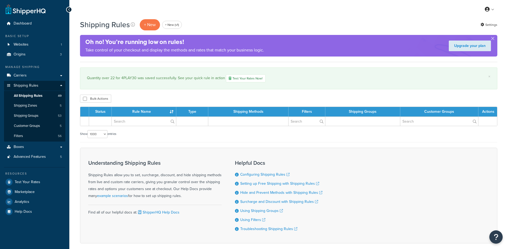
select select "1000"
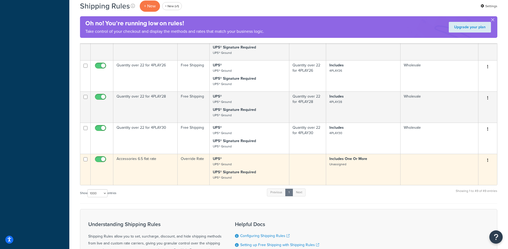
scroll to position [1514, 0]
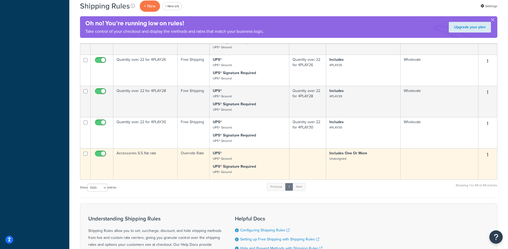
click at [488, 155] on icon "button" at bounding box center [488, 155] width 1 height 4
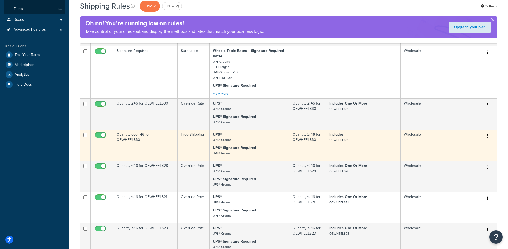
scroll to position [0, 0]
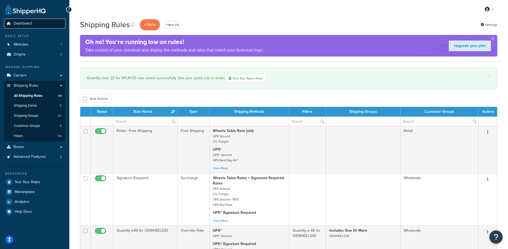
click at [31, 25] on span "Dashboard" at bounding box center [23, 23] width 18 height 5
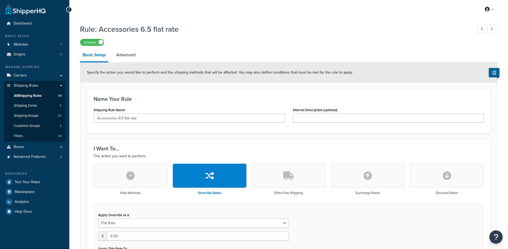
select select "SHIPPING_GROUP"
click at [123, 58] on link "Advanced" at bounding box center [126, 55] width 25 height 13
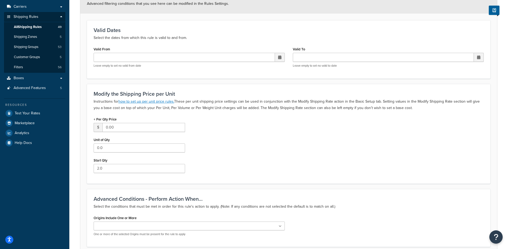
scroll to position [116, 0]
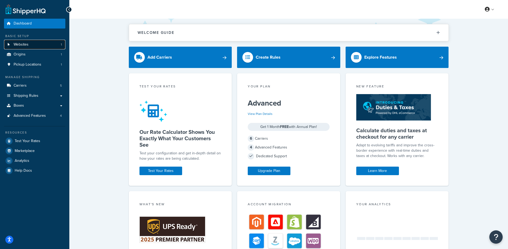
click at [37, 46] on link "Websites 1" at bounding box center [34, 45] width 61 height 10
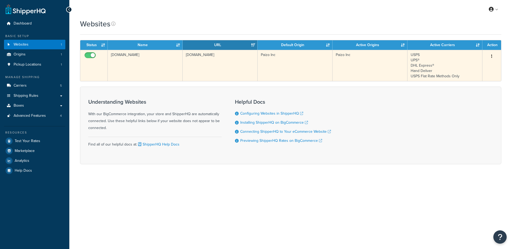
click at [147, 64] on td "paizo-inc-store-1.mybigcommerce.com" at bounding box center [145, 65] width 75 height 31
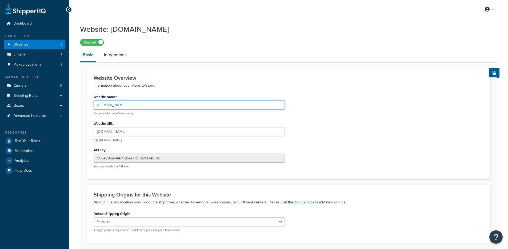
click at [118, 102] on input "paizo-inc-store-1.mybigcommerce.com" at bounding box center [189, 105] width 191 height 9
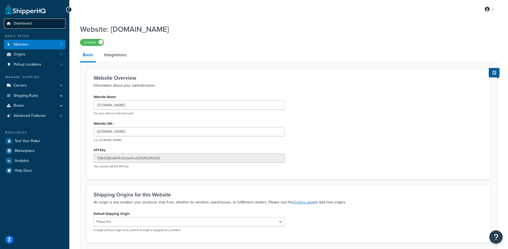
click at [29, 24] on span "Dashboard" at bounding box center [23, 23] width 18 height 5
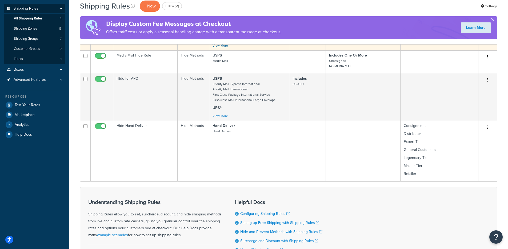
scroll to position [88, 0]
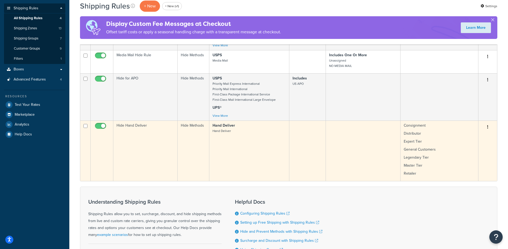
click at [244, 135] on td "Hand Deliver Hand Deliver" at bounding box center [250, 151] width 80 height 61
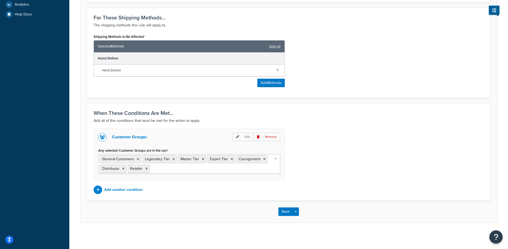
scroll to position [209, 0]
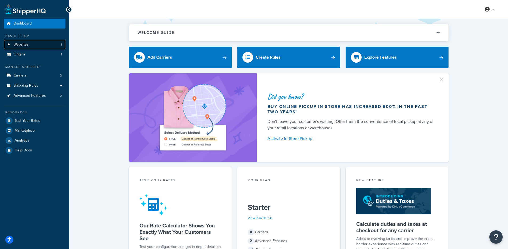
click at [37, 45] on link "Websites 1" at bounding box center [34, 45] width 61 height 10
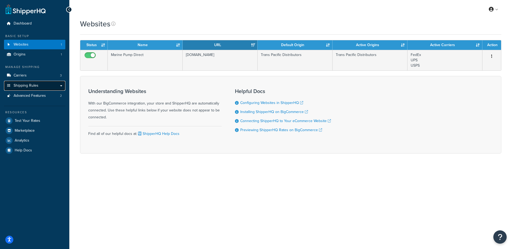
click at [41, 90] on link "Shipping Rules" at bounding box center [34, 86] width 61 height 10
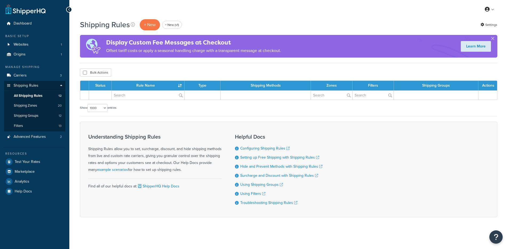
select select "1000"
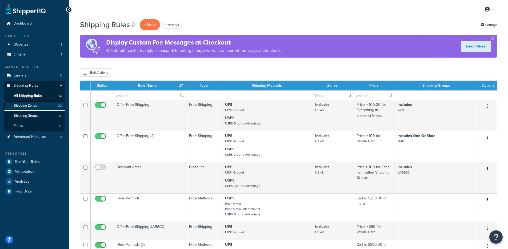
click at [38, 103] on link "Shipping Zones 20" at bounding box center [34, 106] width 61 height 10
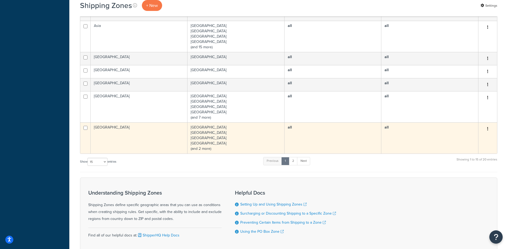
scroll to position [249, 0]
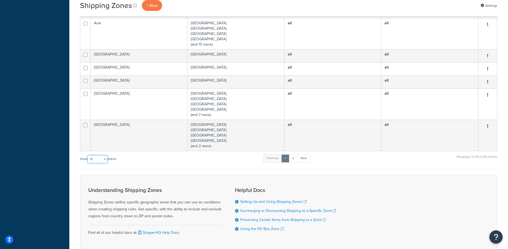
click at [103, 159] on select "10 15 25 50 100" at bounding box center [98, 159] width 20 height 8
select select "100"
click at [88, 163] on select "10 15 25 50 100" at bounding box center [98, 159] width 20 height 8
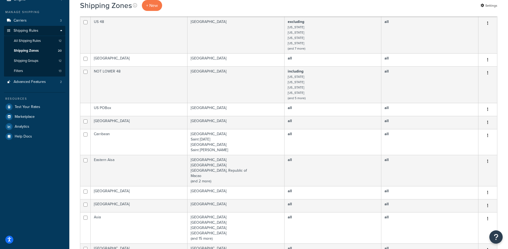
scroll to position [54, 0]
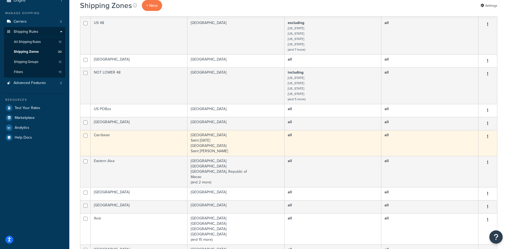
click at [197, 142] on td "[GEOGRAPHIC_DATA] [GEOGRAPHIC_DATA][DATE] [GEOGRAPHIC_DATA] [GEOGRAPHIC_DATA][P…" at bounding box center [236, 143] width 97 height 26
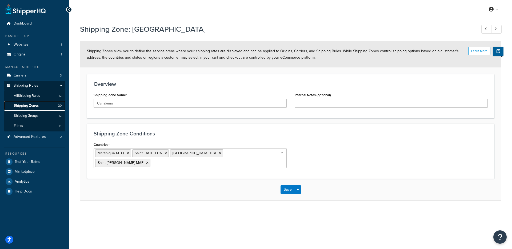
click at [39, 104] on link "Shipping Zones 20" at bounding box center [34, 106] width 61 height 10
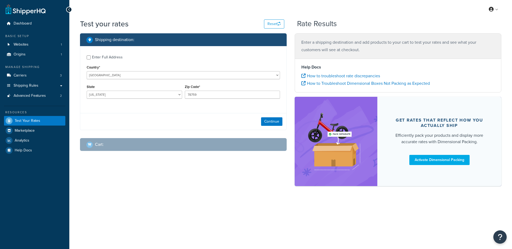
select select "[GEOGRAPHIC_DATA]"
click at [131, 97] on select "Alabama Alaska American Samoa Arizona Arkansas Armed Forces Americas Armed Forc…" at bounding box center [135, 95] width 96 height 8
click at [202, 76] on select "United States United Kingdom Afghanistan Åland Islands Albania Algeria American…" at bounding box center [184, 75] width 194 height 8
select select "LC"
click at [87, 71] on select "United States United Kingdom Afghanistan Åland Islands Albania Algeria American…" at bounding box center [184, 75] width 194 height 8
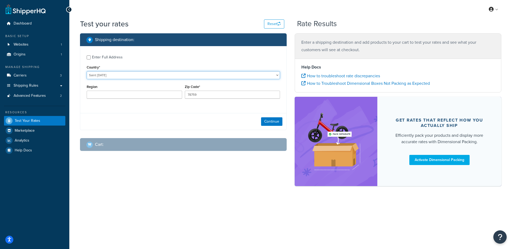
type input "TX"
click at [206, 92] on input "78759" at bounding box center [233, 95] width 96 height 8
paste input "LC04 101"
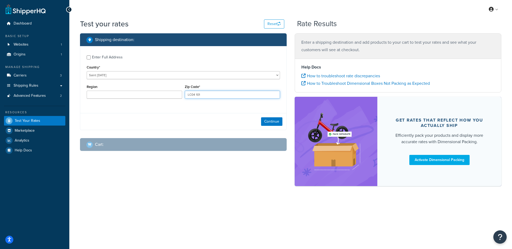
type input "LC04 101"
click at [160, 97] on input "Region" at bounding box center [135, 95] width 96 height 8
click at [262, 121] on button "Continue" at bounding box center [271, 121] width 21 height 9
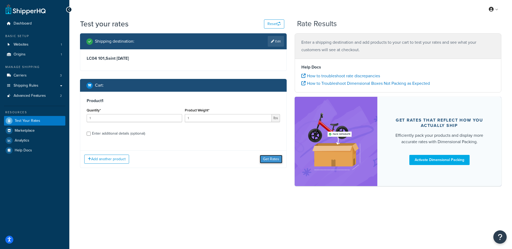
click at [266, 159] on button "Get Rates" at bounding box center [271, 159] width 23 height 9
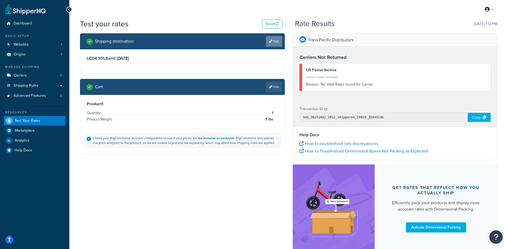
click at [283, 39] on div "Shipping destination : Edit" at bounding box center [182, 41] width 205 height 16
click at [280, 41] on link "Edit" at bounding box center [274, 41] width 16 height 11
select select "LC"
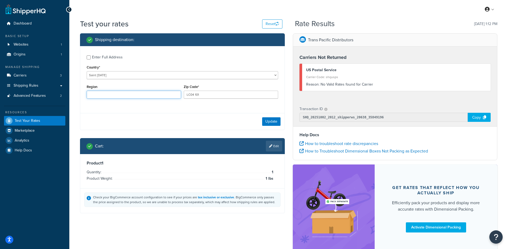
click at [120, 94] on input "Region" at bounding box center [134, 95] width 94 height 8
paste input "Rodney bay"
type input "Rodney bay"
click at [278, 120] on button "Update" at bounding box center [271, 121] width 18 height 9
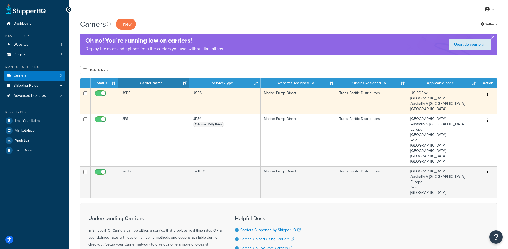
click at [428, 105] on td "US POBox Canada Australia & New Zealand USA" at bounding box center [443, 101] width 71 height 26
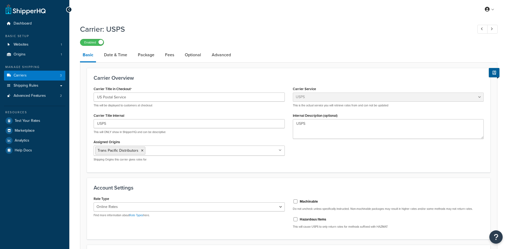
select select "usps"
select select "ONLINE"
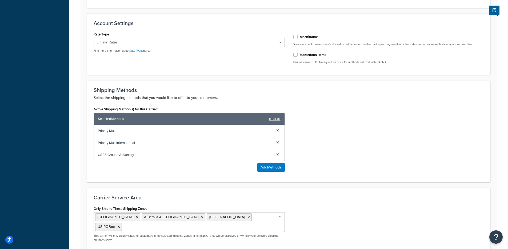
scroll to position [208, 0]
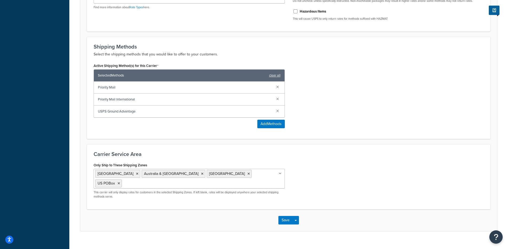
click at [171, 180] on input "Only Ship to These Shipping Zones" at bounding box center [146, 183] width 47 height 6
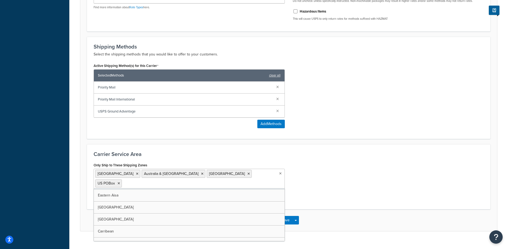
scroll to position [127, 0]
click at [295, 180] on div "Only Ship to These Shipping Zones [GEOGRAPHIC_DATA] [GEOGRAPHIC_DATA] & [GEOGRA…" at bounding box center [289, 181] width 398 height 41
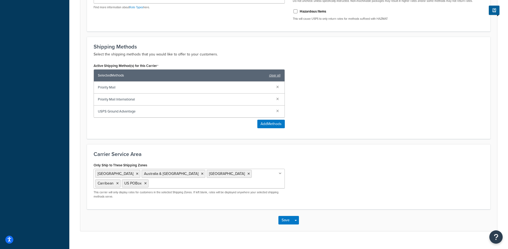
click at [301, 221] on div "Save Save Dropdown Save and Edit" at bounding box center [288, 221] width 417 height 22
click at [297, 220] on button "Save Dropdown" at bounding box center [296, 220] width 6 height 9
click at [301, 230] on button "Save and Edit" at bounding box center [298, 230] width 39 height 11
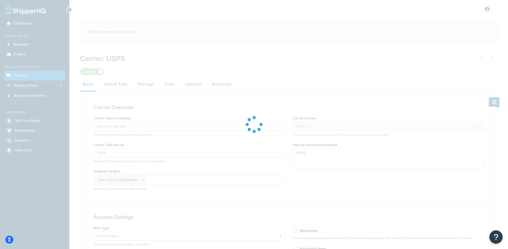
select select "usps"
select select "ONLINE"
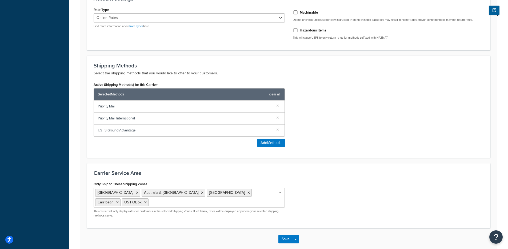
scroll to position [219, 0]
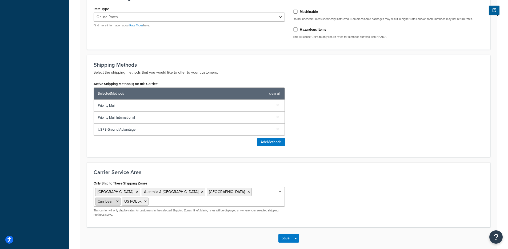
click at [119, 200] on icon at bounding box center [117, 201] width 2 height 3
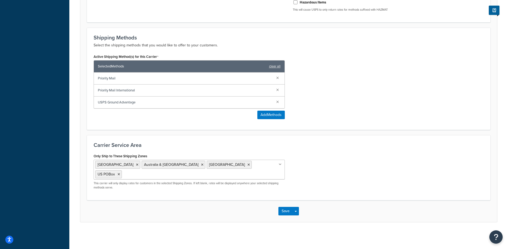
click at [334, 186] on div "Only Ship to These Shipping Zones [GEOGRAPHIC_DATA] [GEOGRAPHIC_DATA] & [GEOGRA…" at bounding box center [289, 172] width 398 height 41
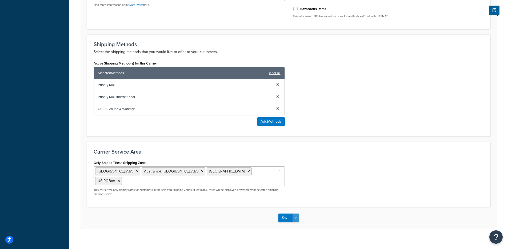
click at [297, 214] on button "Save Dropdown" at bounding box center [296, 218] width 6 height 9
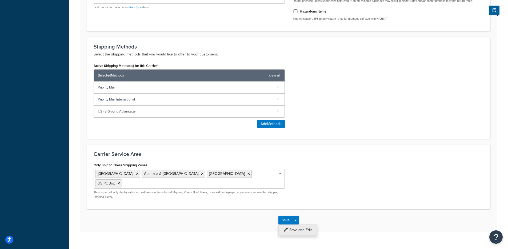
click at [300, 225] on button "Save and Edit" at bounding box center [298, 230] width 39 height 11
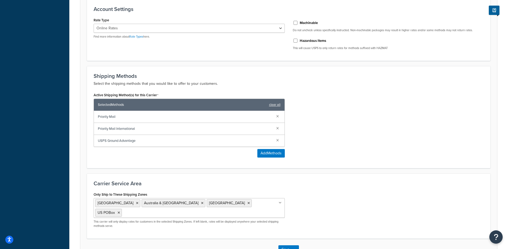
scroll to position [0, 0]
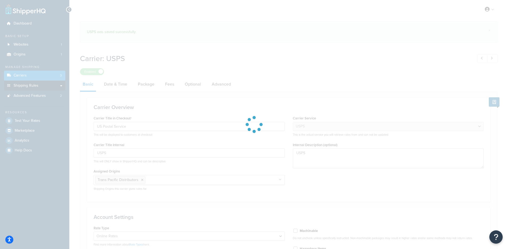
select select "usps"
select select "ONLINE"
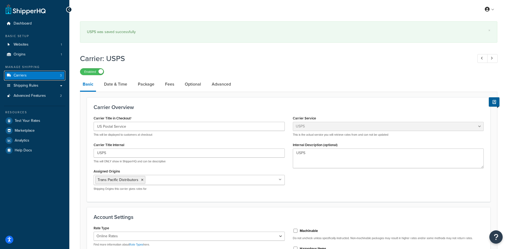
click at [42, 77] on link "Carriers 3" at bounding box center [34, 76] width 61 height 10
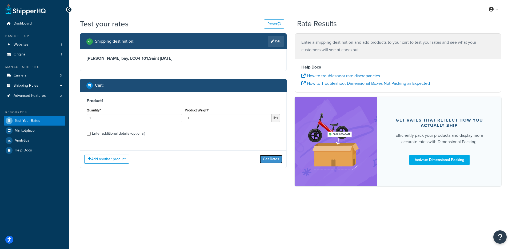
click at [273, 162] on button "Get Rates" at bounding box center [271, 159] width 23 height 9
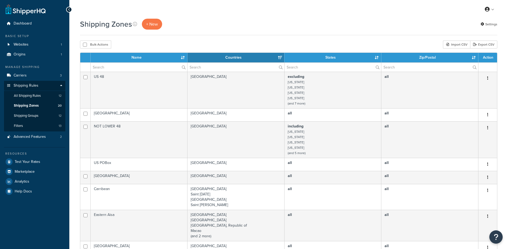
select select "15"
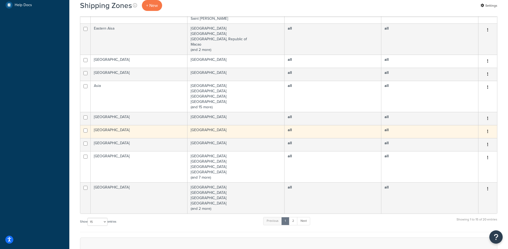
scroll to position [190, 0]
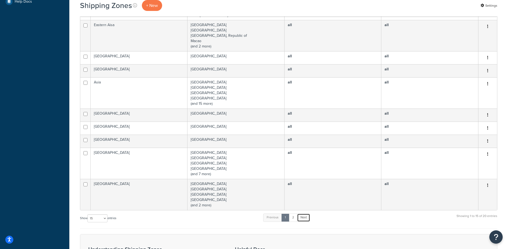
click at [303, 220] on link "Next" at bounding box center [303, 218] width 13 height 8
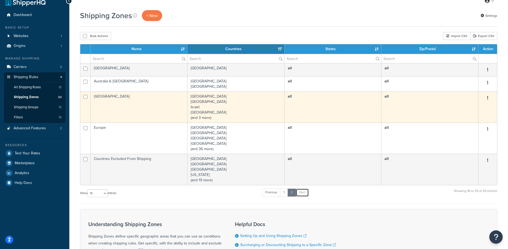
scroll to position [0, 0]
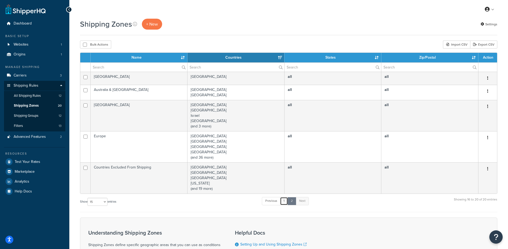
click at [283, 204] on link "1" at bounding box center [284, 201] width 8 height 8
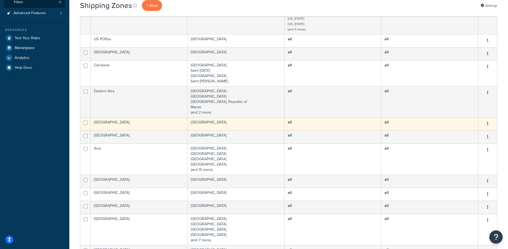
scroll to position [90, 0]
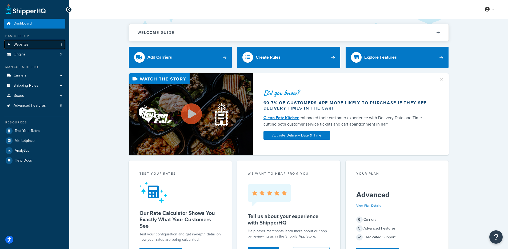
click at [44, 47] on link "Websites 1" at bounding box center [34, 45] width 61 height 10
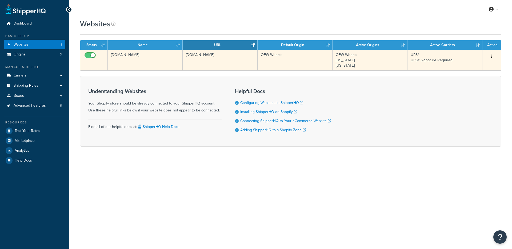
click at [224, 64] on td "[DOMAIN_NAME]" at bounding box center [220, 60] width 75 height 21
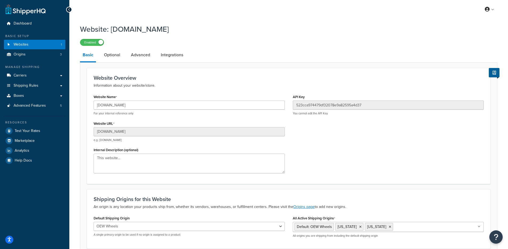
click at [127, 111] on div "366f27-a8.myshopify.com For your internal reference only" at bounding box center [189, 108] width 191 height 15
click at [127, 110] on input "366f27-a8.myshopify.com" at bounding box center [189, 105] width 191 height 9
click at [127, 109] on input "366f27-a8.myshopify.com" at bounding box center [189, 105] width 191 height 9
click at [127, 108] on input "366f27-a8.myshopify.com" at bounding box center [189, 105] width 191 height 9
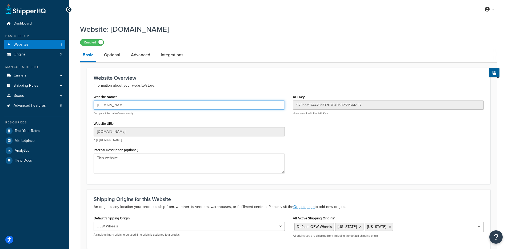
click at [127, 108] on input "[DOMAIN_NAME]" at bounding box center [189, 105] width 191 height 9
click at [128, 106] on input "366f27-a8.myshopify.com" at bounding box center [189, 105] width 191 height 9
click at [37, 99] on link "Boxes" at bounding box center [34, 96] width 61 height 10
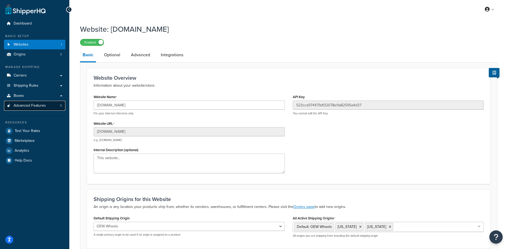
click at [40, 102] on link "Advanced Features 5" at bounding box center [34, 106] width 61 height 10
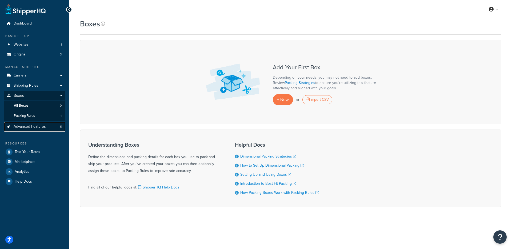
click at [46, 127] on link "Advanced Features 5" at bounding box center [34, 127] width 61 height 10
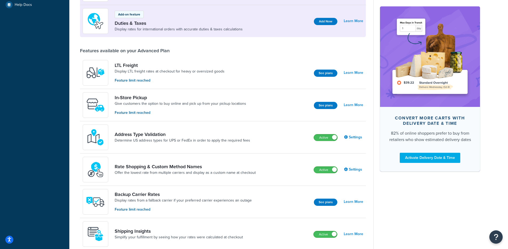
scroll to position [157, 0]
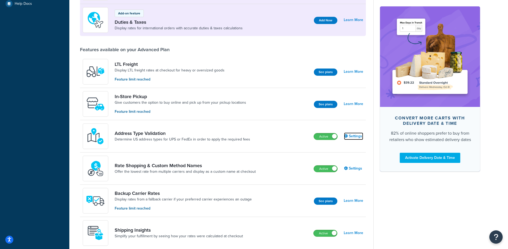
click at [348, 136] on icon at bounding box center [346, 136] width 4 height 4
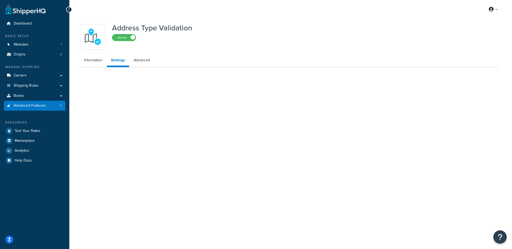
select select "148874"
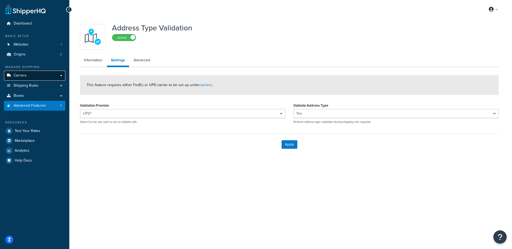
click at [49, 74] on link "Carriers" at bounding box center [34, 76] width 61 height 10
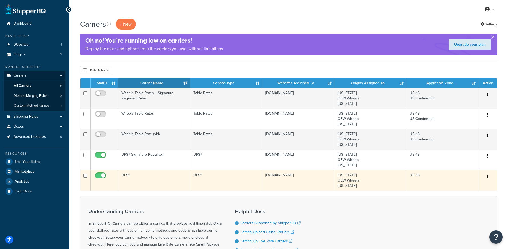
click at [160, 171] on td "UPS®" at bounding box center [154, 180] width 72 height 21
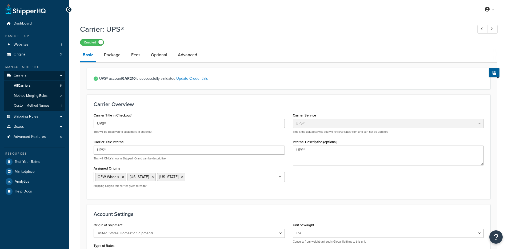
select select "ups"
click at [160, 55] on link "Optional" at bounding box center [159, 55] width 22 height 13
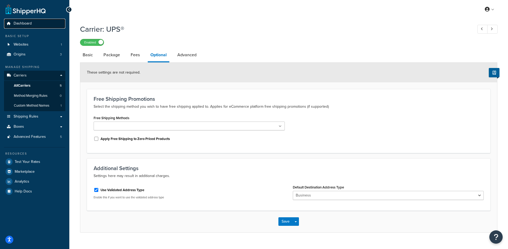
click at [18, 28] on link "Dashboard" at bounding box center [34, 24] width 61 height 10
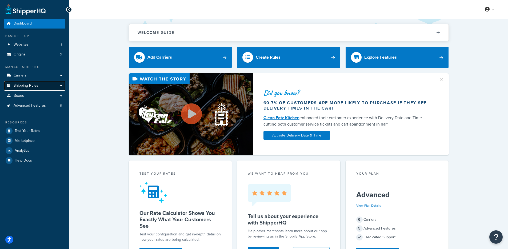
click at [32, 86] on span "Shipping Rules" at bounding box center [26, 86] width 25 height 5
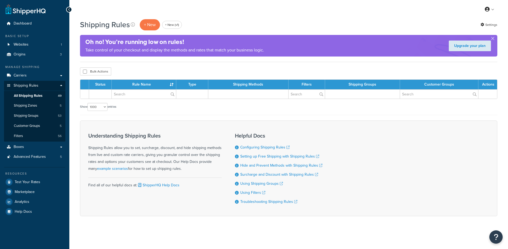
select select "1000"
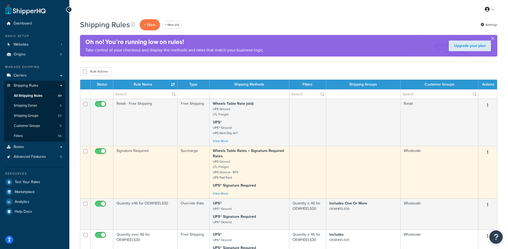
click at [190, 161] on td "Surcharge" at bounding box center [194, 172] width 32 height 53
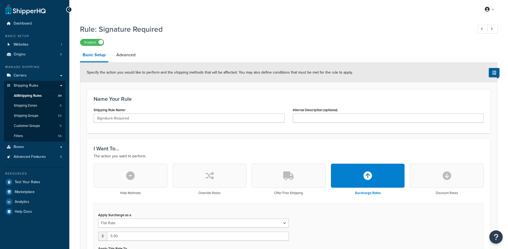
select select "ITEM"
click at [126, 56] on link "Advanced" at bounding box center [126, 55] width 25 height 13
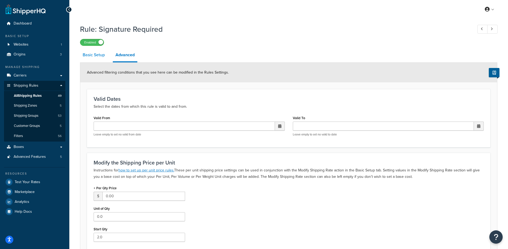
click at [95, 59] on link "Basic Setup" at bounding box center [93, 55] width 27 height 13
select select "ITEM"
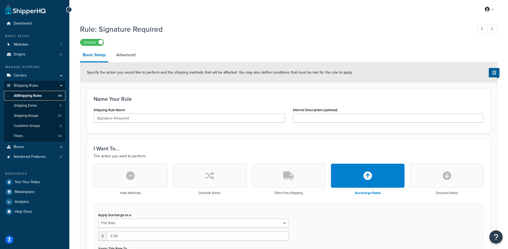
click at [41, 98] on span "All Shipping Rules" at bounding box center [28, 96] width 28 height 5
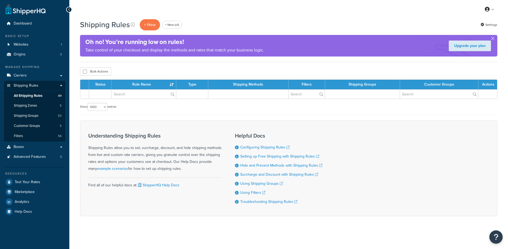
select select "1000"
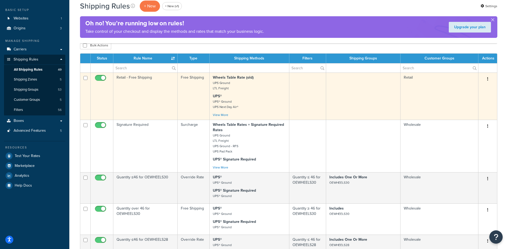
scroll to position [54, 0]
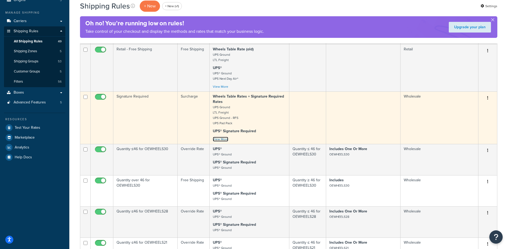
click at [222, 140] on link "View More" at bounding box center [220, 139] width 15 height 5
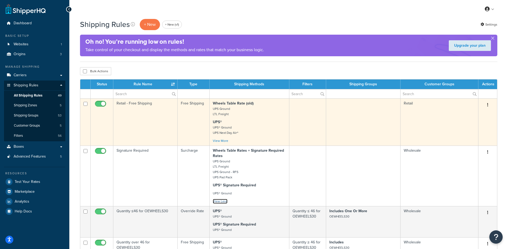
scroll to position [0, 0]
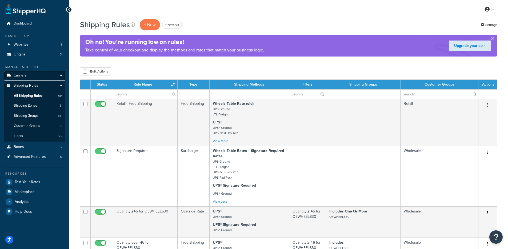
click at [24, 78] on link "Carriers" at bounding box center [34, 76] width 61 height 10
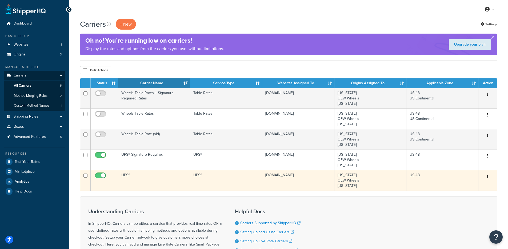
click at [161, 173] on td "UPS®" at bounding box center [154, 180] width 72 height 21
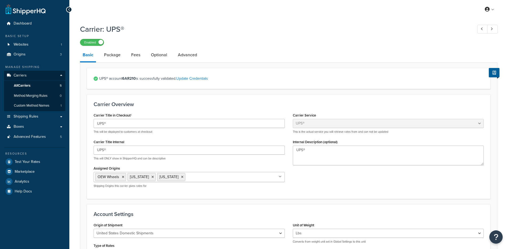
select select "ups"
click at [116, 56] on link "Package" at bounding box center [112, 55] width 22 height 13
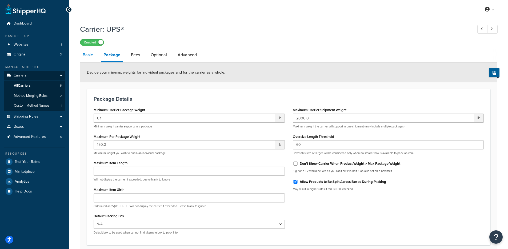
click at [91, 55] on link "Basic" at bounding box center [87, 55] width 15 height 13
select select "ups"
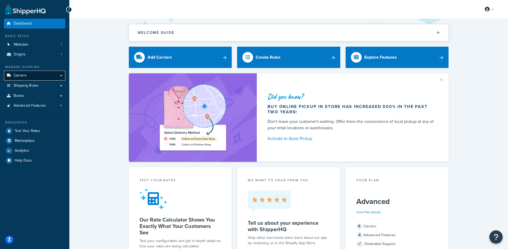
click at [35, 78] on link "Carriers" at bounding box center [34, 76] width 61 height 10
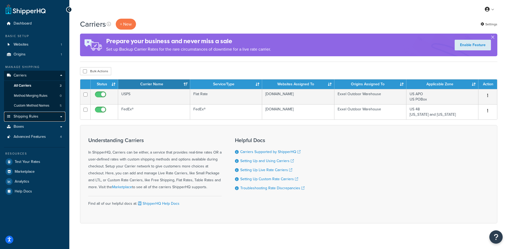
click at [40, 114] on link "Shipping Rules" at bounding box center [34, 117] width 61 height 10
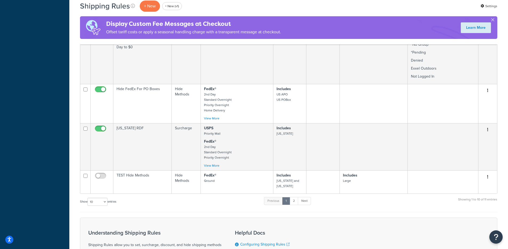
scroll to position [434, 0]
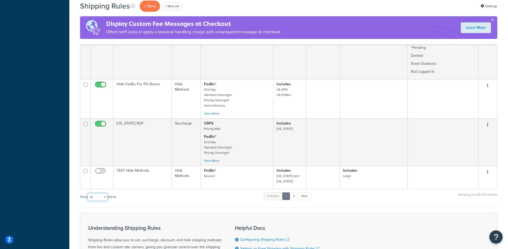
click at [98, 195] on select "10 15 25 50 100 1000" at bounding box center [98, 197] width 20 height 8
select select "1000"
click at [88, 193] on select "10 15 25 50 100 1000" at bounding box center [98, 197] width 20 height 8
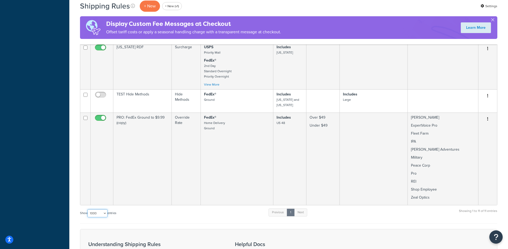
scroll to position [510, 0]
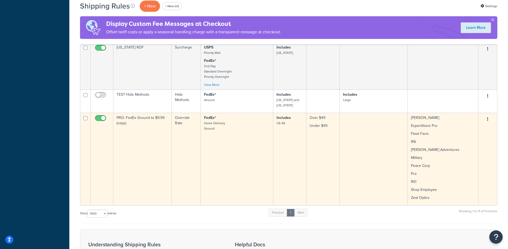
click at [98, 116] on input "checkbox" at bounding box center [101, 119] width 15 height 7
click at [100, 116] on input "checkbox" at bounding box center [101, 119] width 15 height 7
checkbox input "true"
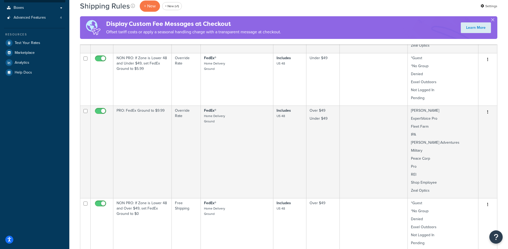
scroll to position [138, 0]
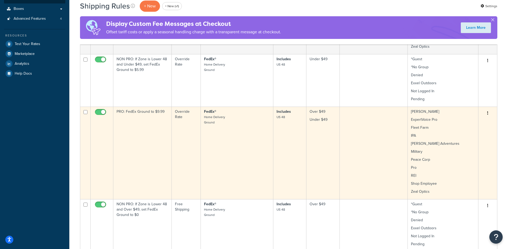
click at [174, 135] on td "Override Rate" at bounding box center [186, 153] width 29 height 93
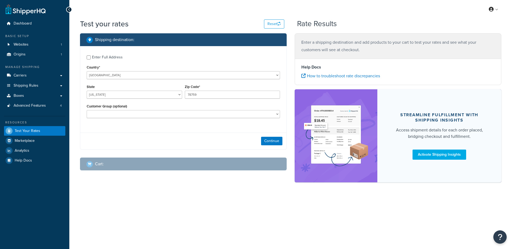
select select "[GEOGRAPHIC_DATA]"
click at [153, 109] on div "Customer Group (optional) *Guest *No Group *Pending [PERSON_NAME] Denied Expert…" at bounding box center [184, 110] width 194 height 15
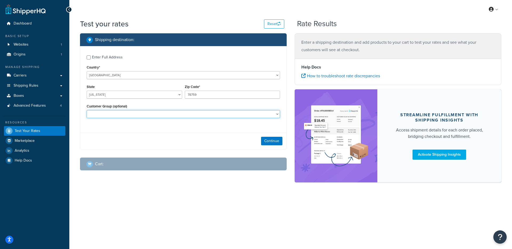
click at [145, 114] on select "*Guest *No Group *Pending [PERSON_NAME] Denied ExpertVoice Pro Exxel Outdoors F…" at bounding box center [184, 114] width 194 height 8
select select "Pro"
click at [87, 111] on select "*Guest *No Group *Pending [PERSON_NAME] Denied ExpertVoice Pro Exxel Outdoors F…" at bounding box center [184, 114] width 194 height 8
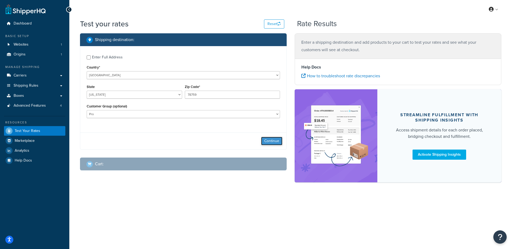
click at [262, 141] on button "Continue" at bounding box center [271, 141] width 21 height 9
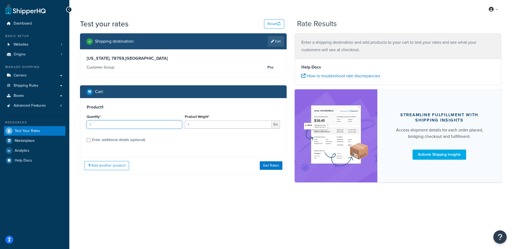
click at [123, 127] on input "1" at bounding box center [135, 125] width 96 height 8
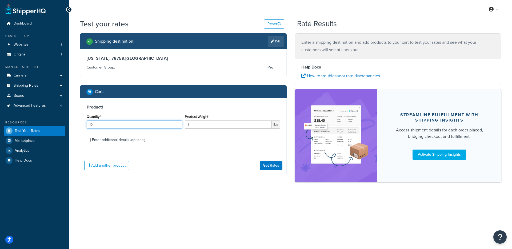
type input "10"
click at [100, 139] on div "Enter additional details (optional)" at bounding box center [118, 139] width 53 height 7
click at [91, 139] on input "Enter additional details (optional)" at bounding box center [89, 140] width 4 height 4
checkbox input "true"
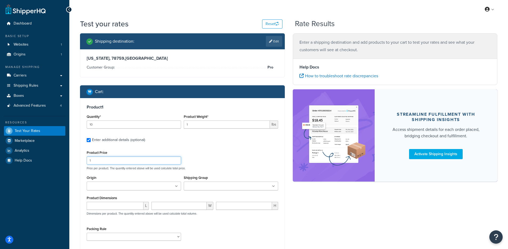
click at [104, 164] on input "1" at bounding box center [134, 161] width 94 height 8
type input "20"
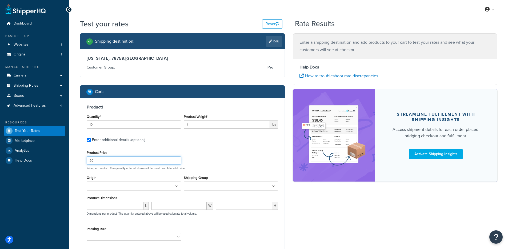
click at [194, 159] on div "Product Price 20 Price per product. The quantity entered above will be used cal…" at bounding box center [182, 159] width 194 height 21
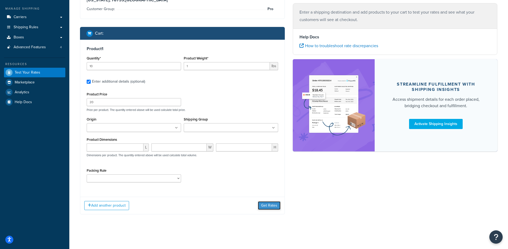
click at [263, 207] on button "Get Rates" at bounding box center [269, 206] width 23 height 9
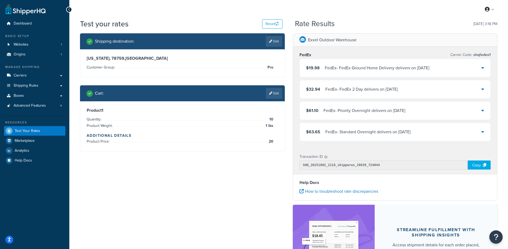
click at [334, 68] on div "FedEx - FedEx Ground Home Delivery delivers on 10/8/2025" at bounding box center [377, 67] width 105 height 7
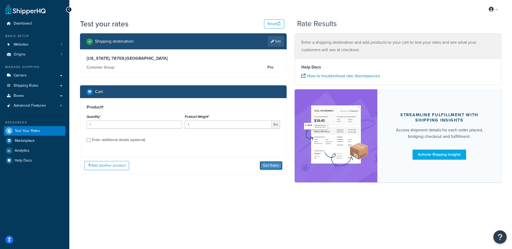
click at [273, 167] on button "Get Rates" at bounding box center [271, 165] width 23 height 9
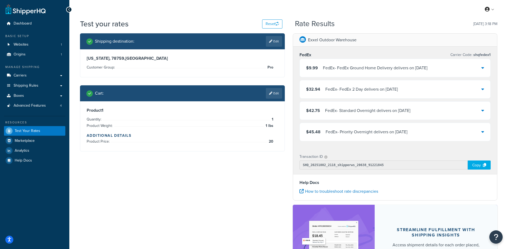
click at [273, 93] on link "Edit" at bounding box center [274, 93] width 16 height 11
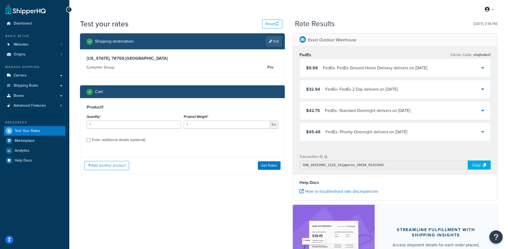
click at [319, 72] on div "$9.99 FedEx - FedEx Ground Home Delivery delivers on [DATE]" at bounding box center [366, 67] width 121 height 7
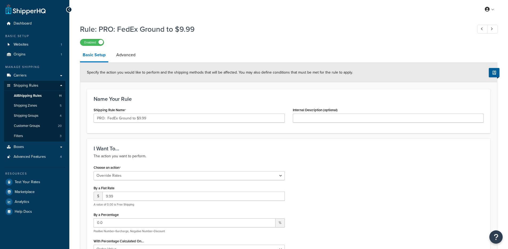
select select "OVERRIDE"
select select "LOCATION"
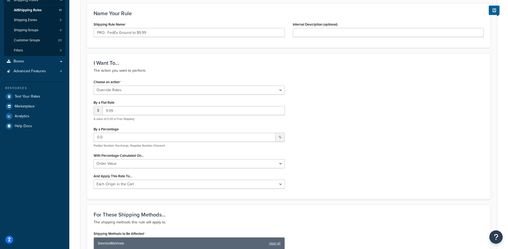
scroll to position [61, 0]
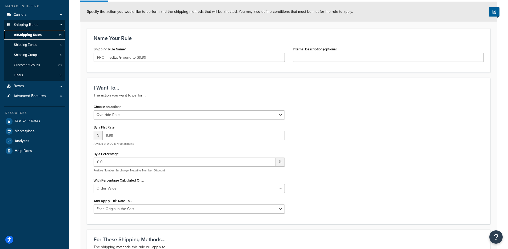
click at [35, 35] on span "All Shipping Rules" at bounding box center [28, 35] width 28 height 5
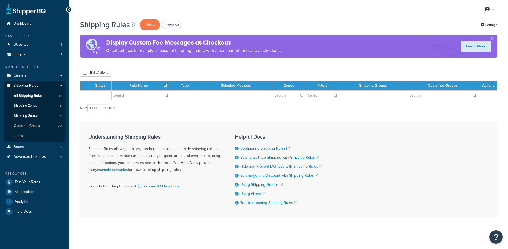
select select "1000"
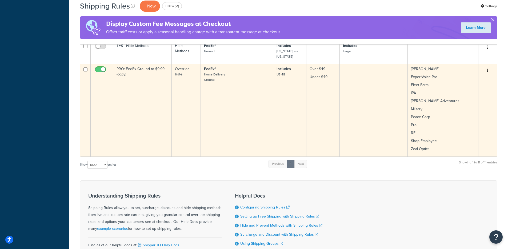
scroll to position [555, 0]
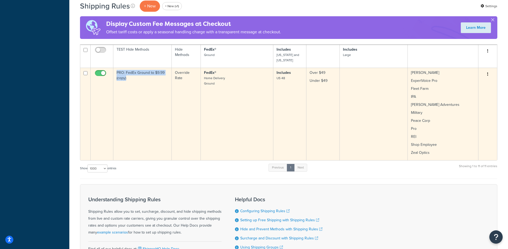
drag, startPoint x: 130, startPoint y: 77, endPoint x: 116, endPoint y: 68, distance: 17.2
click at [116, 68] on td "PRO: FedEx Ground to $9.99 (copy)" at bounding box center [142, 114] width 58 height 93
copy td "PRO: FedEx Ground to $9.99 (copy)"
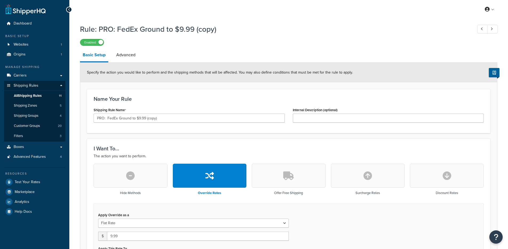
select select "LOCATION"
click at [22, 22] on span "Dashboard" at bounding box center [23, 23] width 18 height 5
